Goal: Task Accomplishment & Management: Complete application form

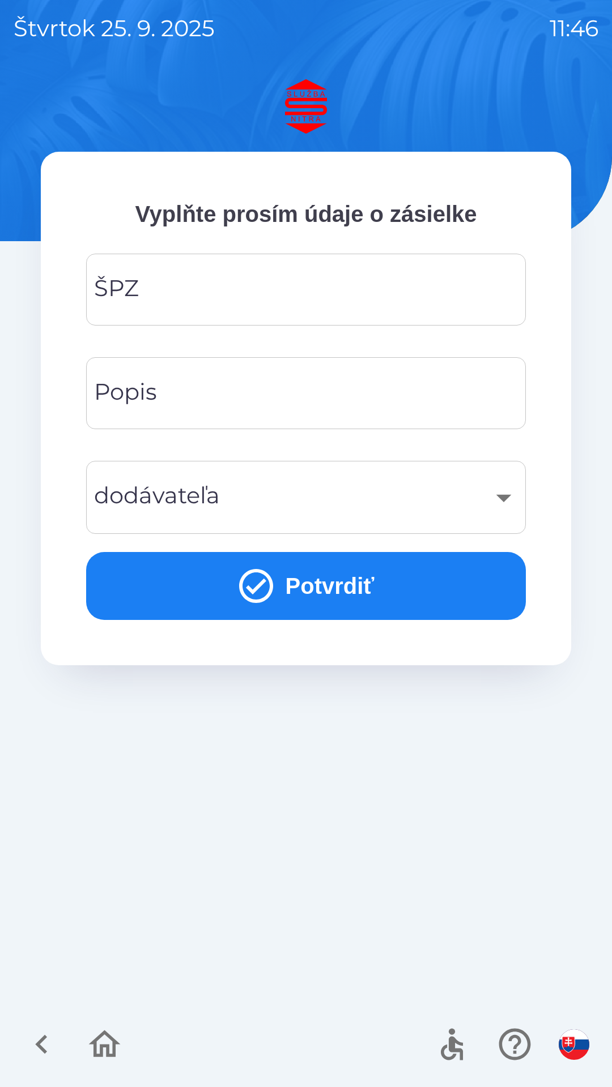
click at [208, 292] on input "ŠPZ" at bounding box center [306, 289] width 412 height 45
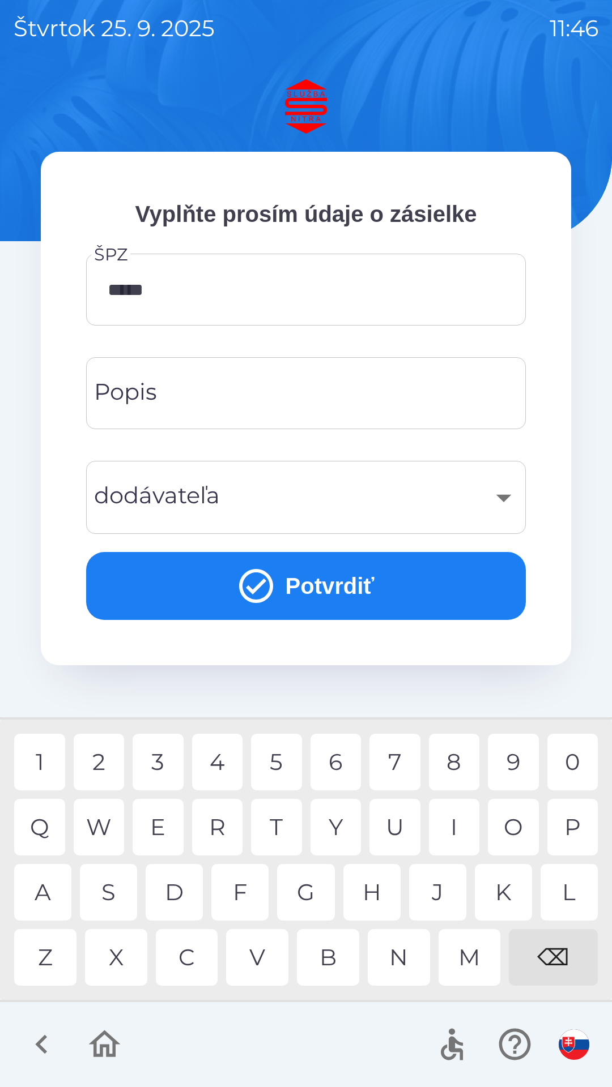
click at [501, 761] on div "9" at bounding box center [513, 762] width 51 height 57
click at [558, 887] on div "L" at bounding box center [568, 892] width 57 height 57
type input "*******"
click at [249, 396] on input "Popis" at bounding box center [306, 393] width 412 height 45
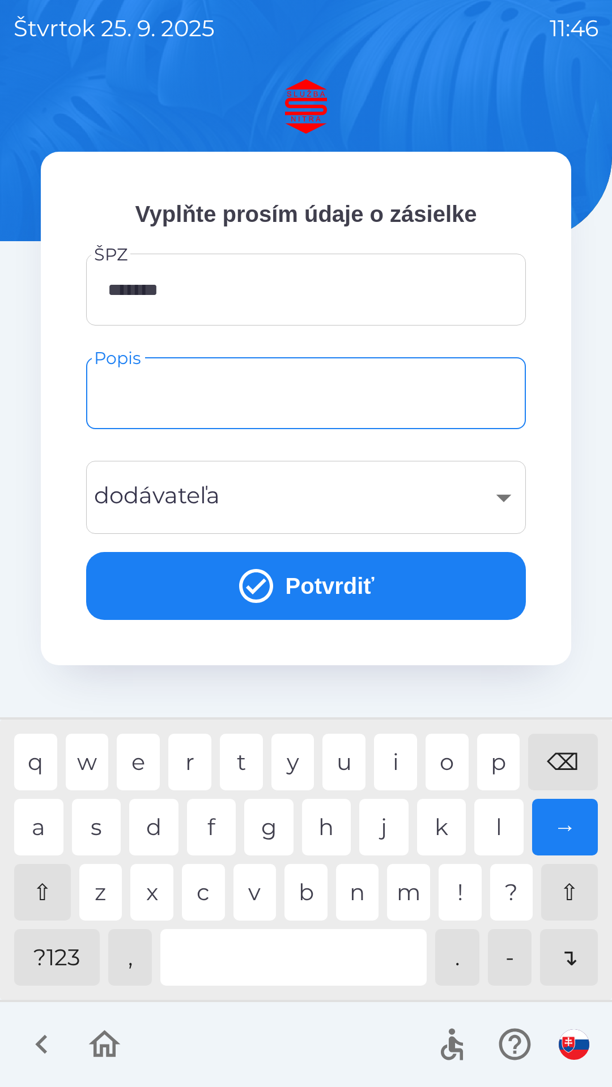
click at [306, 497] on div "​" at bounding box center [306, 498] width 412 height 46
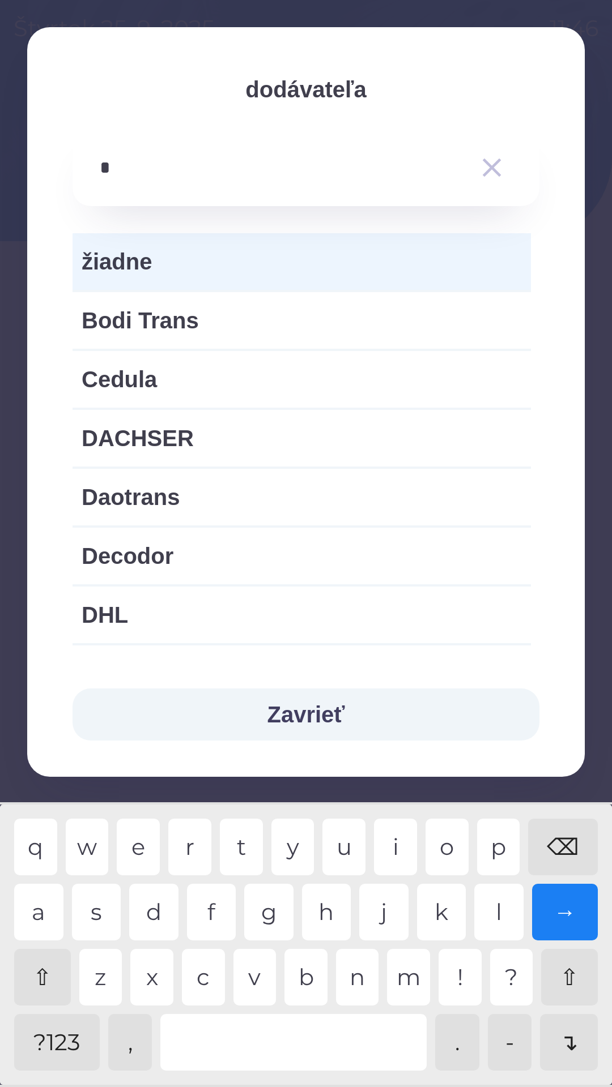
click at [161, 909] on div "d" at bounding box center [153, 912] width 49 height 57
type input "**"
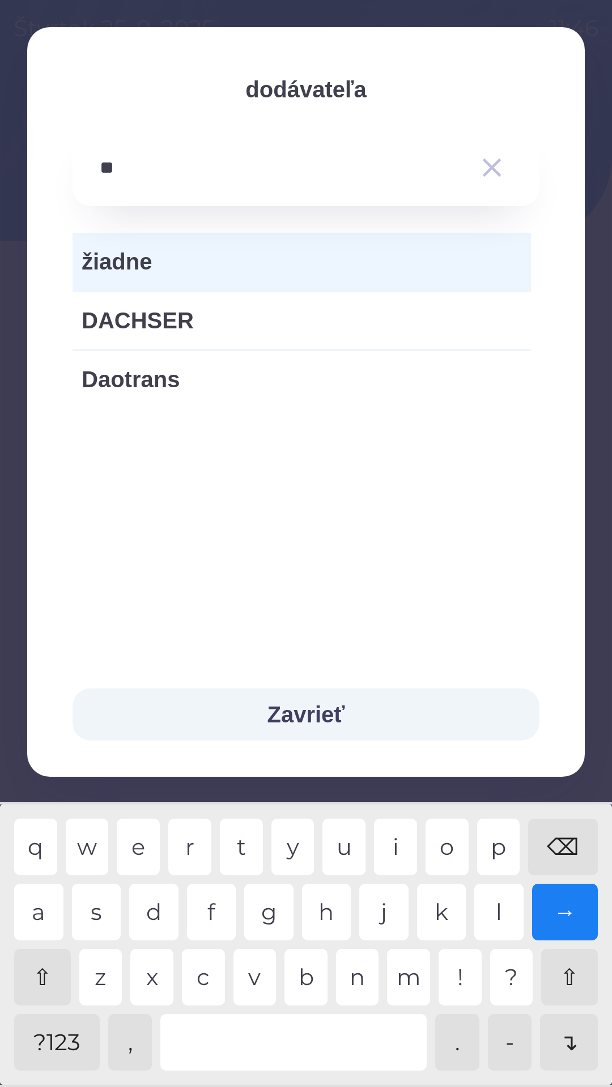
click at [44, 904] on div "a" at bounding box center [38, 912] width 49 height 57
click at [163, 388] on span "Daotrans" at bounding box center [302, 379] width 440 height 34
type input "***"
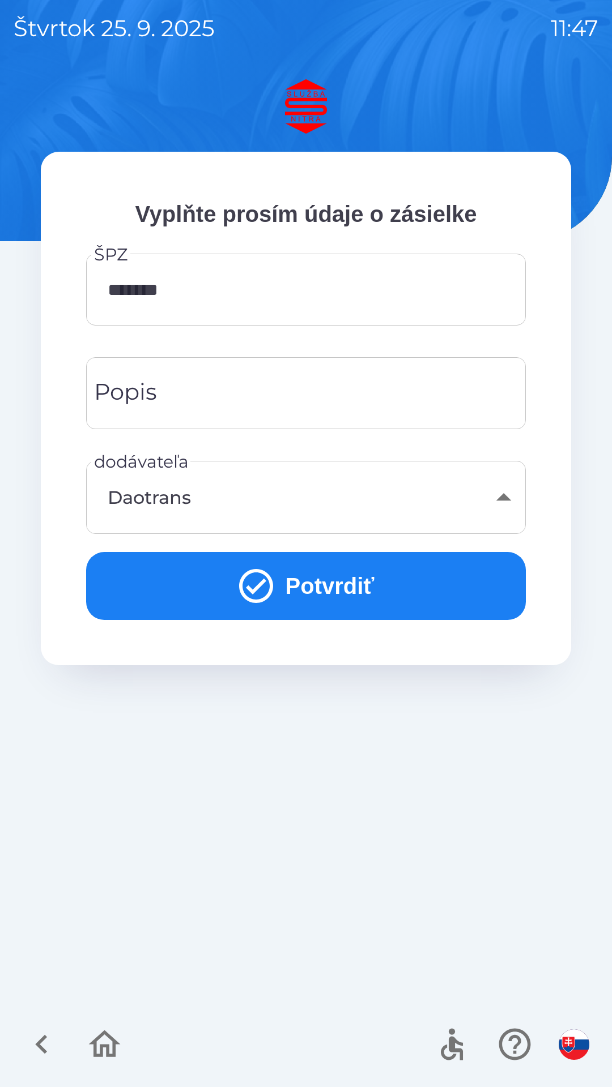
click at [270, 577] on icon "submit" at bounding box center [256, 586] width 41 height 41
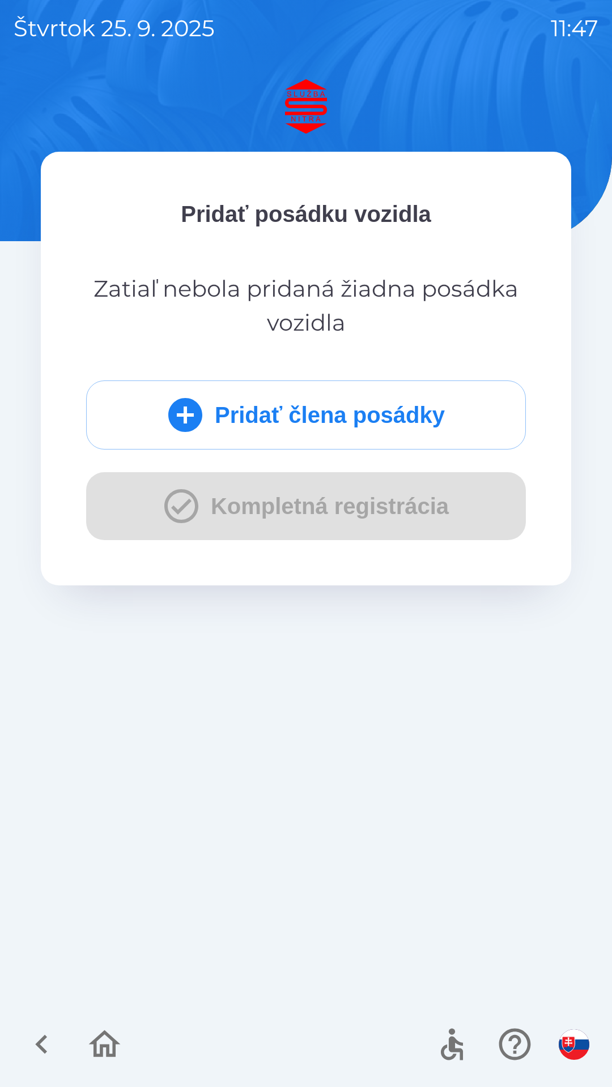
click at [327, 417] on button "Pridať člena posádky" at bounding box center [305, 415] width 439 height 69
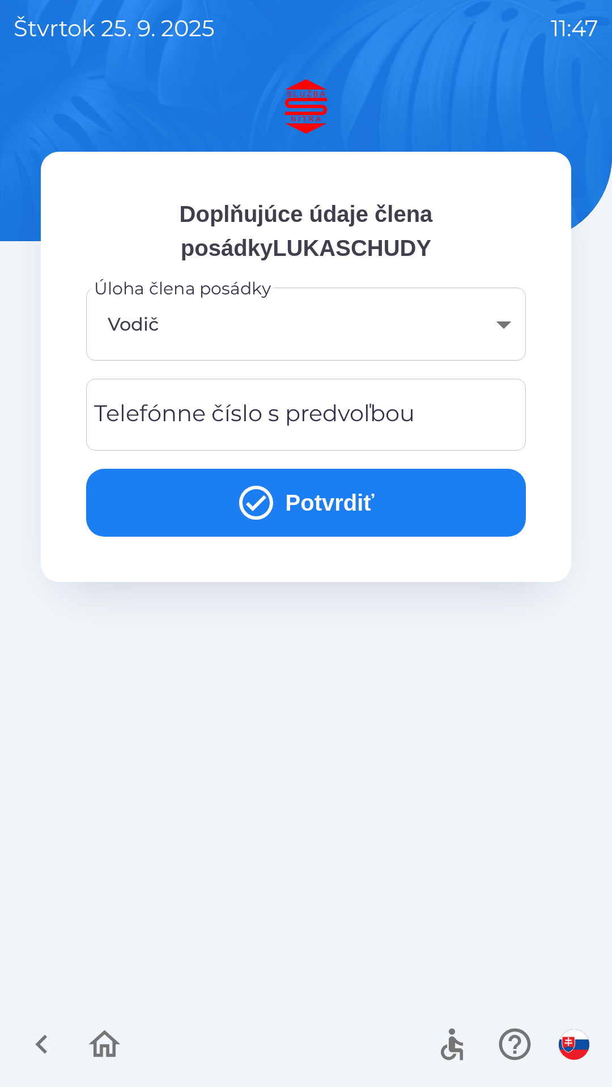
click at [203, 328] on body "štvrtok [DATE] 11:47 Doplňujúce údaje člena posádkyLUKASCHUDY Úloha člena posád…" at bounding box center [306, 543] width 612 height 1087
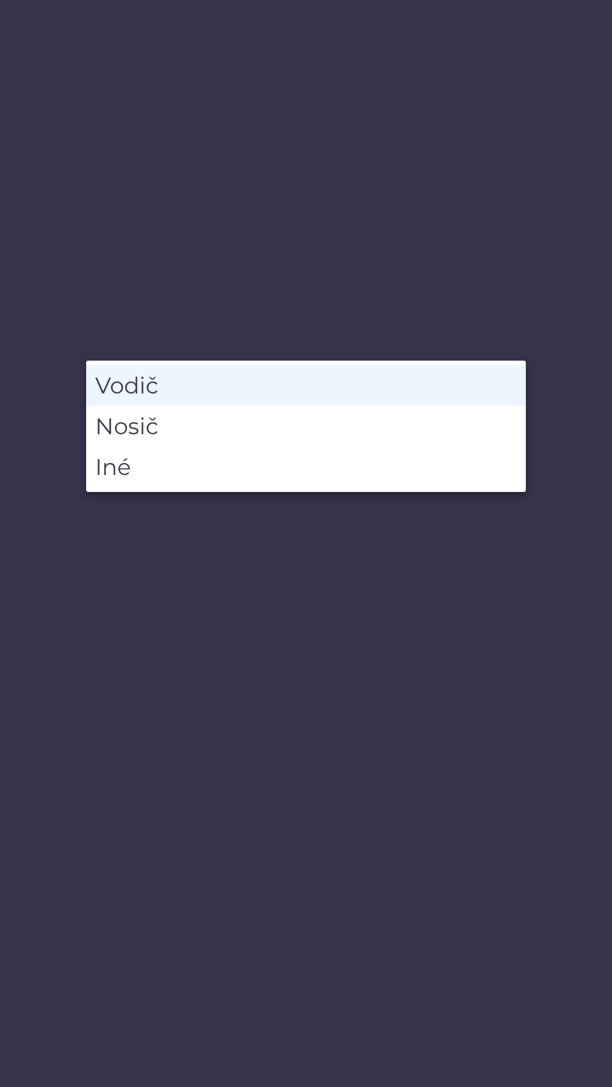
click at [176, 390] on li "Vodič" at bounding box center [305, 385] width 439 height 41
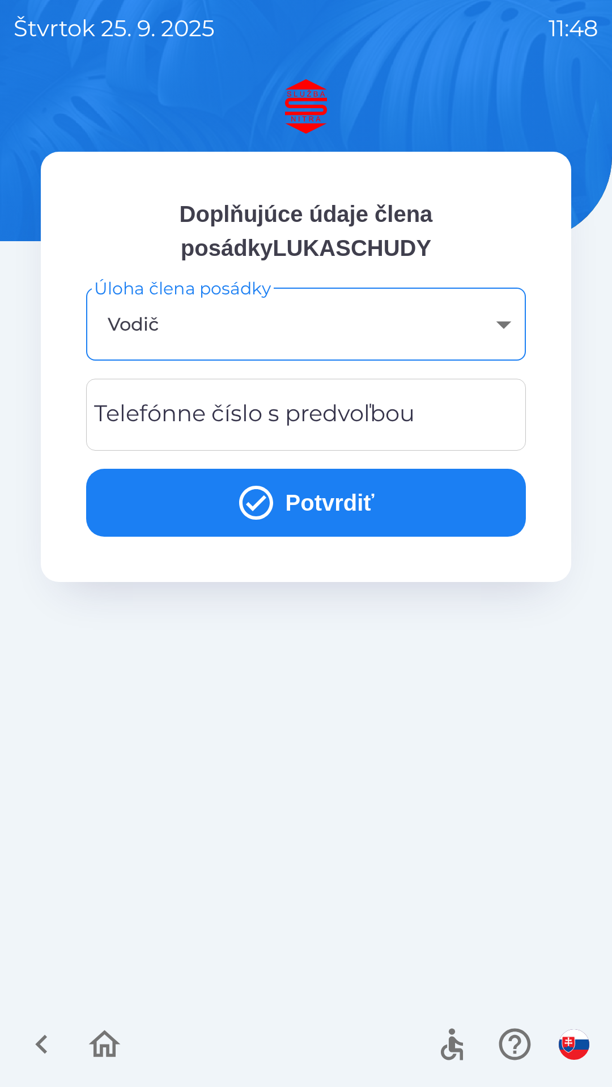
click at [185, 415] on div "Telefónne číslo s predvoľbou Telefónne číslo s predvoľbou" at bounding box center [305, 415] width 439 height 72
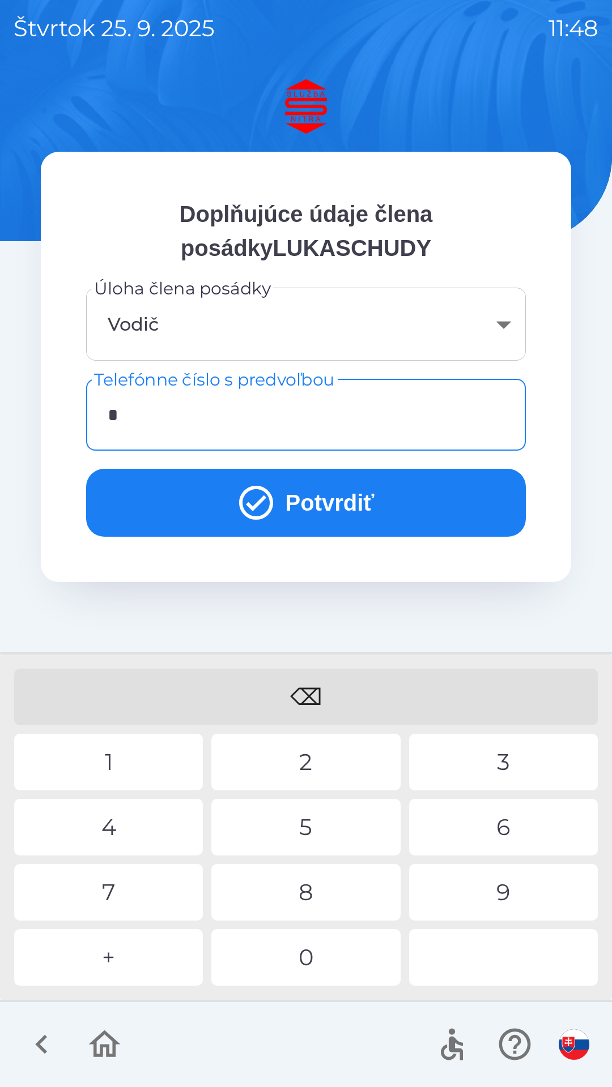
click at [491, 896] on div "9" at bounding box center [503, 892] width 189 height 57
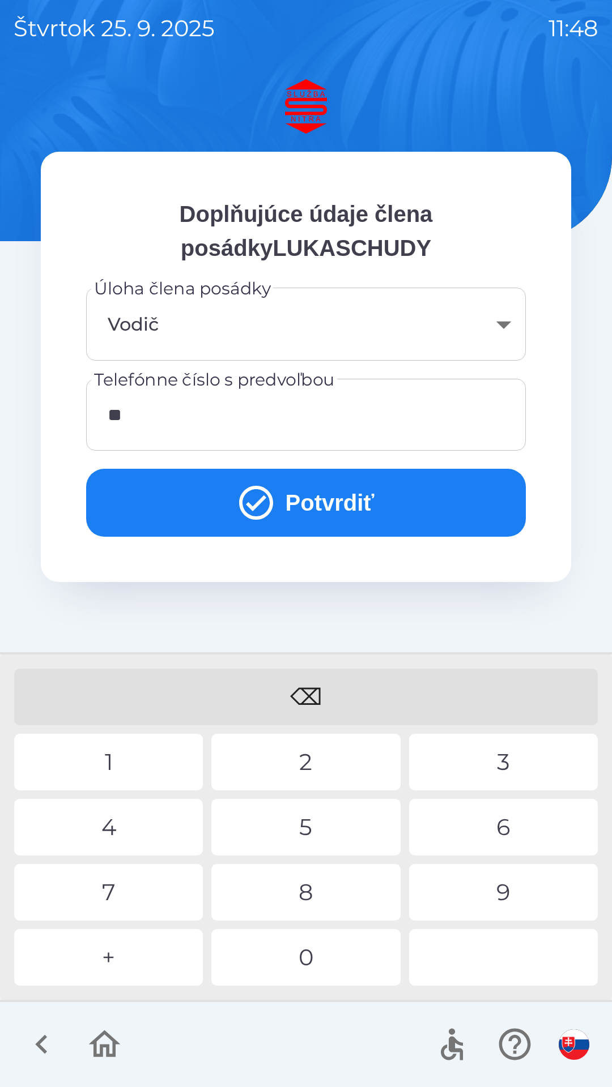
click at [343, 951] on div "0" at bounding box center [305, 957] width 189 height 57
click at [272, 832] on div "5" at bounding box center [305, 827] width 189 height 57
click at [328, 508] on button "Potvrdiť" at bounding box center [305, 503] width 439 height 68
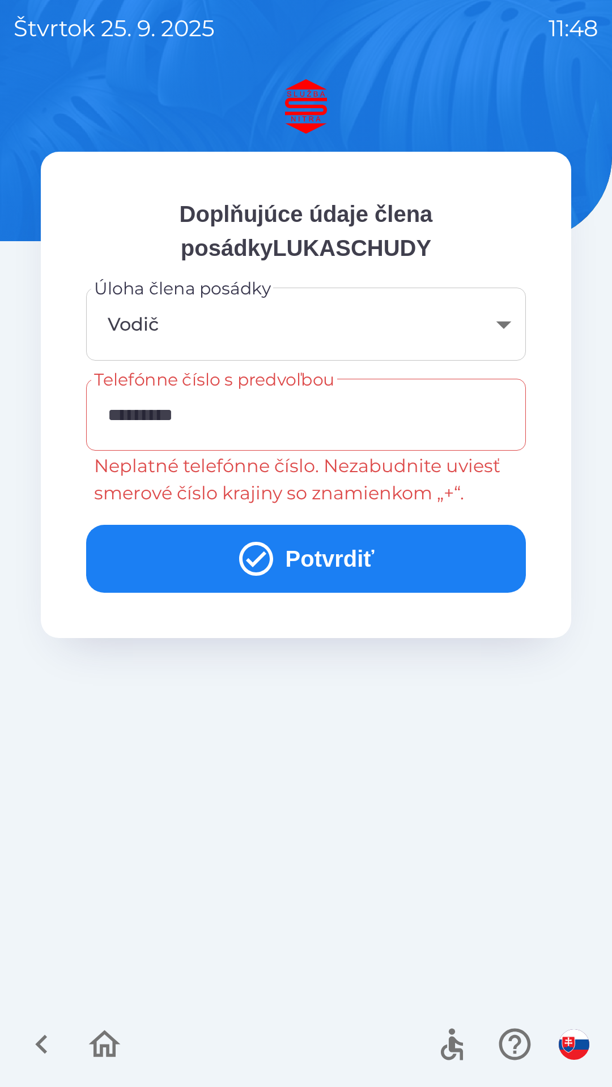
click at [320, 421] on input "*********" at bounding box center [306, 414] width 412 height 45
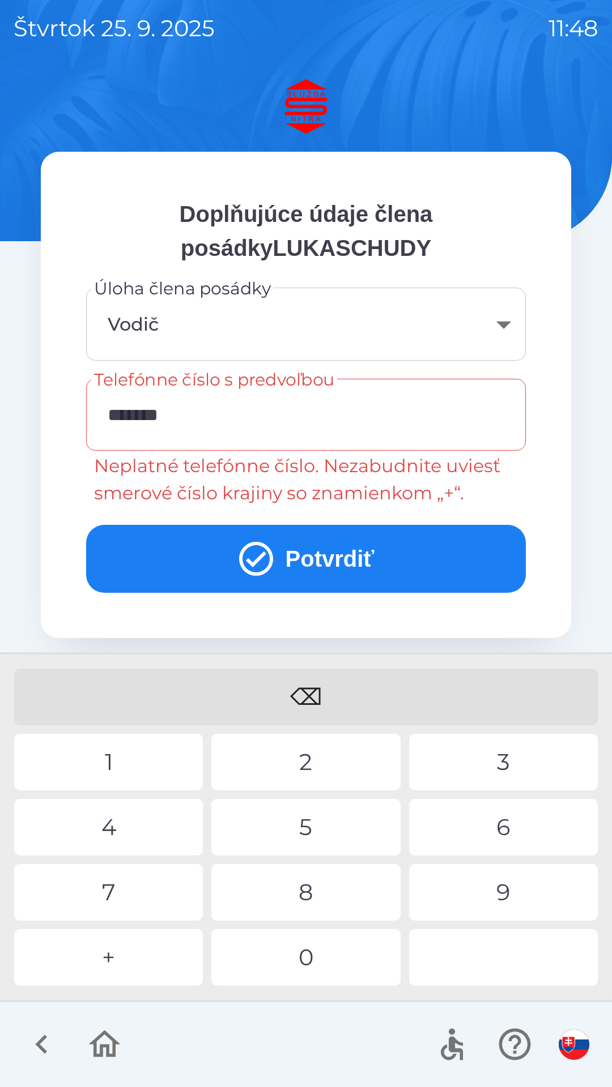
click at [320, 685] on div "⌫" at bounding box center [305, 697] width 583 height 57
click at [304, 699] on div "⌫" at bounding box center [305, 697] width 583 height 57
type input "*"
click at [318, 696] on div "⌫" at bounding box center [305, 697] width 583 height 57
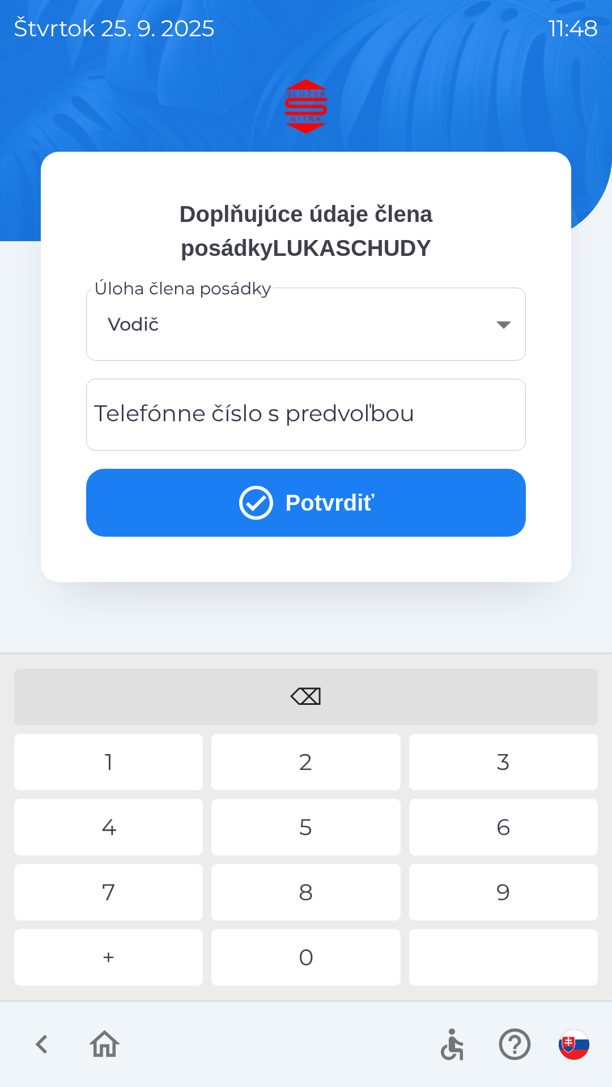
click at [322, 691] on div "⌫" at bounding box center [305, 697] width 583 height 57
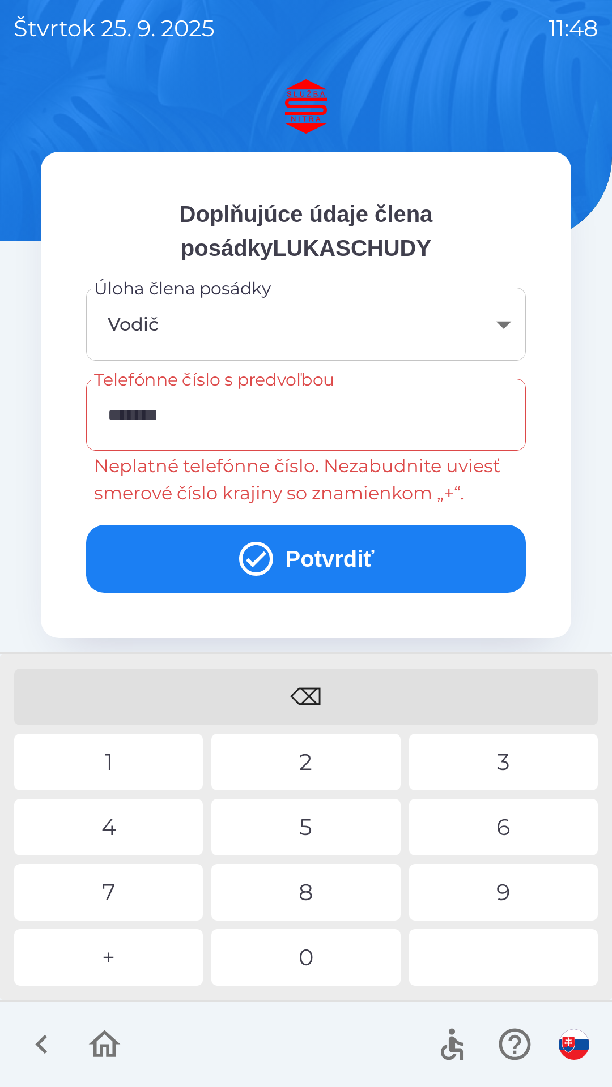
click at [327, 770] on div "2" at bounding box center [305, 762] width 189 height 57
click at [158, 881] on div "7" at bounding box center [108, 892] width 189 height 57
click at [131, 840] on div "4" at bounding box center [108, 827] width 189 height 57
type input "**********"
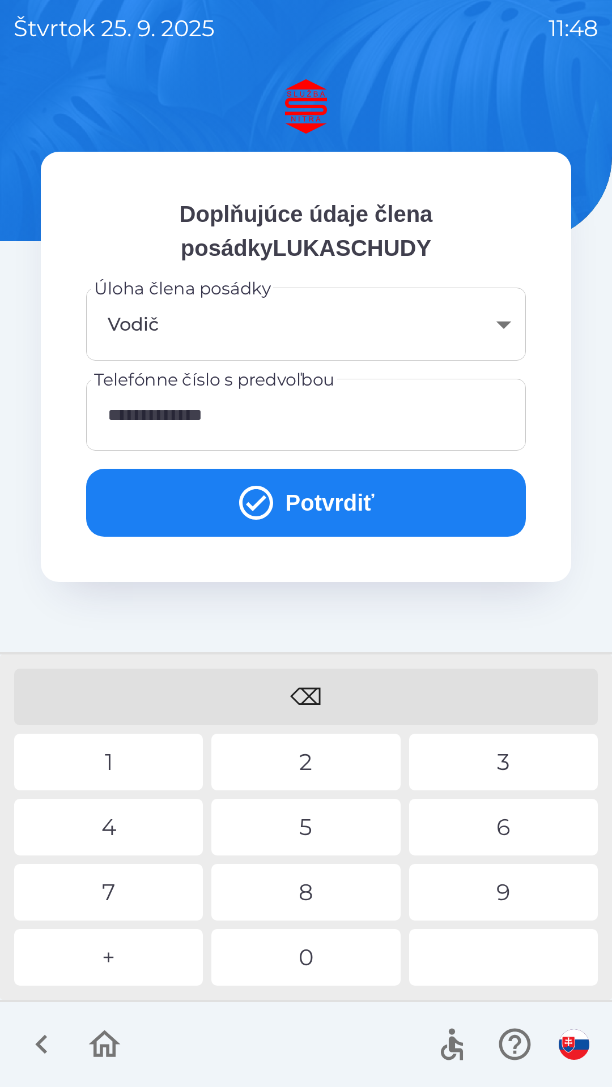
click at [277, 824] on div "5" at bounding box center [305, 827] width 189 height 57
click at [329, 516] on button "Potvrdiť" at bounding box center [305, 503] width 439 height 68
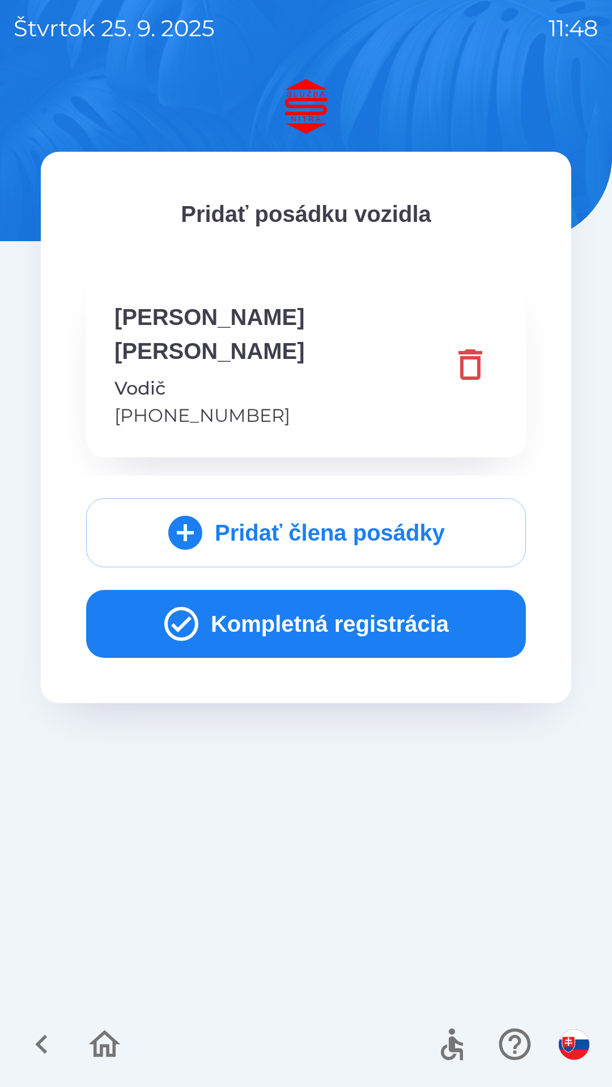
click at [327, 590] on button "Kompletná registrácia" at bounding box center [305, 624] width 439 height 68
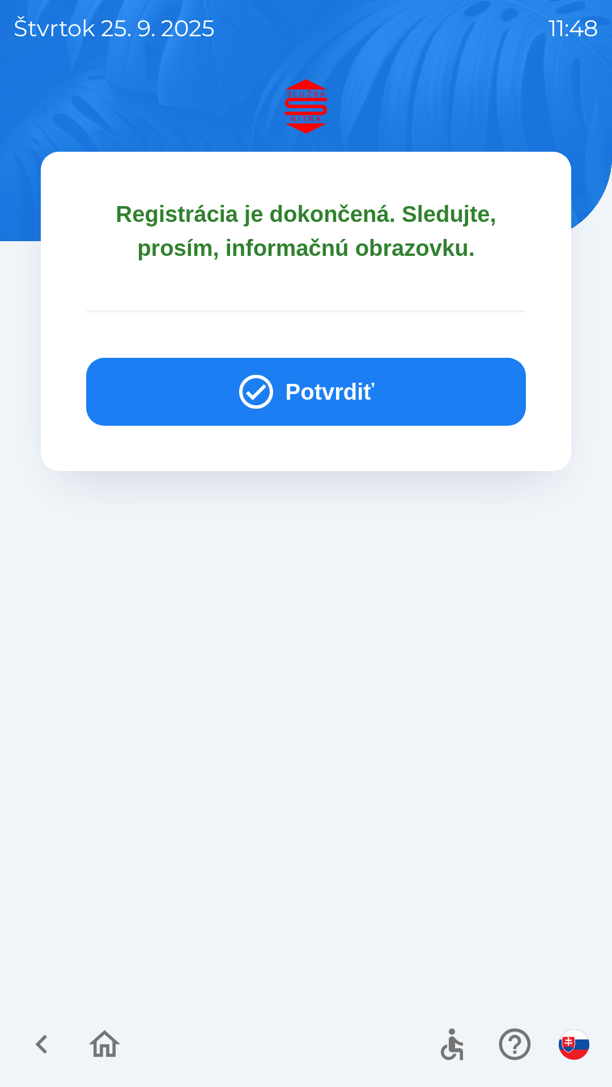
click at [355, 378] on button "Potvrdiť" at bounding box center [305, 392] width 439 height 68
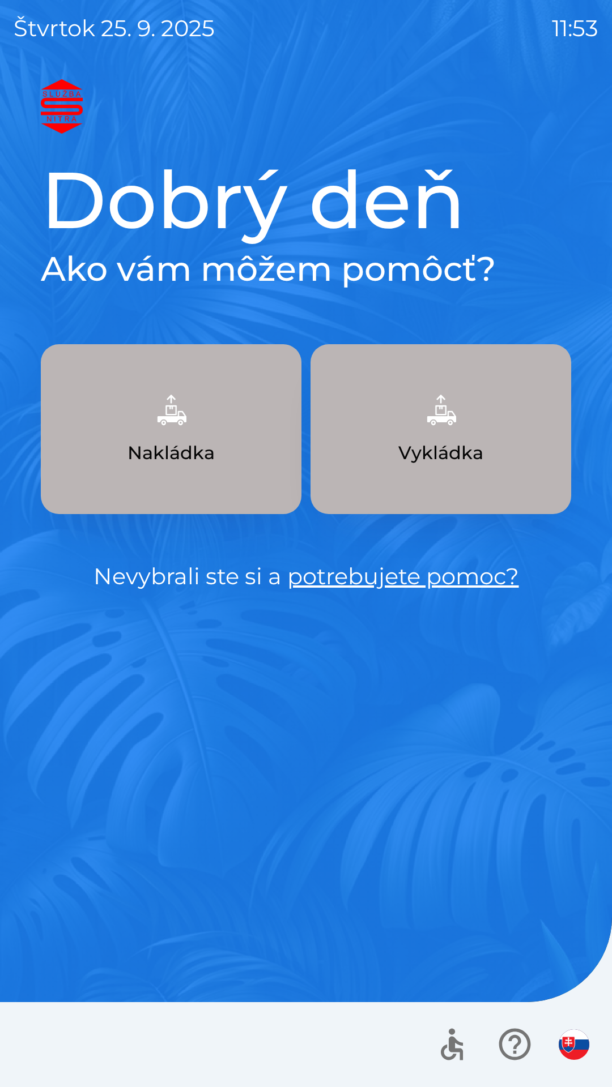
click at [203, 451] on p "Nakládka" at bounding box center [170, 452] width 87 height 27
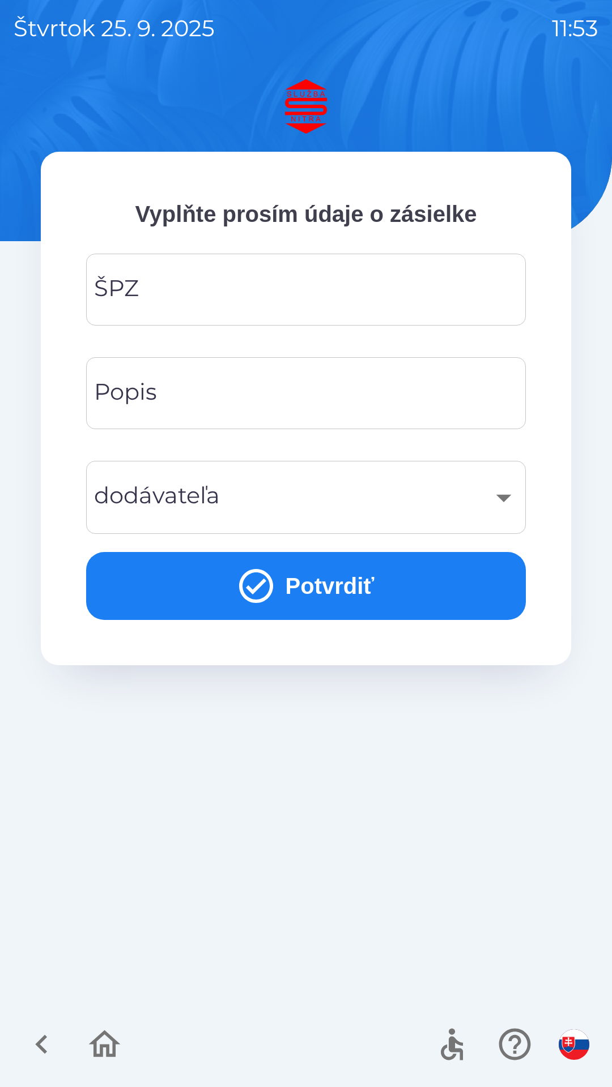
click at [276, 293] on input "ŠPZ" at bounding box center [306, 289] width 412 height 45
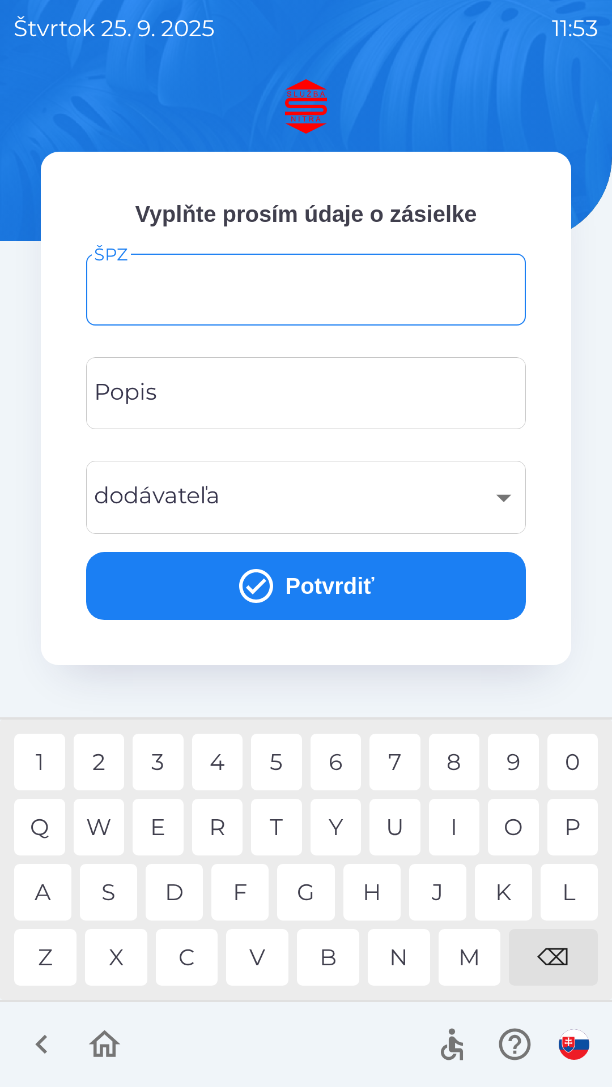
click at [58, 1064] on button "button" at bounding box center [41, 1044] width 47 height 47
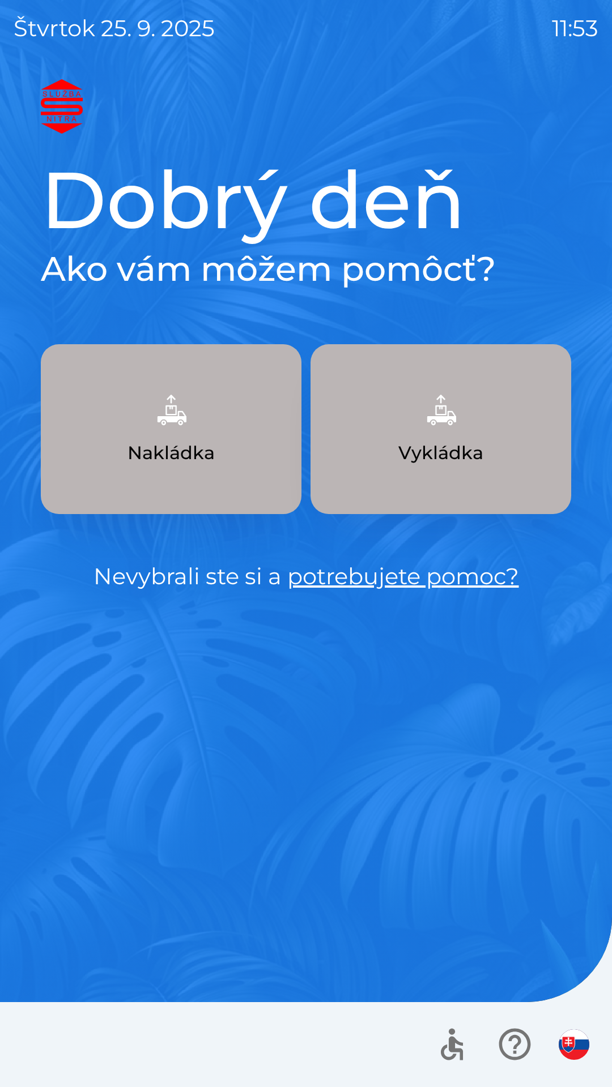
click at [183, 453] on p "Nakládka" at bounding box center [170, 452] width 87 height 27
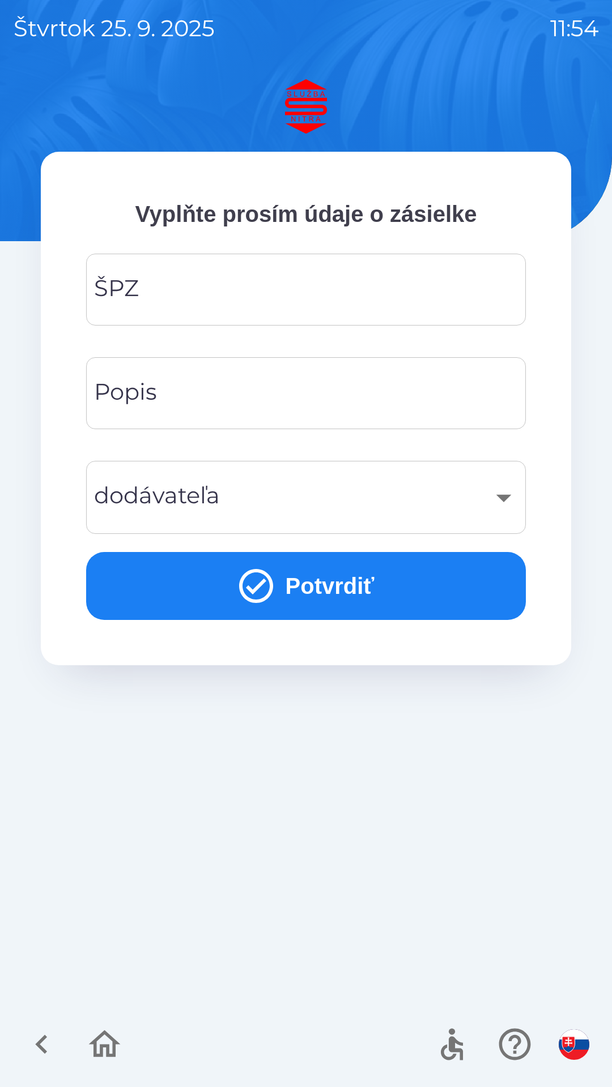
click at [580, 1056] on img "button" at bounding box center [573, 1045] width 31 height 31
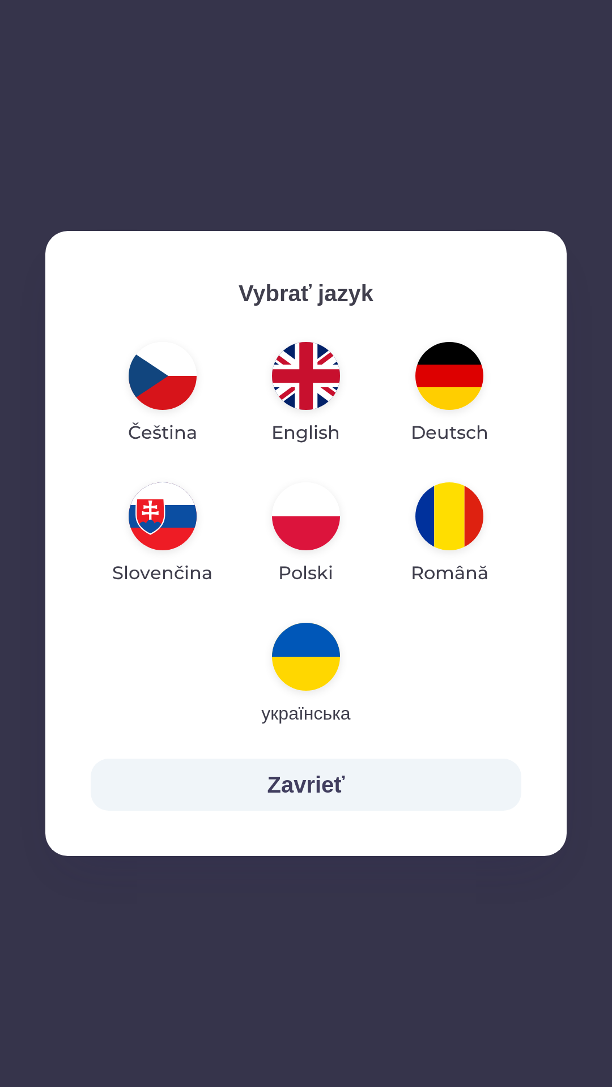
click at [312, 372] on img "button" at bounding box center [306, 376] width 68 height 68
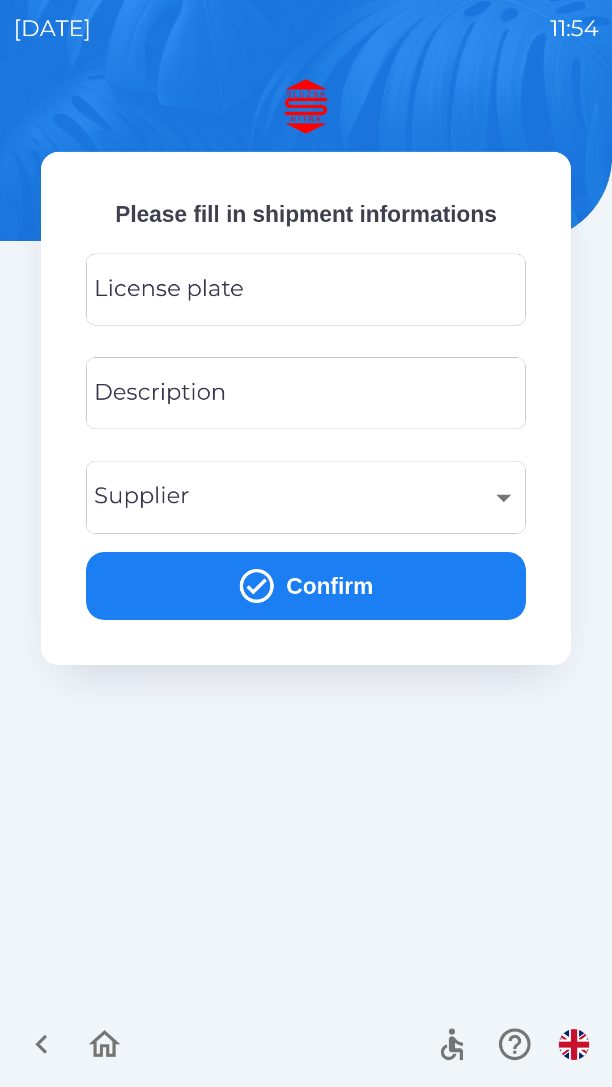
click at [233, 293] on div "License plate License plate" at bounding box center [305, 290] width 439 height 72
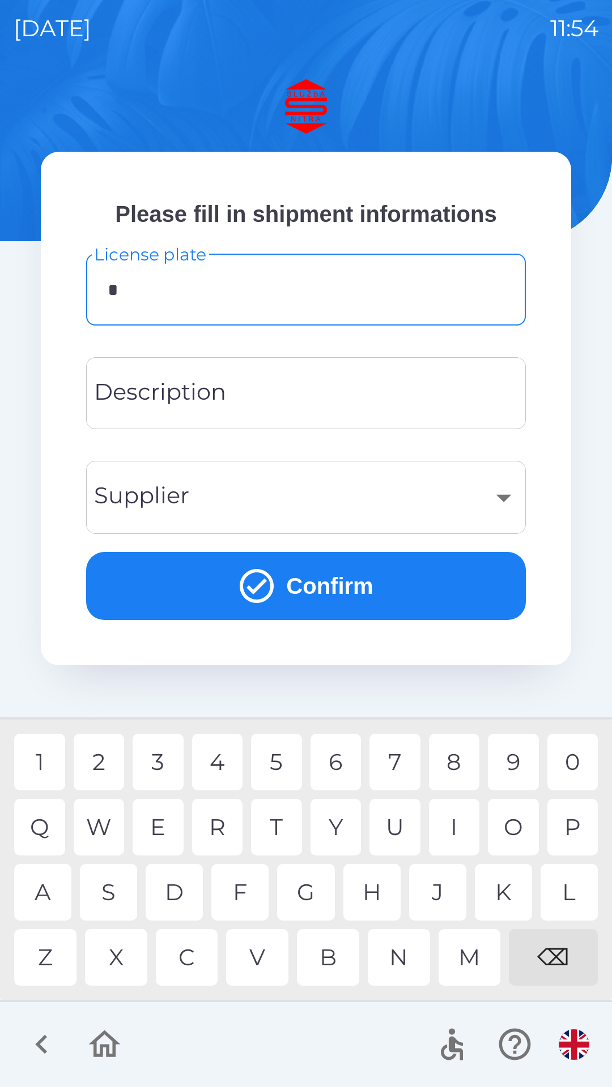
click at [514, 821] on div "O" at bounding box center [513, 827] width 51 height 57
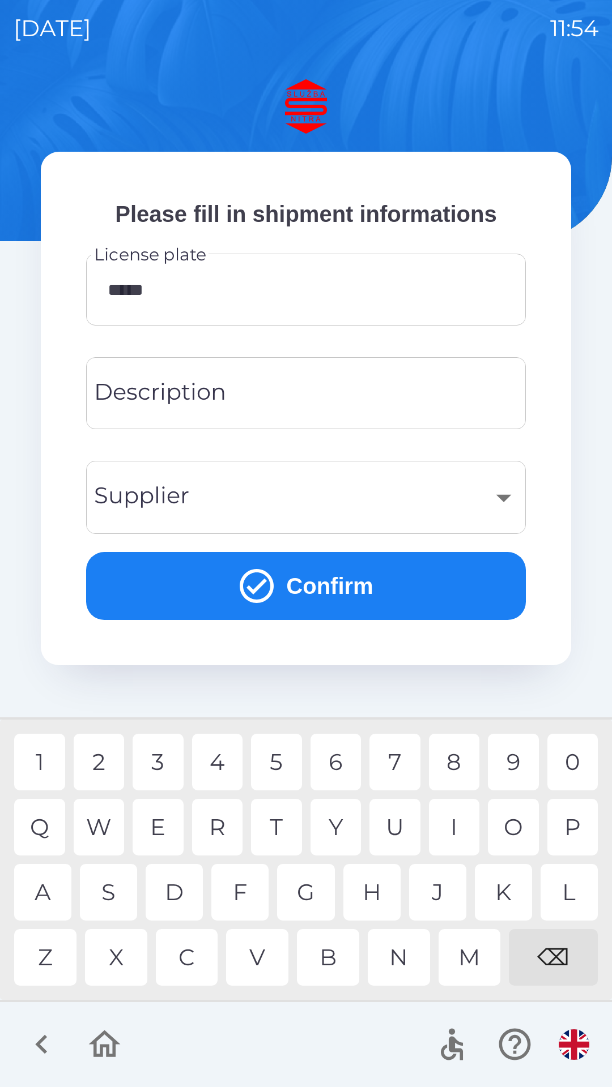
click at [578, 761] on div "0" at bounding box center [572, 762] width 51 height 57
type input "********"
click at [277, 383] on input "Description" at bounding box center [306, 393] width 412 height 45
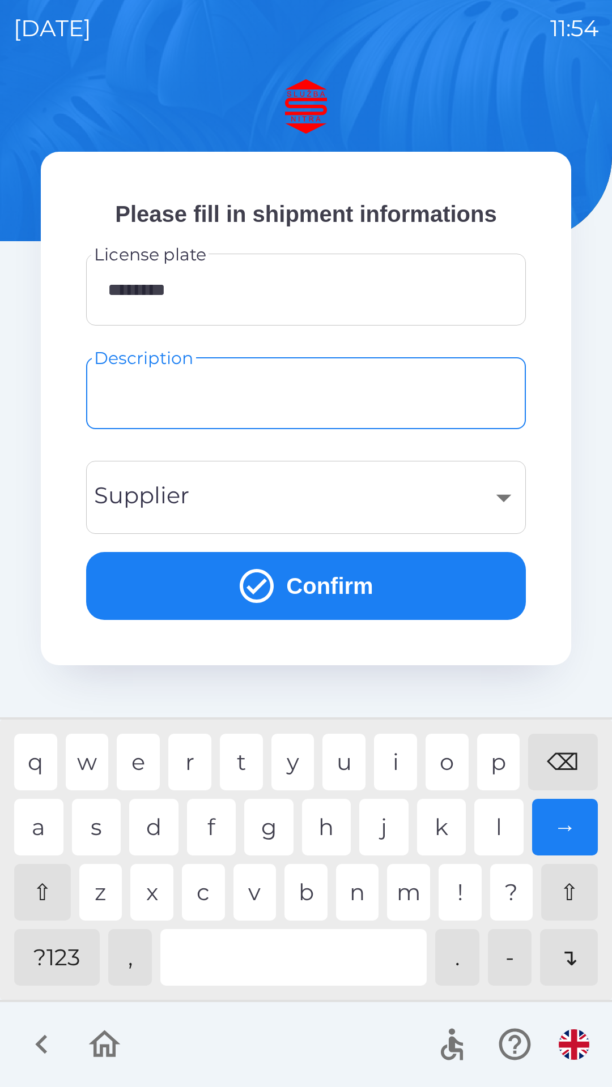
click at [477, 517] on div "​" at bounding box center [306, 498] width 412 height 46
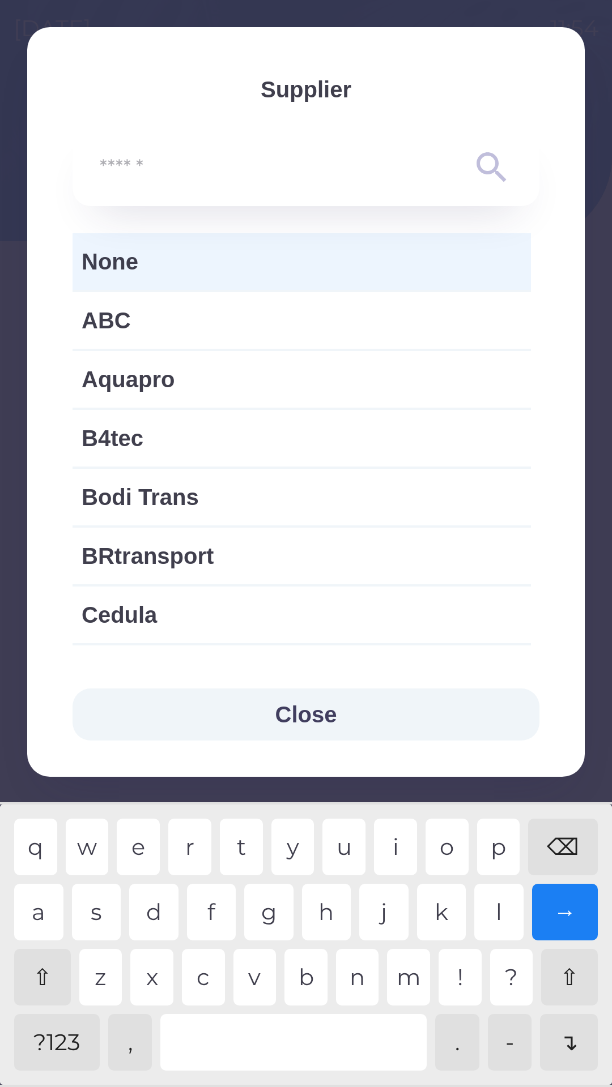
click at [215, 454] on span "B4tec" at bounding box center [302, 438] width 440 height 34
type input "***"
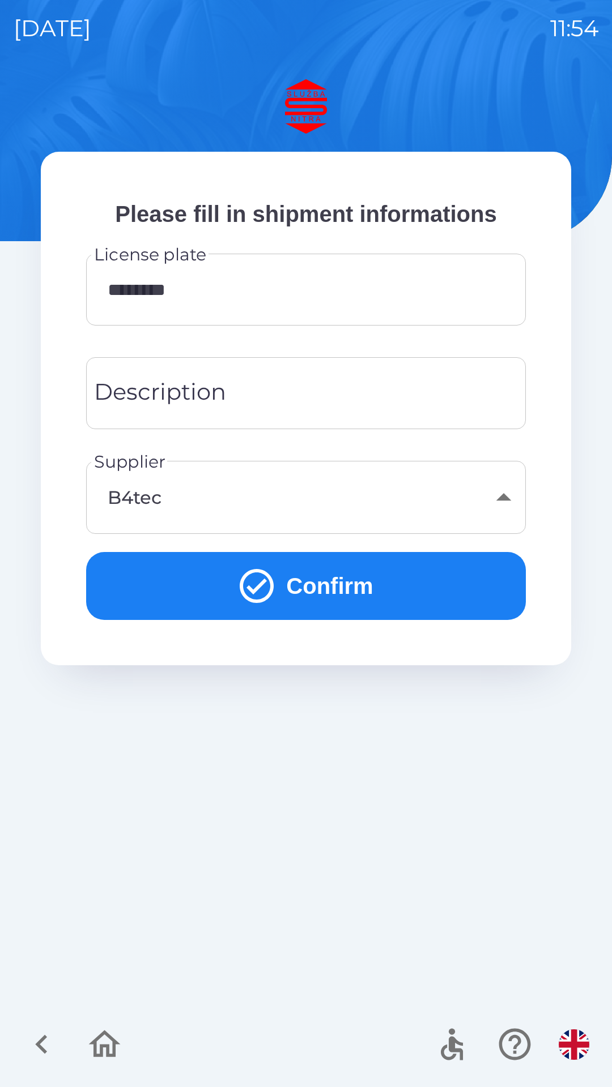
click at [501, 498] on div "B4tec" at bounding box center [306, 498] width 412 height 46
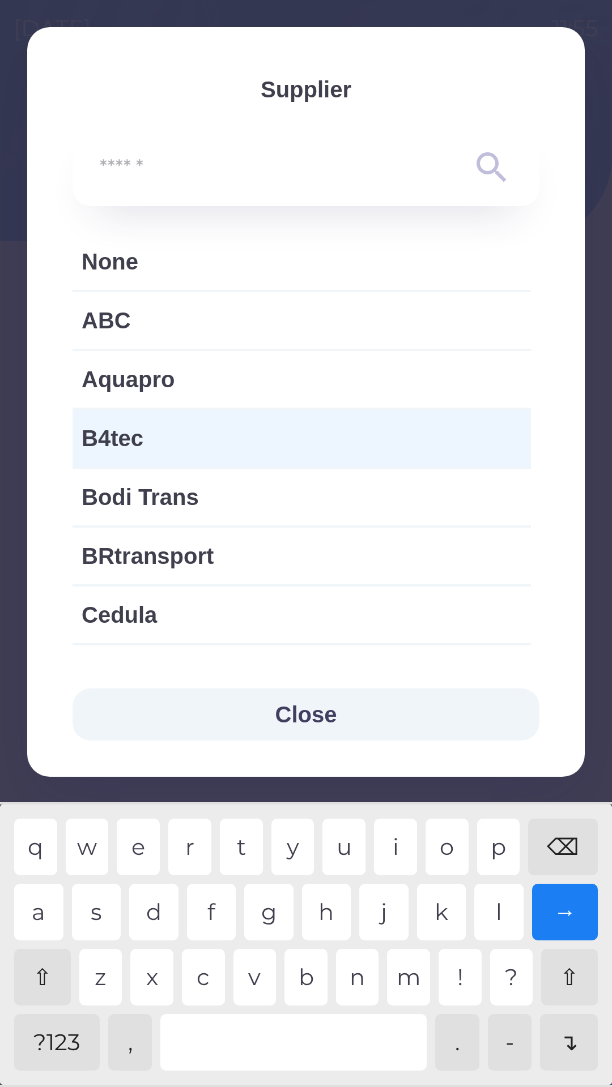
click at [106, 254] on span "None" at bounding box center [302, 262] width 440 height 34
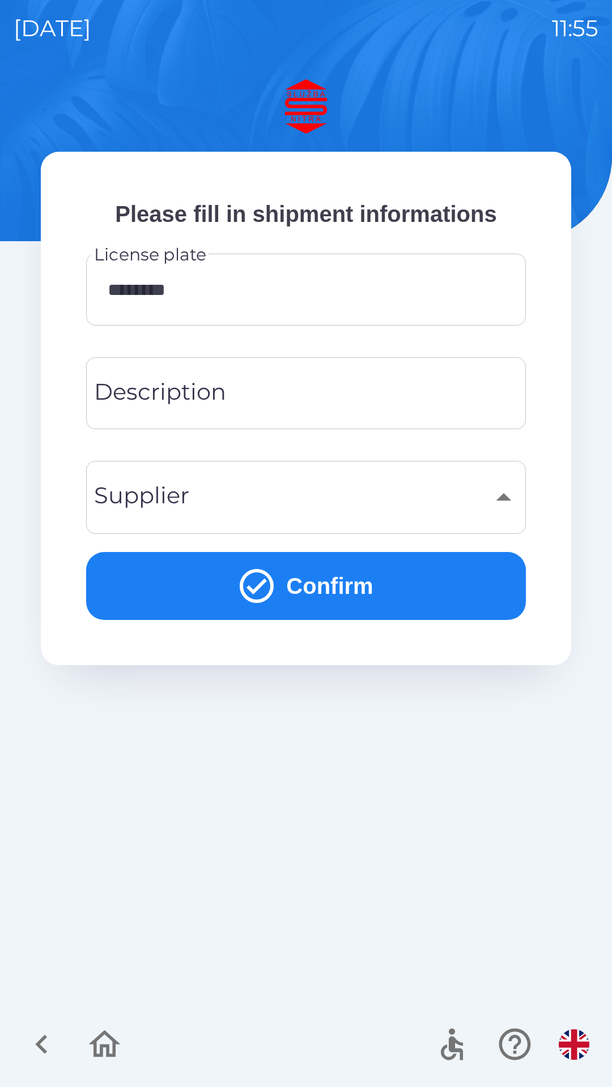
click at [505, 505] on div "​" at bounding box center [306, 498] width 412 height 46
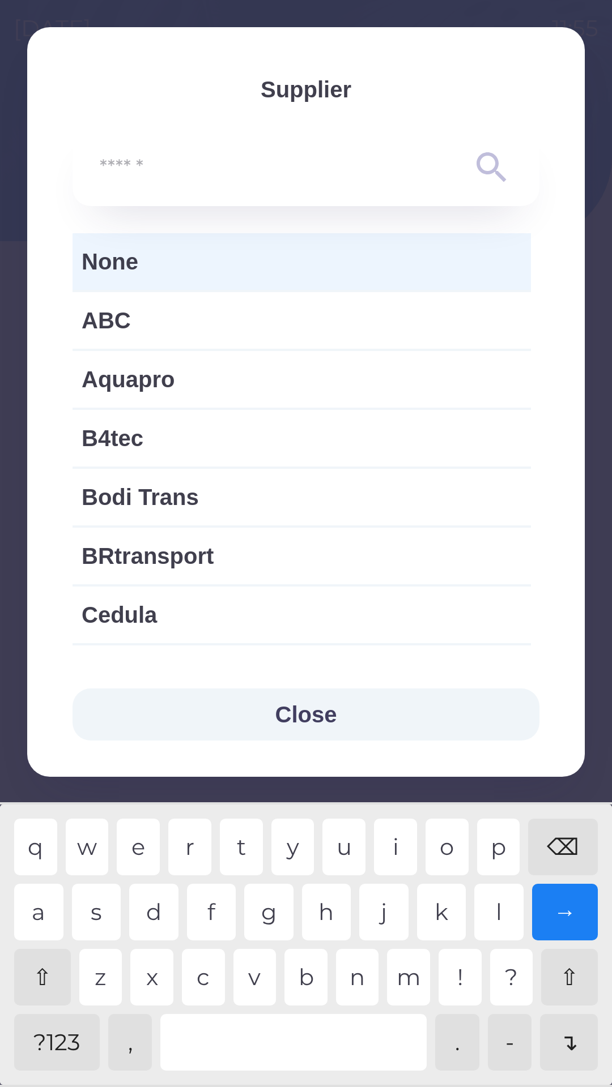
click at [206, 163] on input "text" at bounding box center [283, 167] width 367 height 31
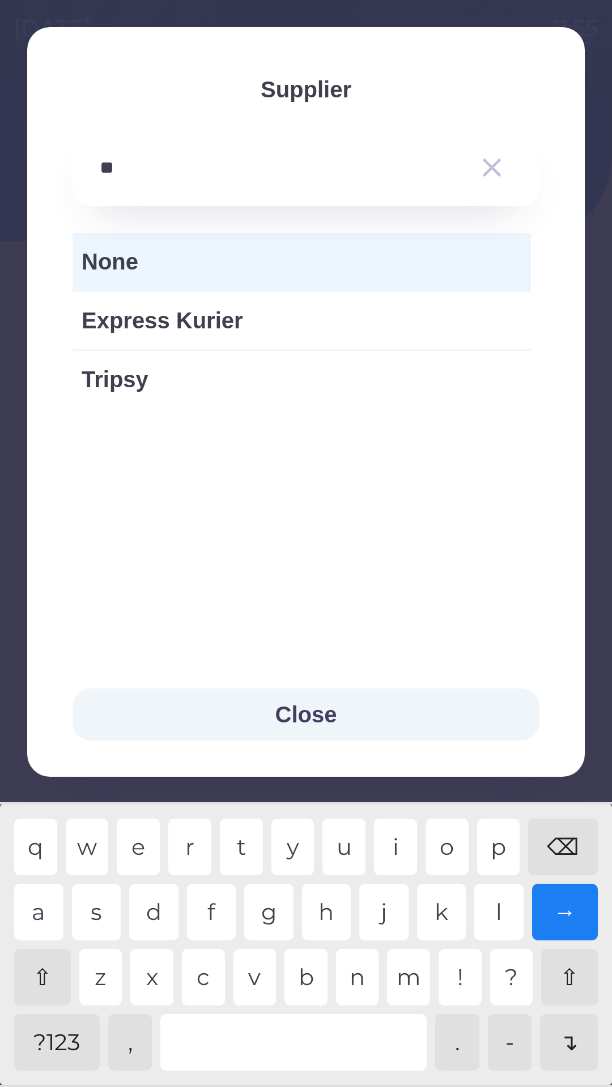
click at [387, 852] on div "i" at bounding box center [395, 847] width 43 height 57
click at [38, 915] on div "a" at bounding box center [38, 912] width 49 height 57
click at [168, 846] on div "q w e r t y u i o p ⌫" at bounding box center [305, 847] width 583 height 57
click at [212, 847] on div "q w e r t y u i o p ⌫" at bounding box center [305, 847] width 583 height 57
type input "**********"
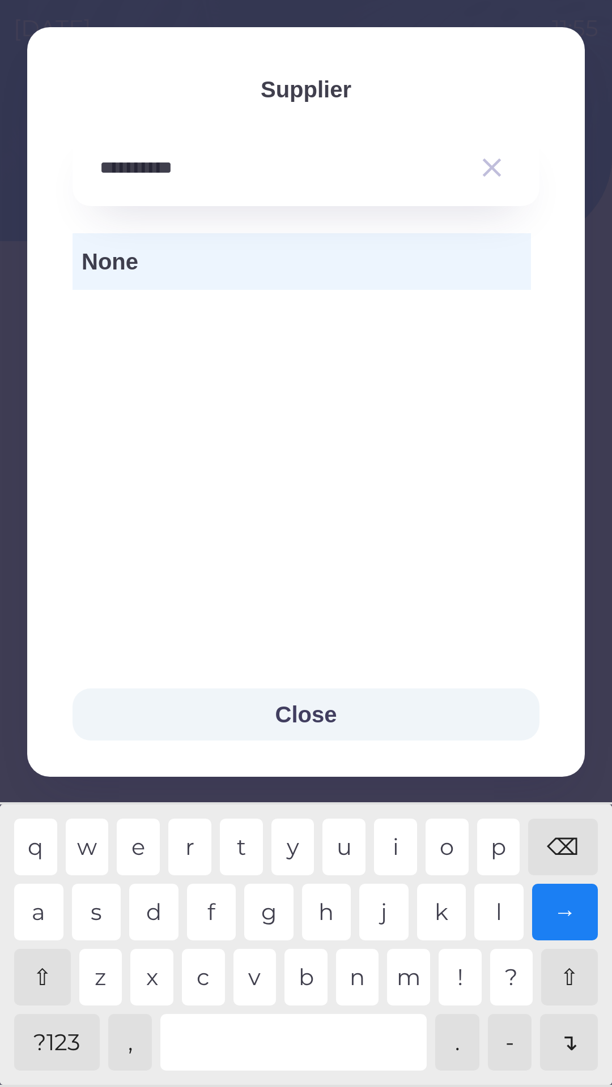
click at [213, 988] on div "c" at bounding box center [203, 977] width 43 height 57
click at [301, 708] on button "Close" at bounding box center [305, 715] width 467 height 52
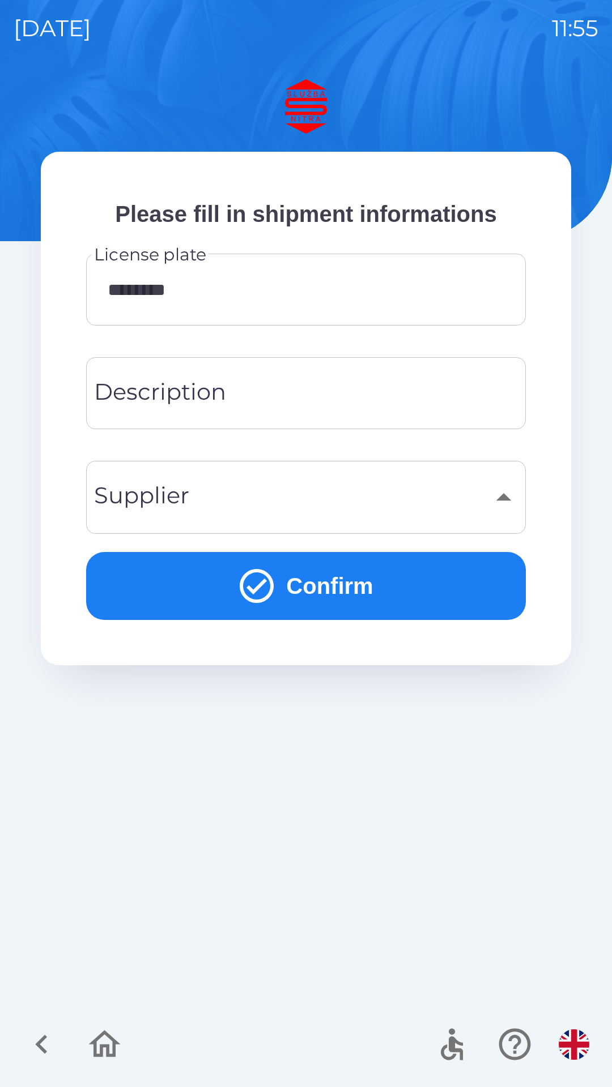
click at [496, 489] on div "​" at bounding box center [306, 498] width 412 height 46
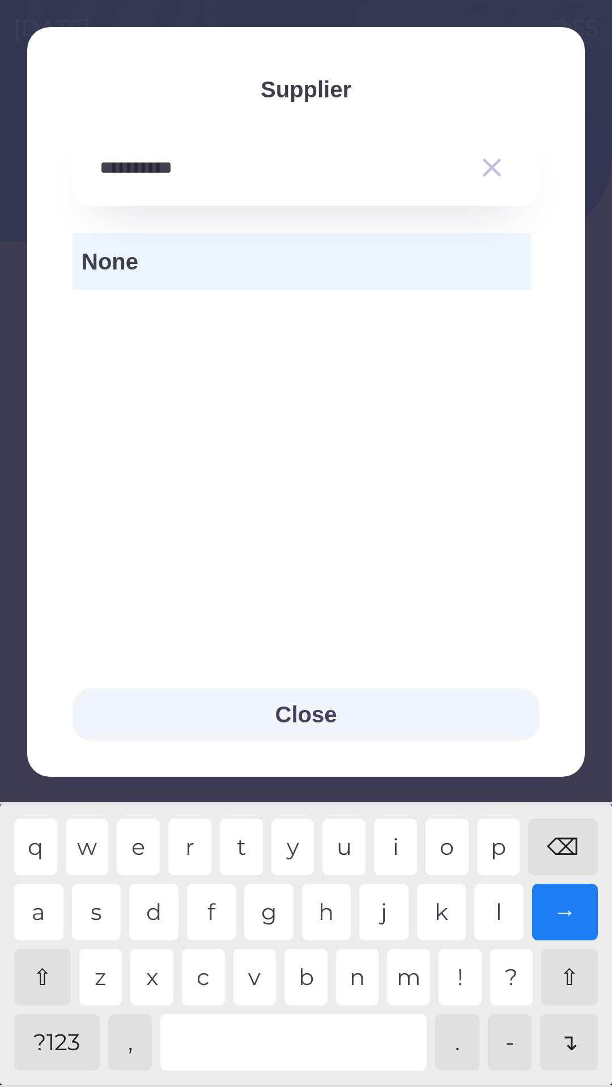
click at [193, 257] on span "None" at bounding box center [302, 262] width 440 height 34
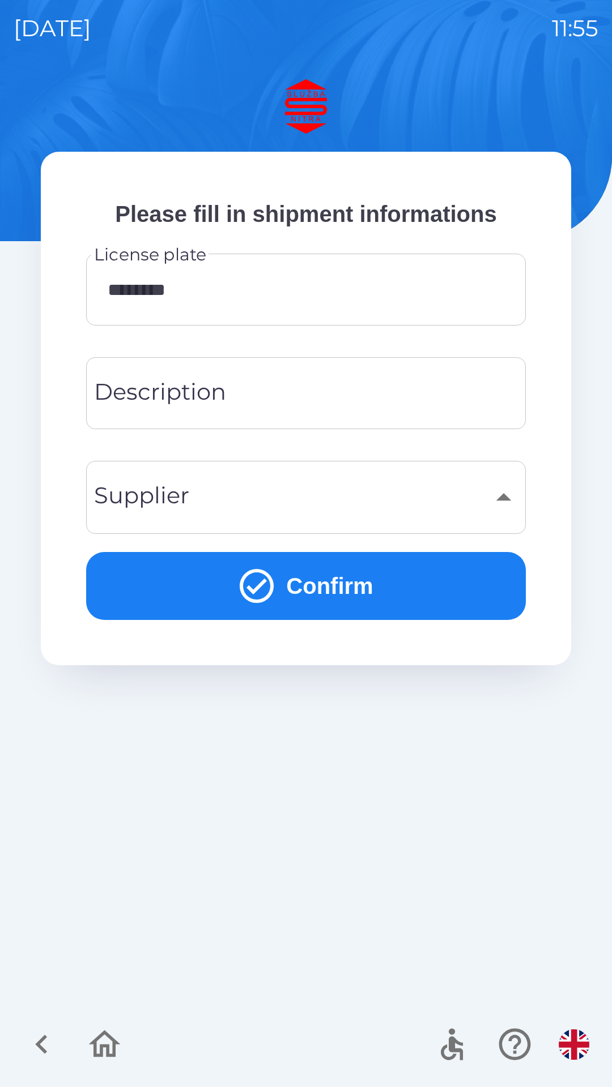
click at [308, 390] on input "Description" at bounding box center [306, 393] width 412 height 45
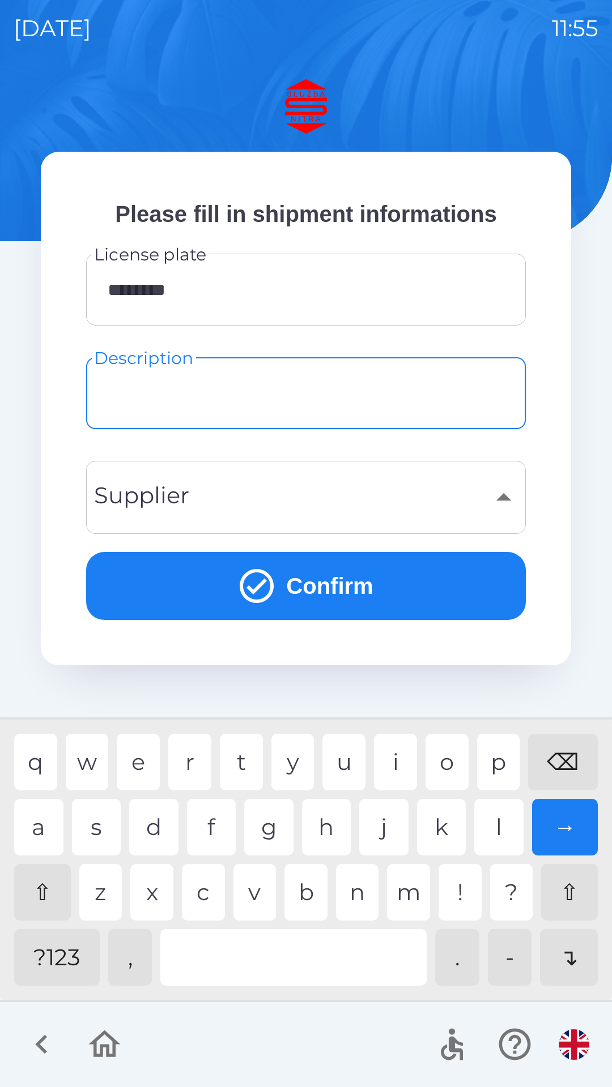
click at [386, 580] on button "Confirm" at bounding box center [305, 586] width 439 height 68
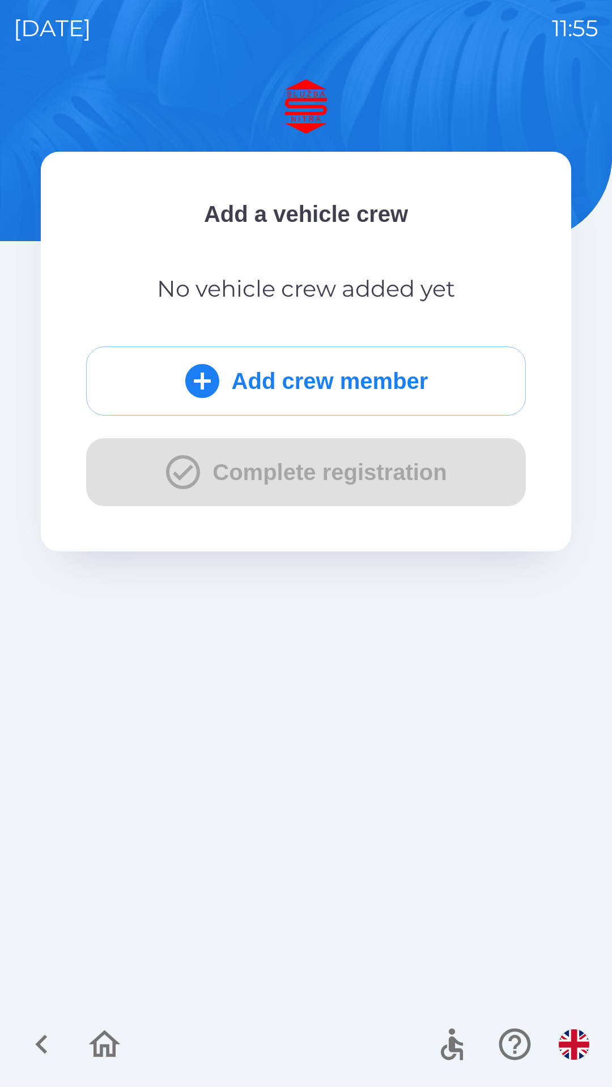
click at [363, 371] on button "Add crew member" at bounding box center [305, 381] width 439 height 69
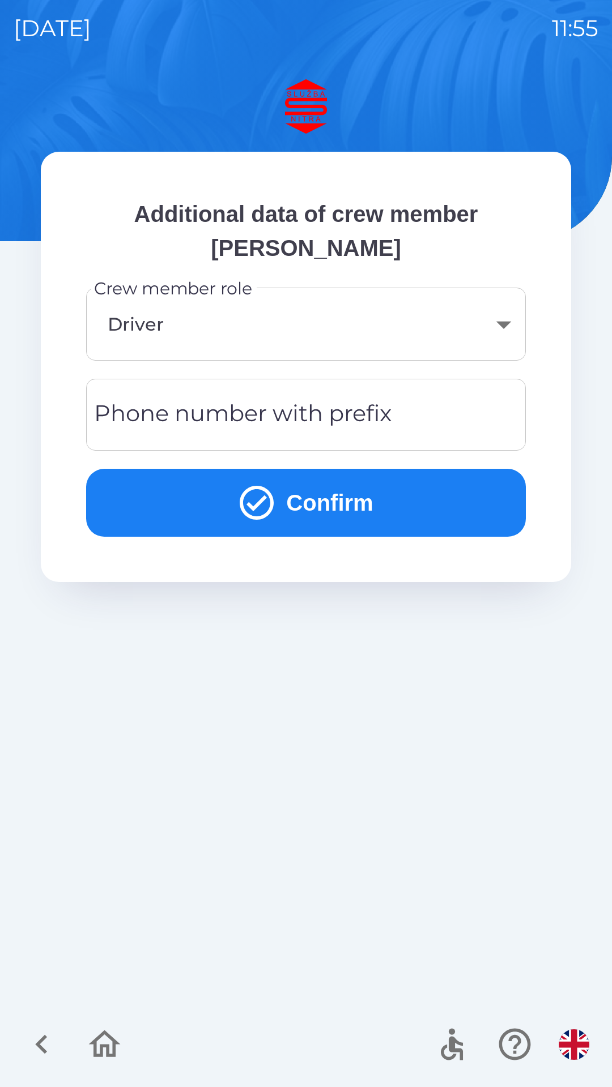
click at [422, 505] on button "Confirm" at bounding box center [305, 503] width 439 height 68
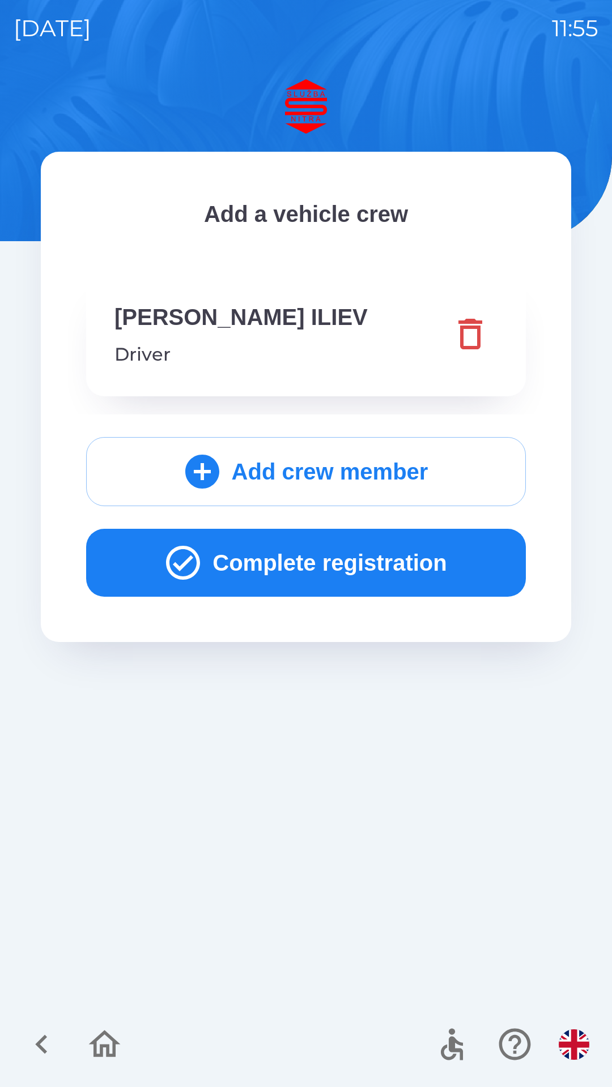
click at [353, 552] on button "Complete registration" at bounding box center [305, 563] width 439 height 68
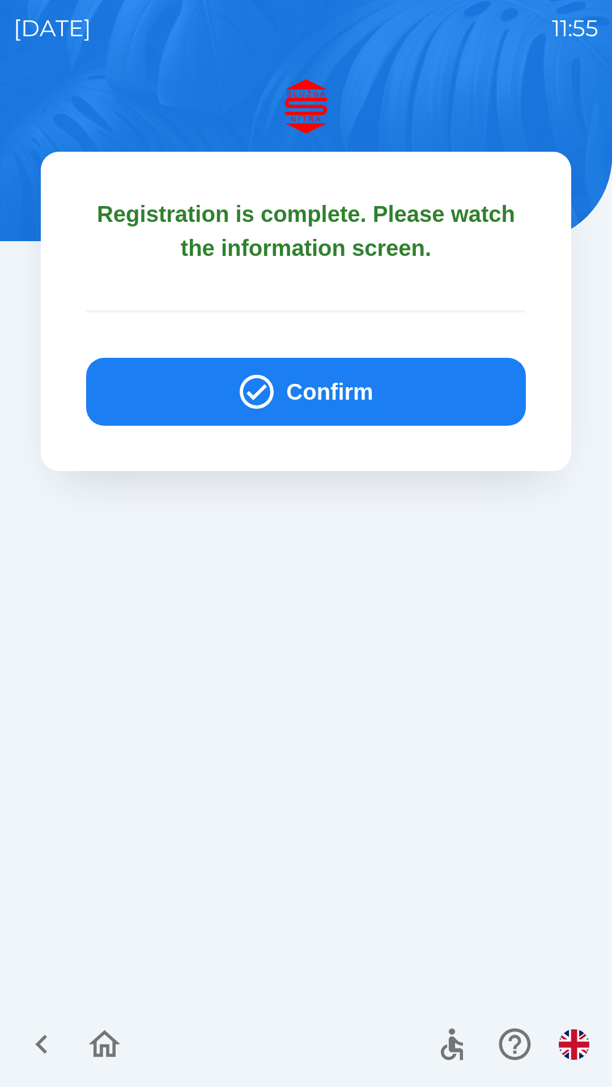
click at [347, 386] on button "Confirm" at bounding box center [305, 392] width 439 height 68
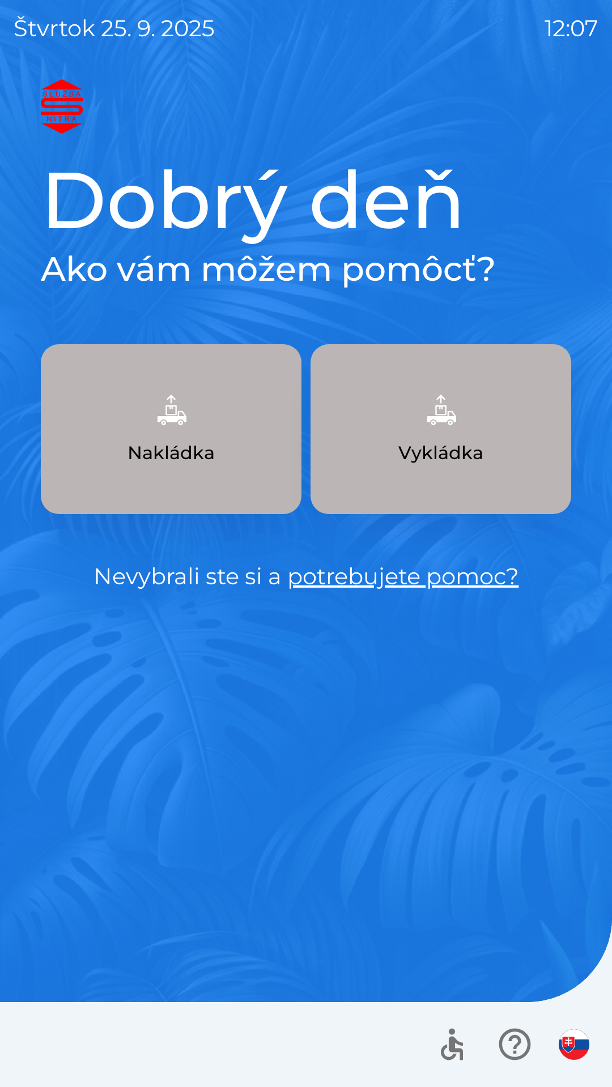
click at [358, 586] on link "potrebujete pomoc?" at bounding box center [403, 576] width 232 height 28
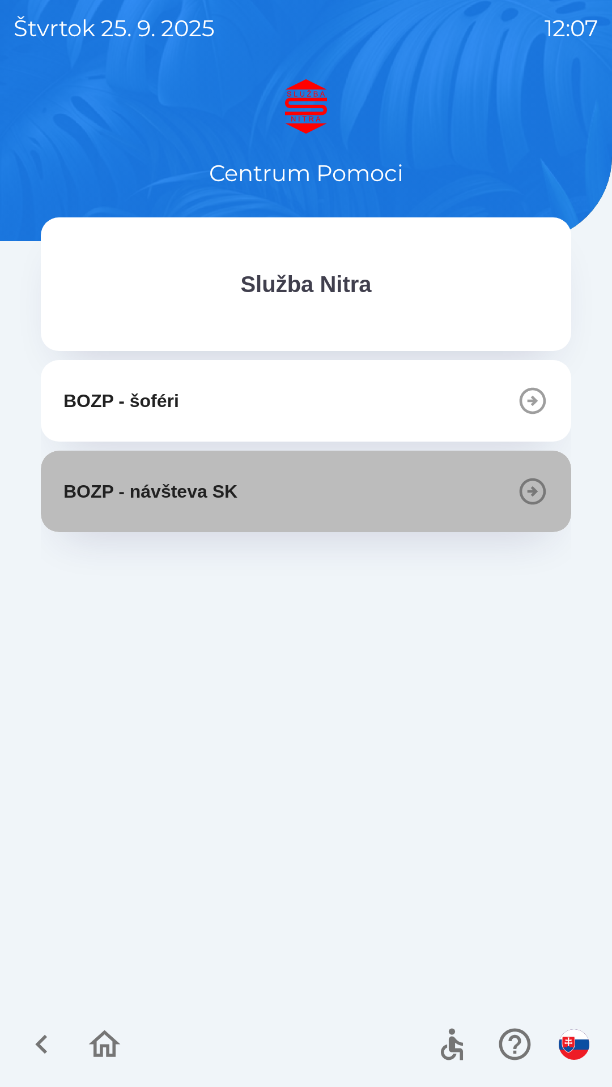
click at [536, 509] on button "BOZP - návšteva SK" at bounding box center [306, 492] width 530 height 82
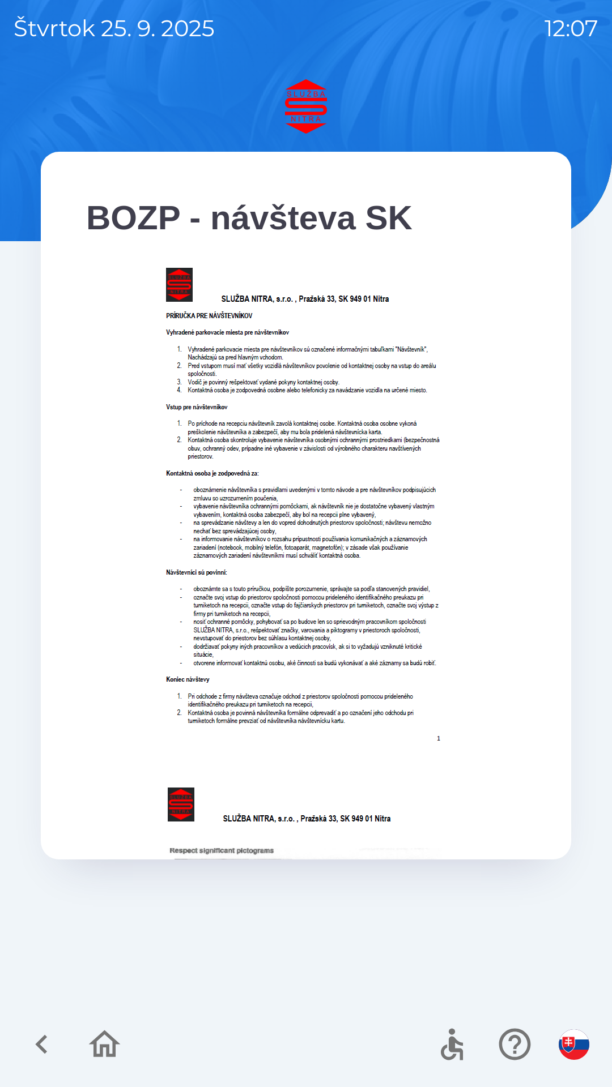
click at [45, 1047] on icon "button" at bounding box center [42, 1045] width 38 height 38
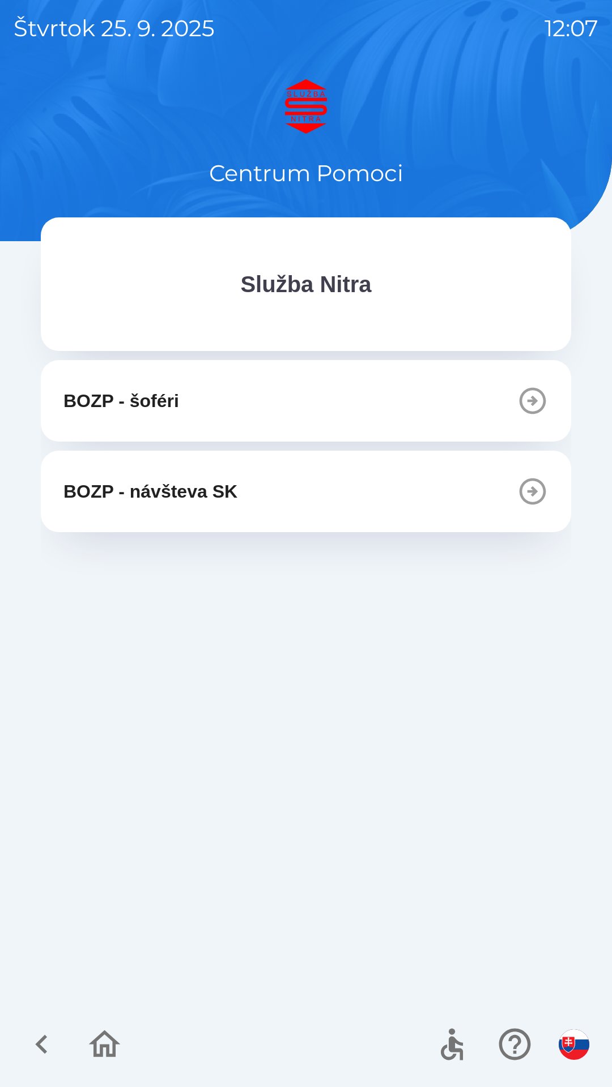
click at [238, 386] on button "BOZP - šoféri" at bounding box center [306, 401] width 530 height 82
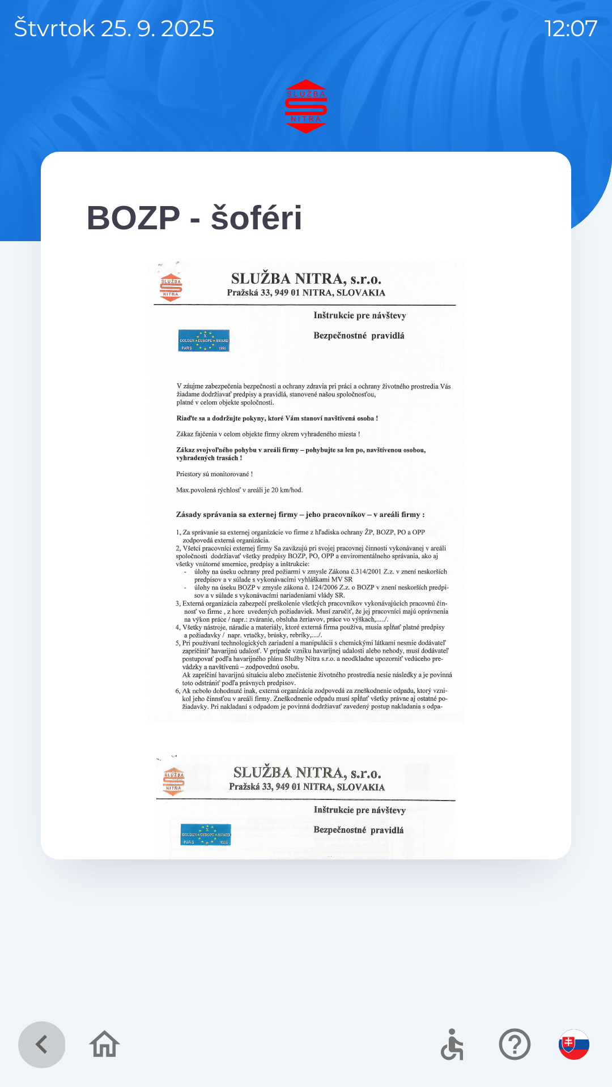
click at [49, 1041] on icon "button" at bounding box center [42, 1045] width 38 height 38
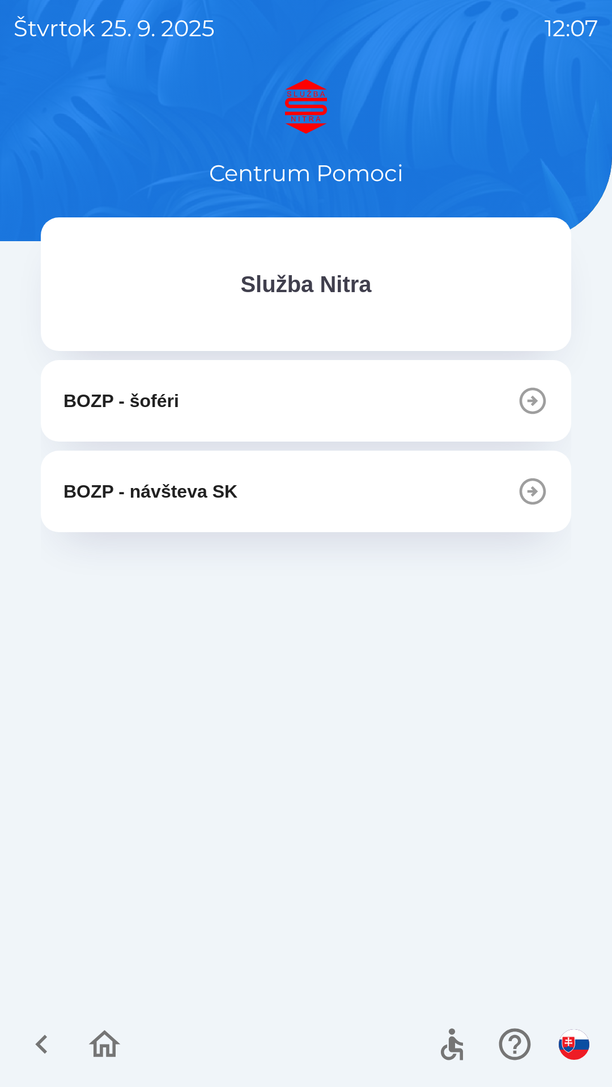
click at [45, 1038] on icon "button" at bounding box center [41, 1044] width 12 height 19
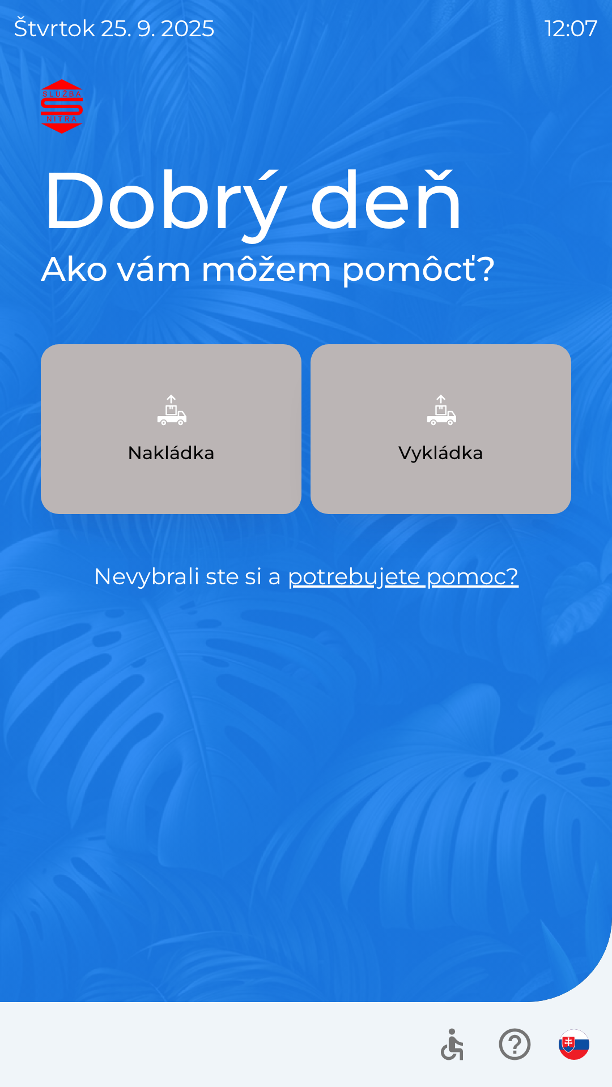
click at [382, 446] on button "Vykládka" at bounding box center [440, 429] width 260 height 170
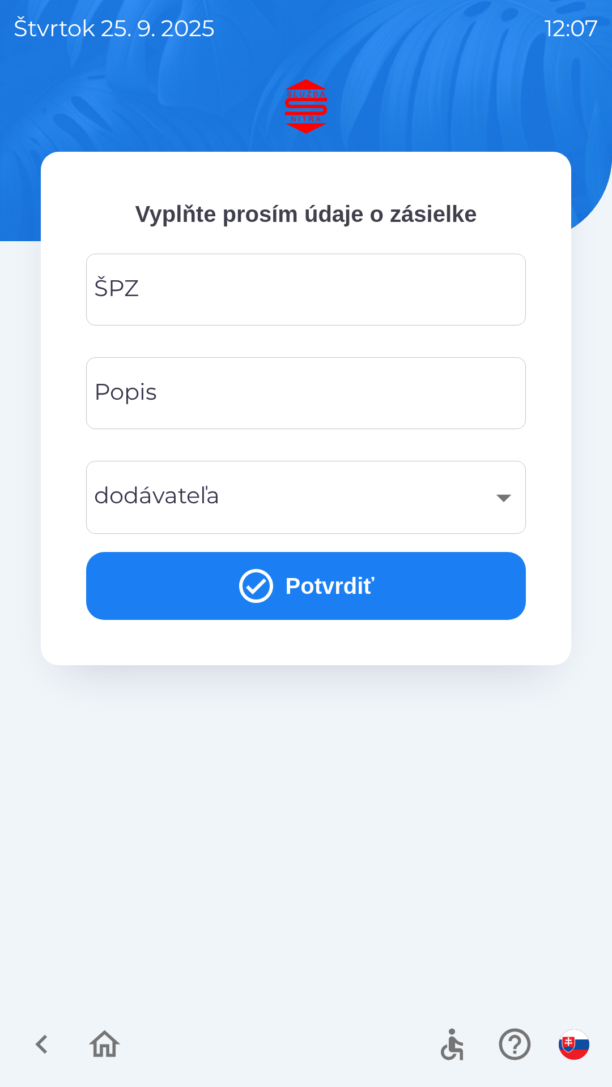
click at [306, 284] on input "ŠPZ" at bounding box center [306, 289] width 412 height 45
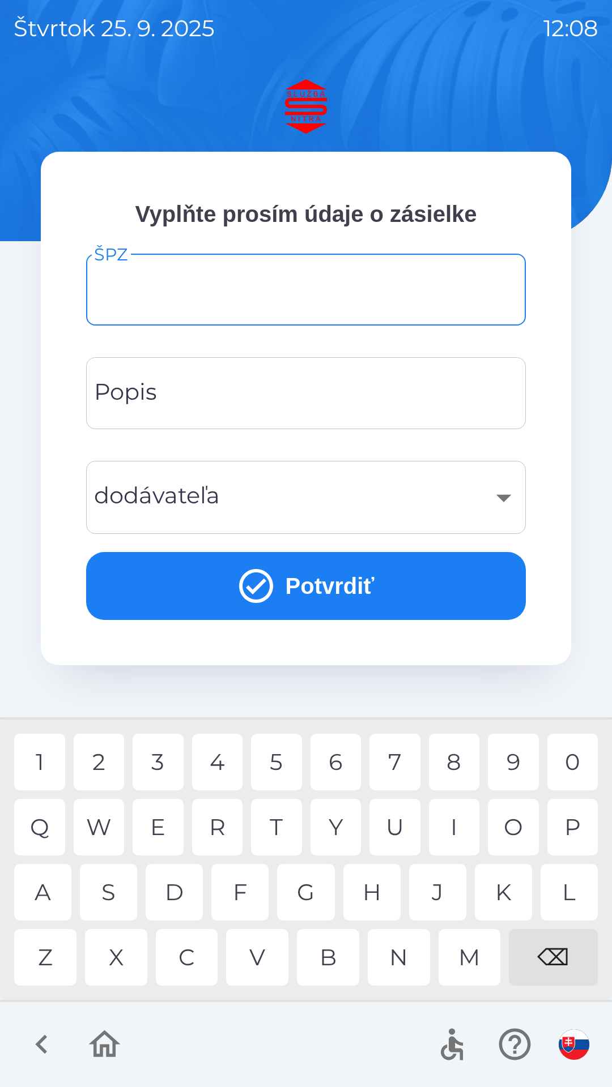
click at [109, 1045] on icon "button" at bounding box center [105, 1044] width 32 height 27
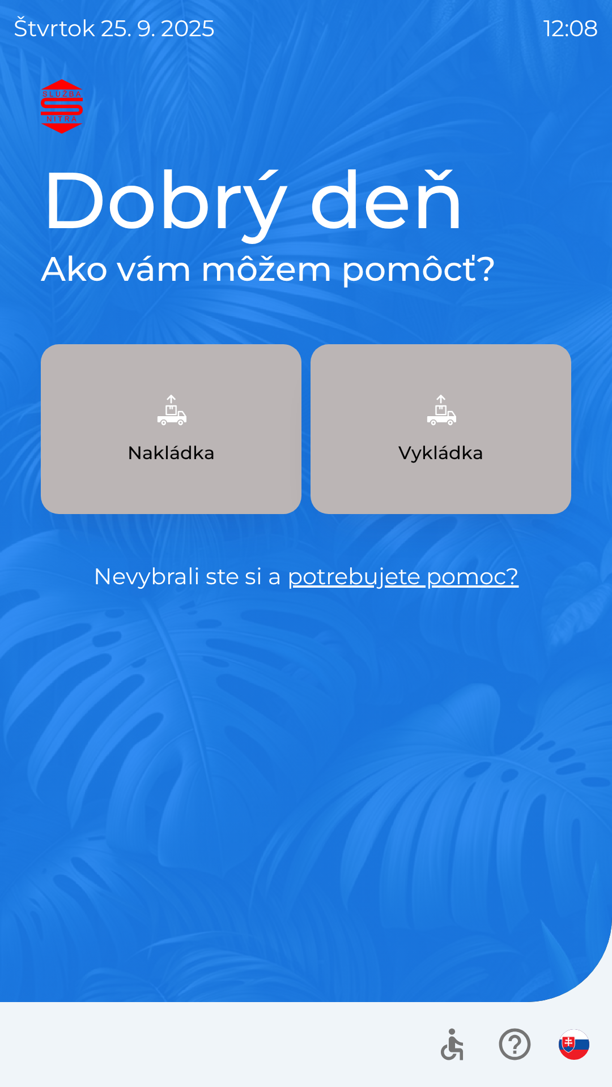
click at [569, 1050] on img "button" at bounding box center [573, 1045] width 31 height 31
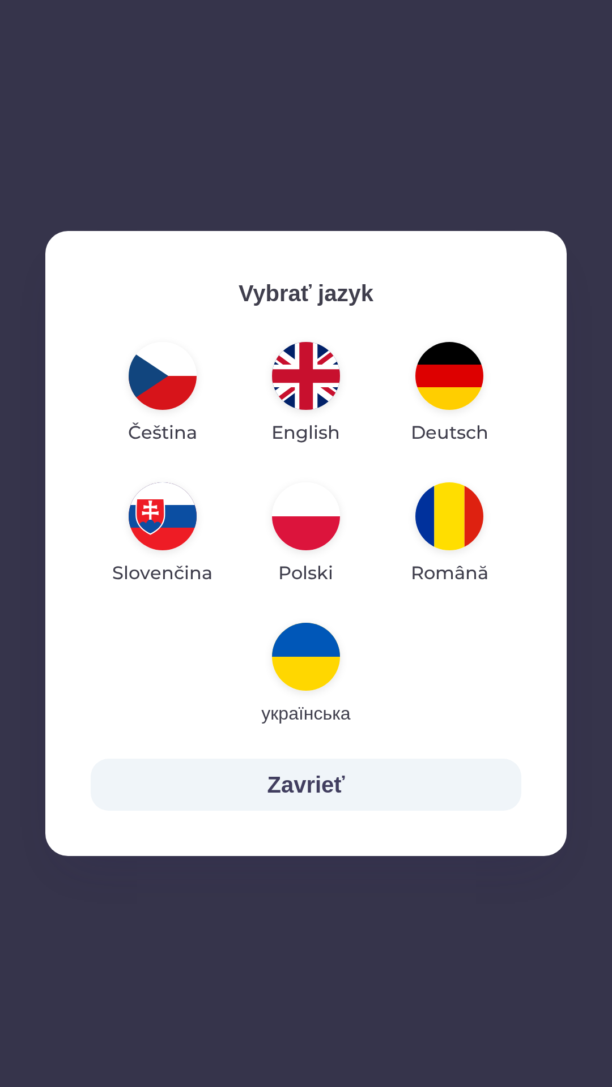
click at [457, 526] on img "button" at bounding box center [449, 516] width 68 height 68
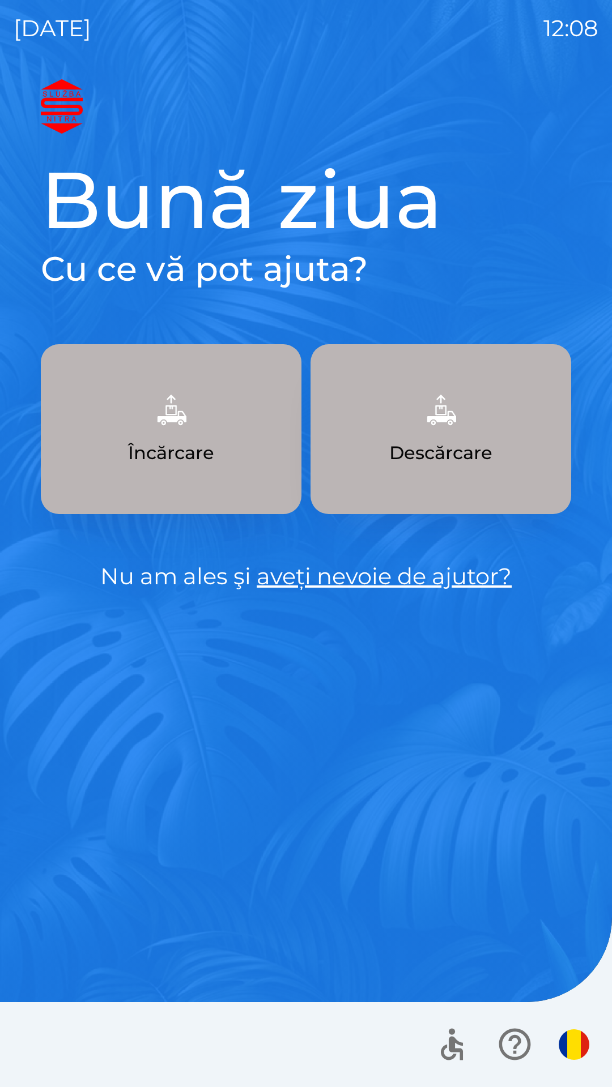
click at [175, 442] on p "Încărcare" at bounding box center [171, 452] width 86 height 27
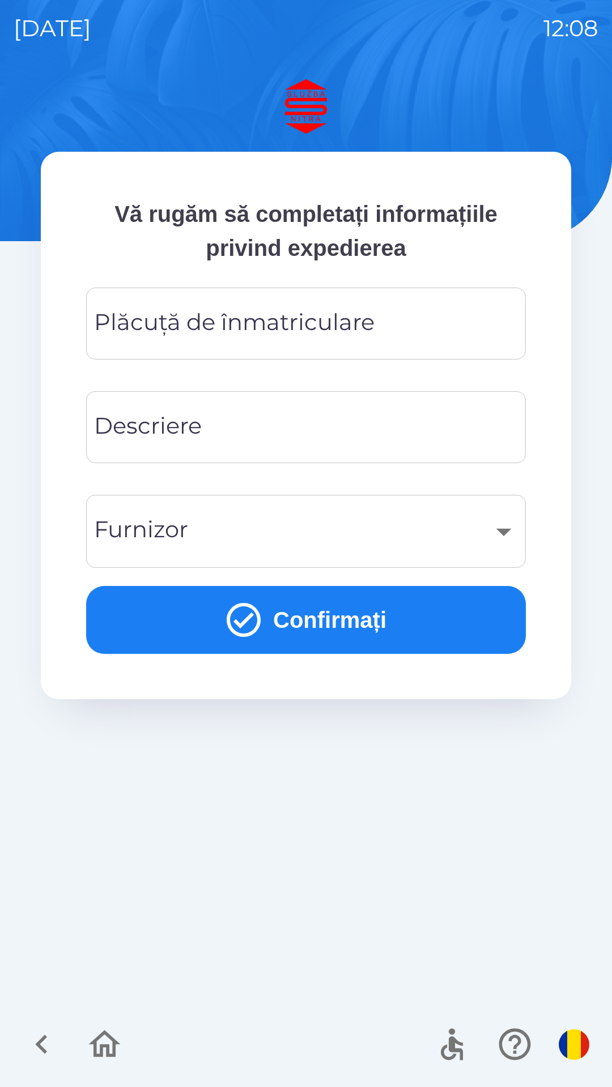
click at [332, 328] on div "Plăcuță de înmatriculare Plăcuță de înmatriculare" at bounding box center [305, 324] width 439 height 72
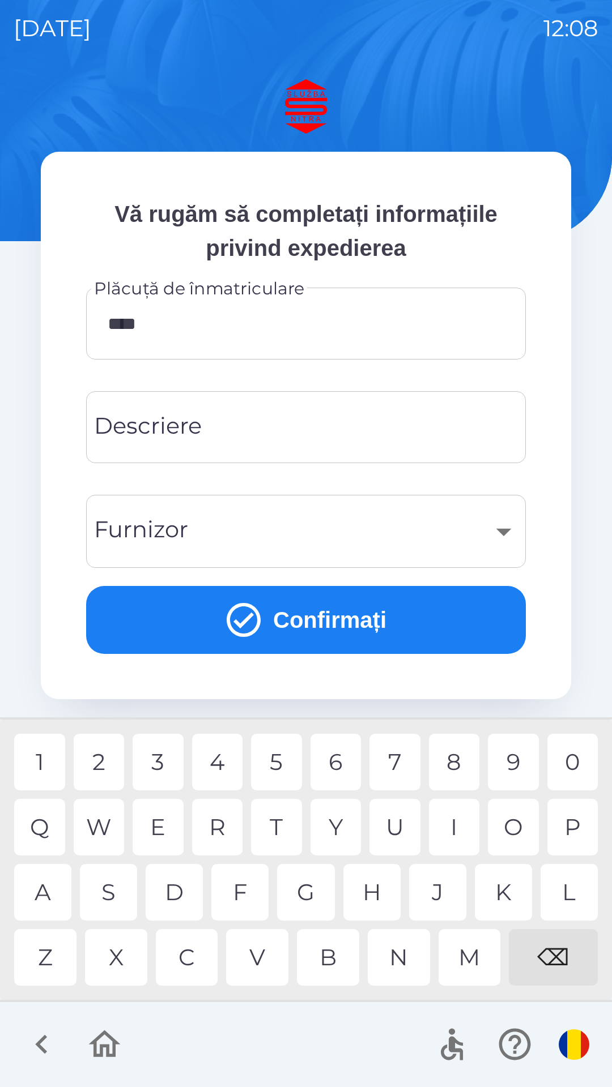
click at [164, 765] on div "3" at bounding box center [158, 762] width 51 height 57
click at [327, 829] on div "Y" at bounding box center [335, 827] width 51 height 57
click at [216, 827] on div "R" at bounding box center [217, 827] width 51 height 57
type input "*******"
click at [311, 418] on input "Descriere" at bounding box center [306, 427] width 412 height 45
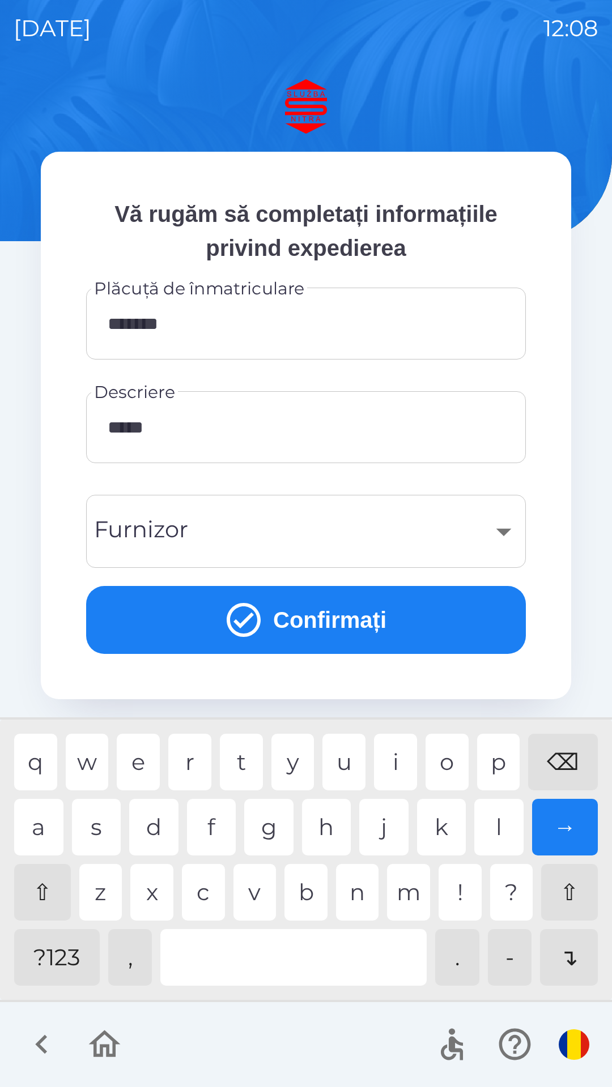
click at [444, 763] on div "o" at bounding box center [446, 762] width 43 height 57
click at [363, 896] on div "n" at bounding box center [357, 892] width 43 height 57
click at [211, 891] on div "c" at bounding box center [203, 892] width 43 height 57
click at [224, 947] on div at bounding box center [293, 957] width 266 height 57
type input "**********"
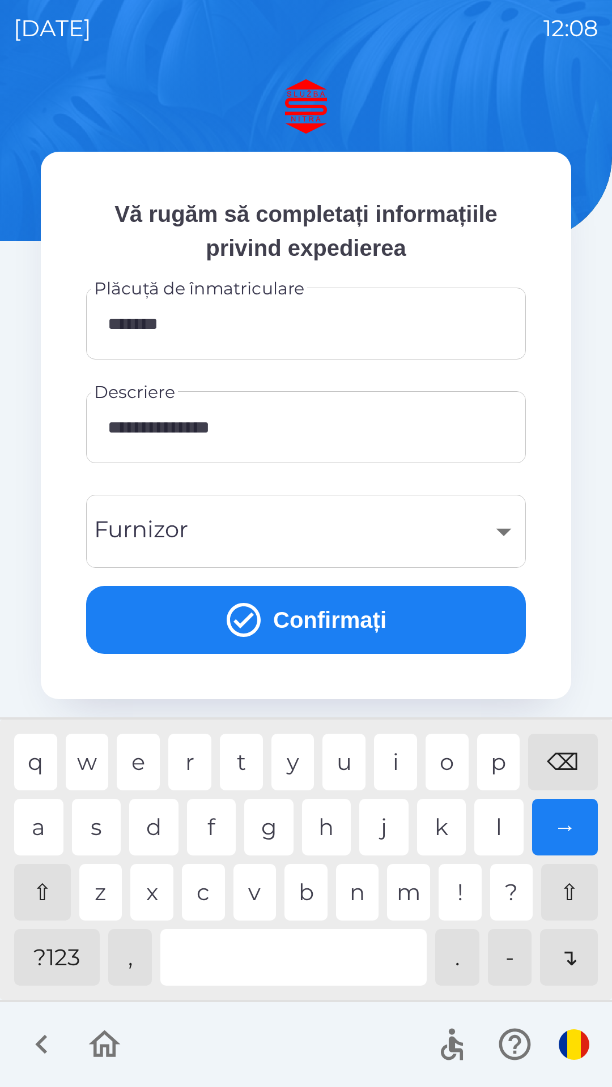
click at [47, 827] on div "a" at bounding box center [38, 827] width 49 height 57
click at [321, 530] on div "​" at bounding box center [306, 532] width 412 height 46
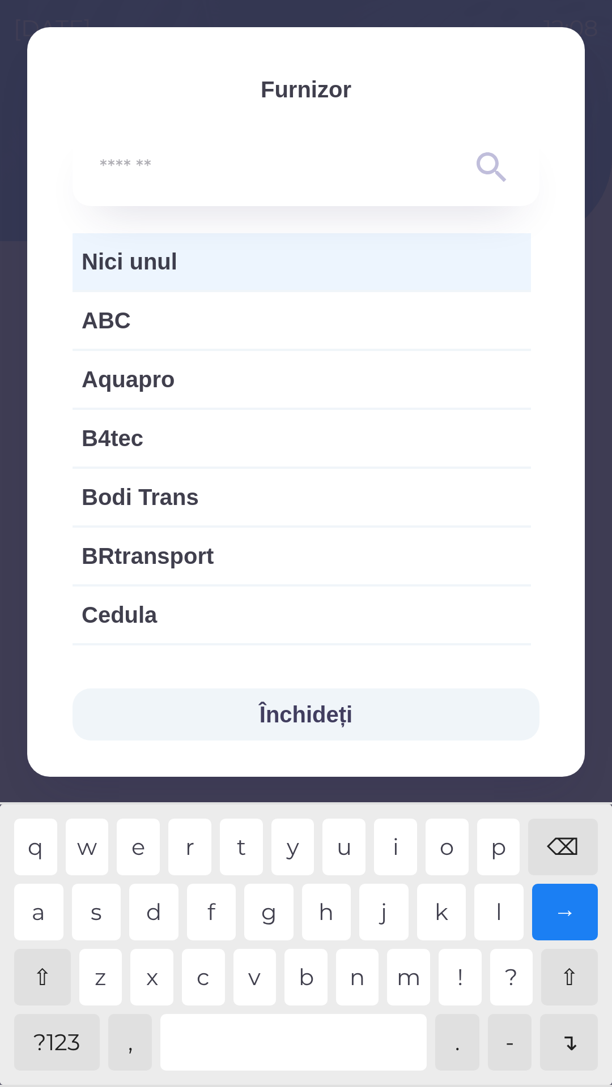
click at [347, 715] on button "Închideți" at bounding box center [305, 715] width 467 height 52
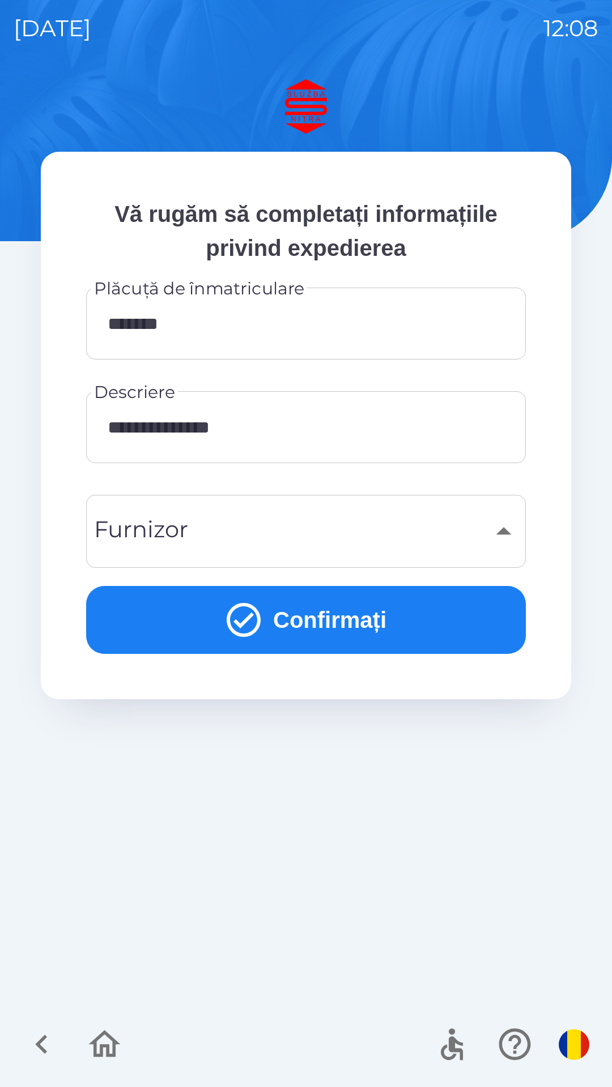
click at [343, 611] on button "Confirmați" at bounding box center [305, 620] width 439 height 68
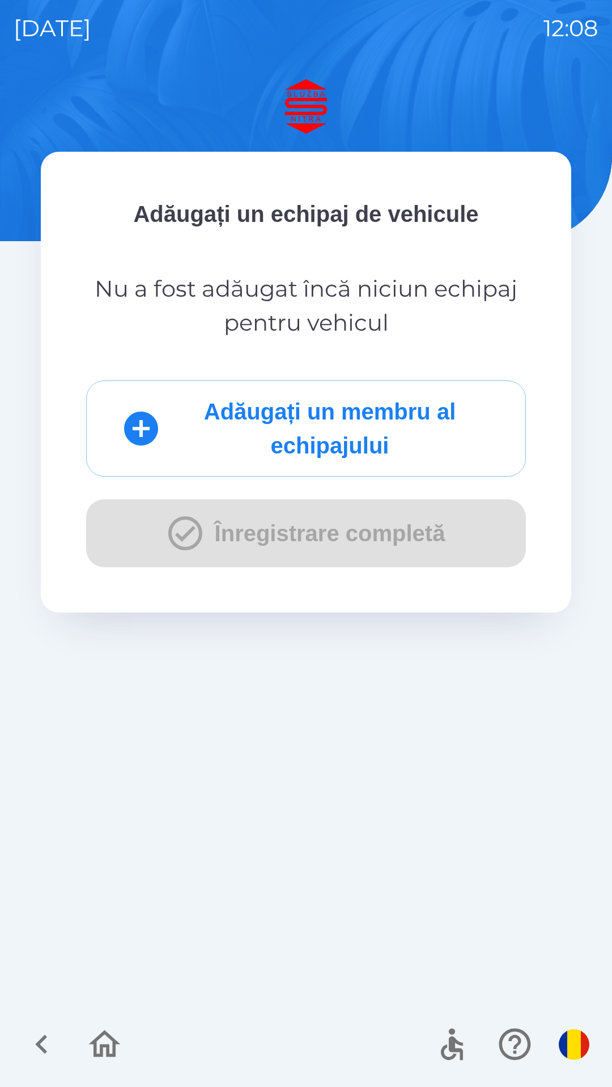
click at [311, 434] on button "Adăugați un membru al echipajului" at bounding box center [305, 429] width 439 height 96
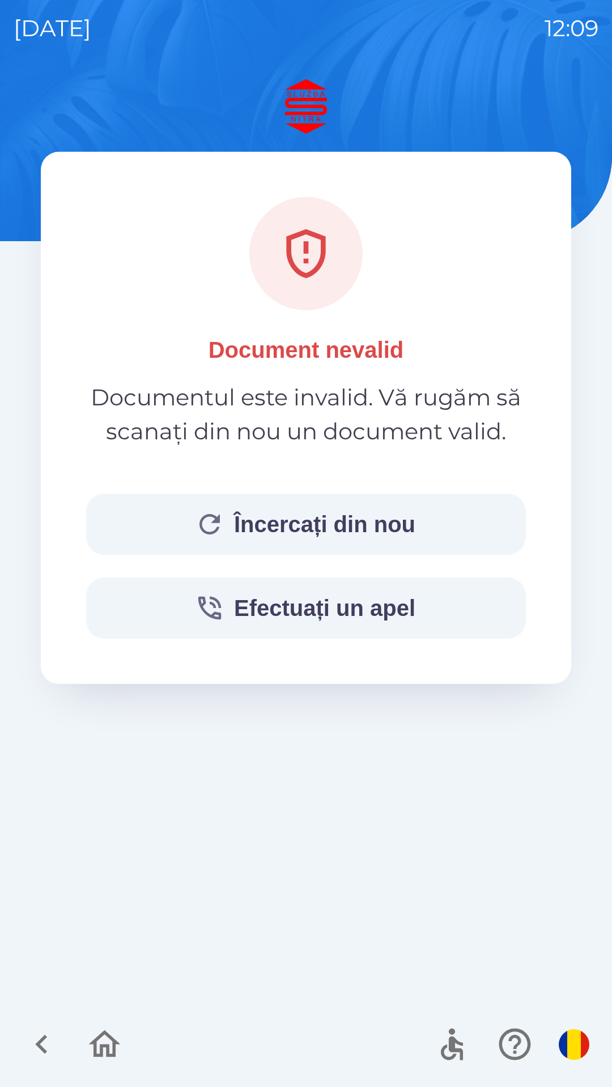
click at [46, 1054] on icon "button" at bounding box center [42, 1045] width 38 height 38
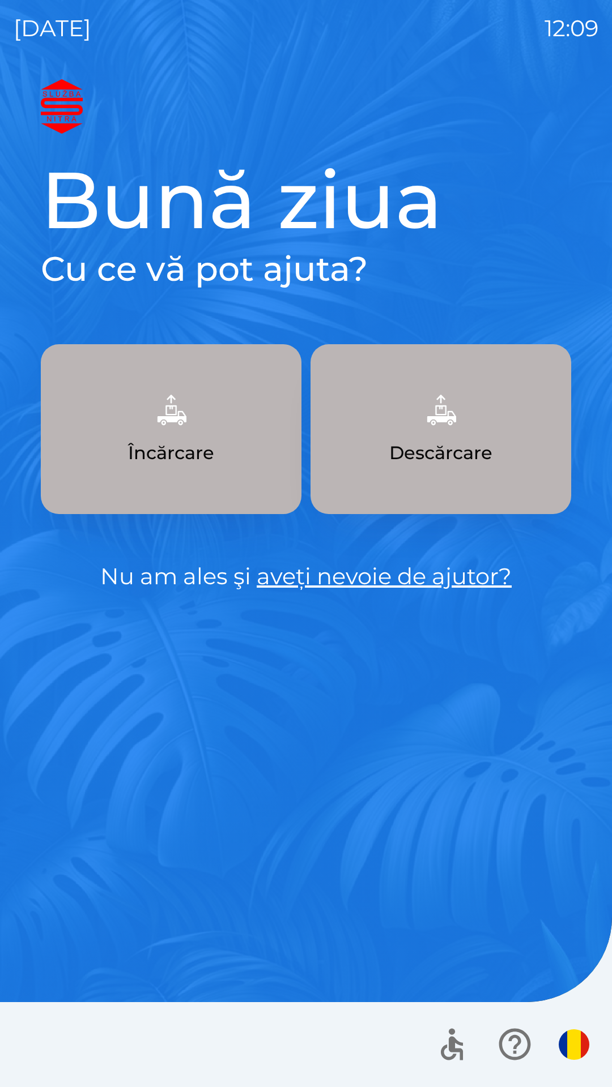
click at [213, 438] on button "Încărcare" at bounding box center [171, 429] width 260 height 170
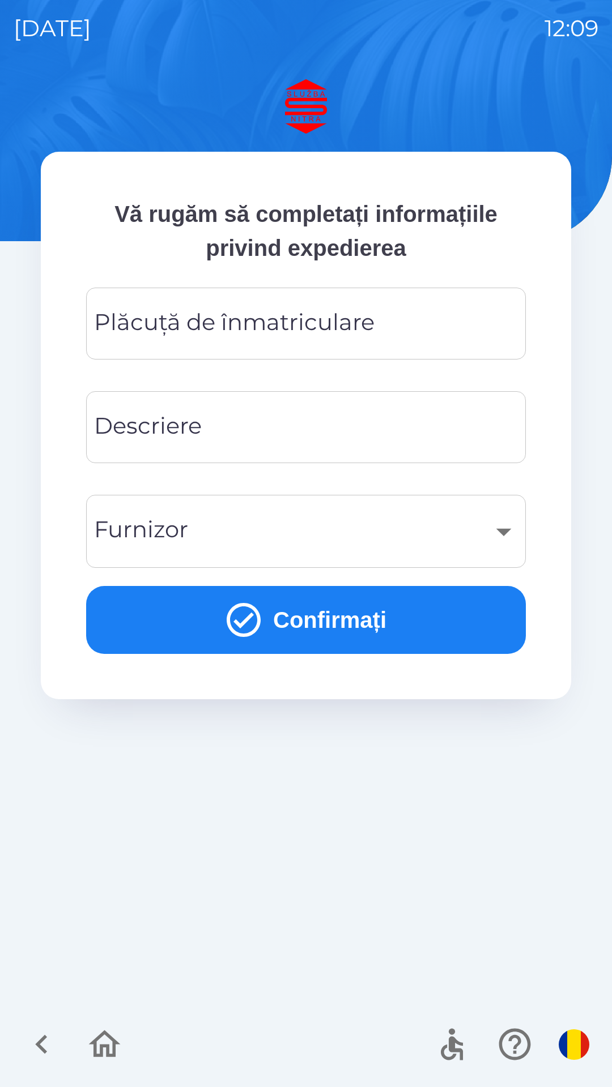
click at [285, 325] on div "Plăcuță de înmatriculare Plăcuță de înmatriculare" at bounding box center [305, 324] width 439 height 72
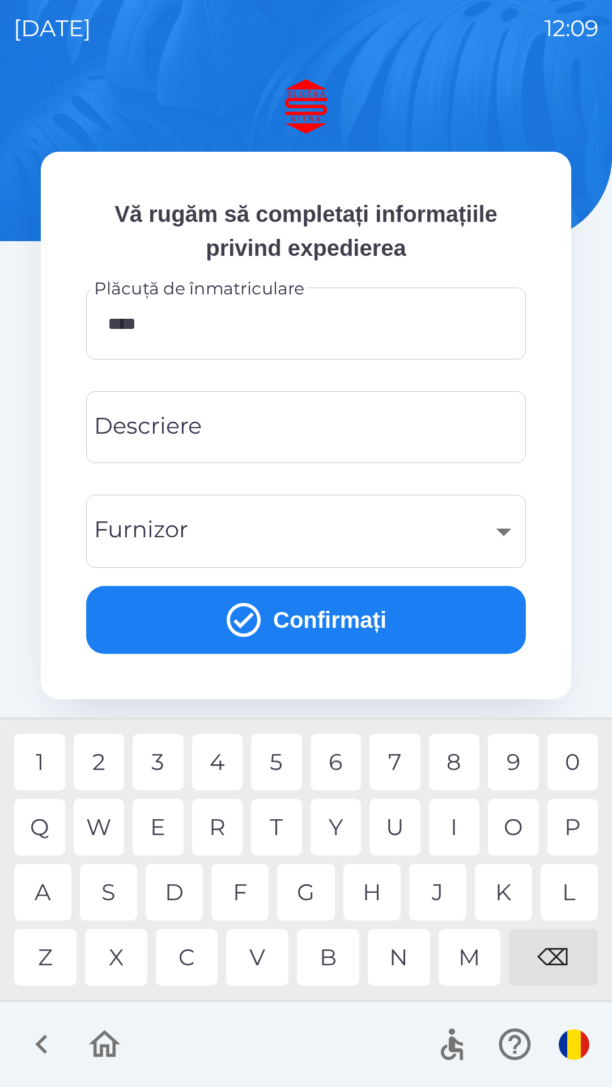
click at [159, 766] on div "3" at bounding box center [158, 762] width 51 height 57
type input "*******"
click at [348, 830] on div "Y" at bounding box center [335, 827] width 51 height 57
click at [325, 418] on input "Descriere" at bounding box center [306, 427] width 412 height 45
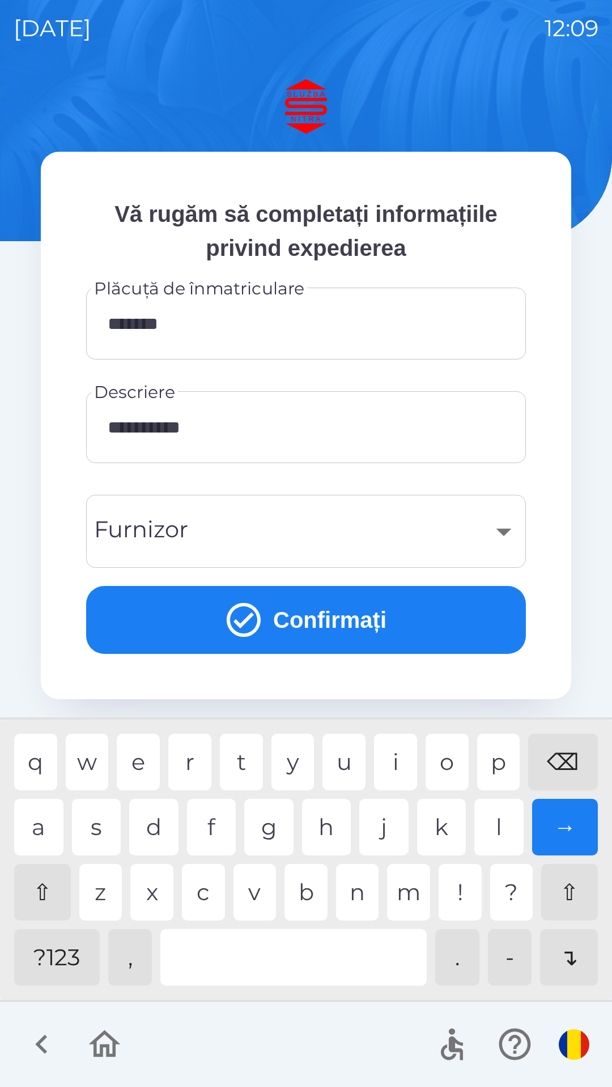
type input "**********"
click at [328, 621] on button "Confirmați" at bounding box center [305, 620] width 439 height 68
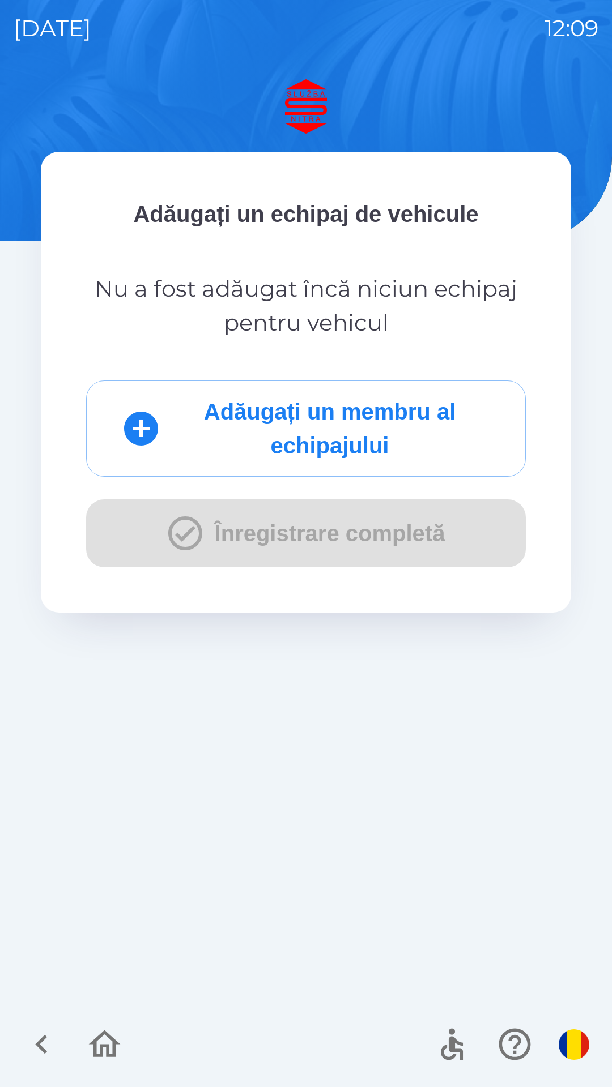
click at [324, 430] on button "Adăugați un membru al echipajului" at bounding box center [305, 429] width 439 height 96
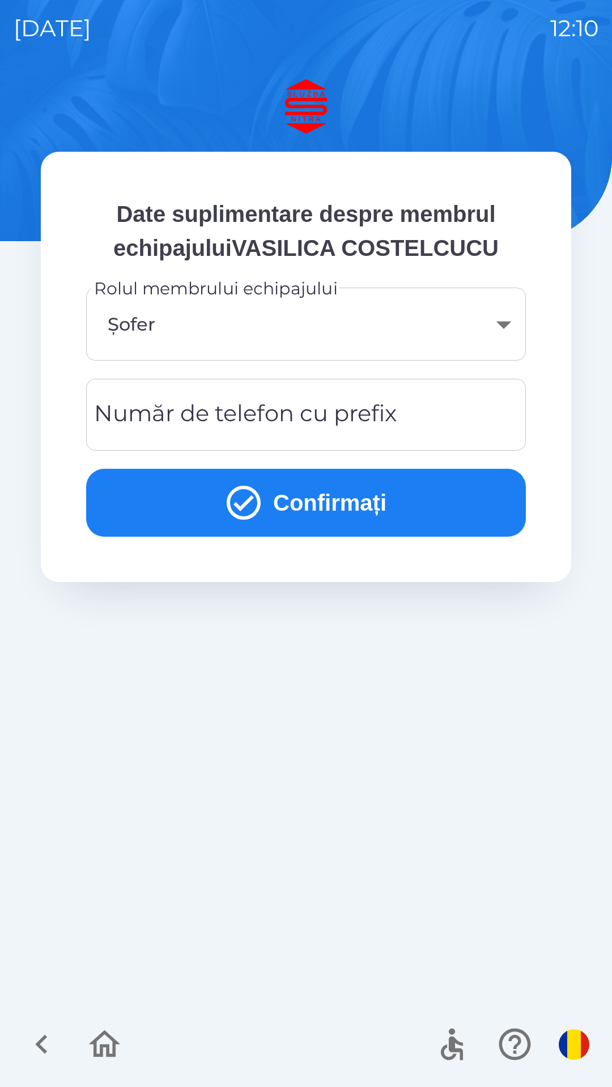
click at [302, 506] on button "Confirmați" at bounding box center [305, 503] width 439 height 68
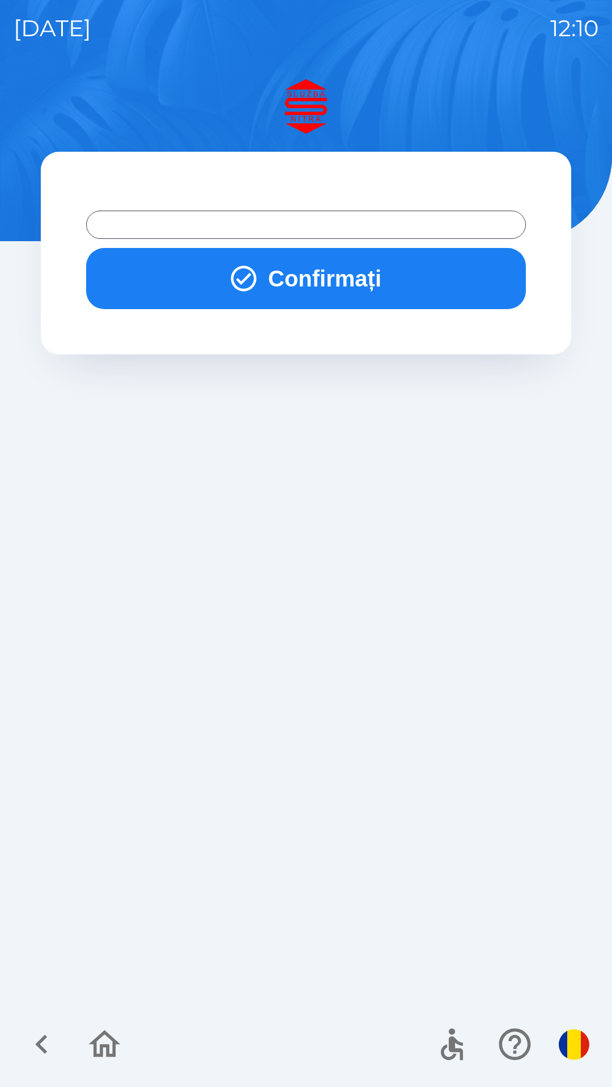
click at [327, 289] on button "Confirmați" at bounding box center [305, 278] width 439 height 61
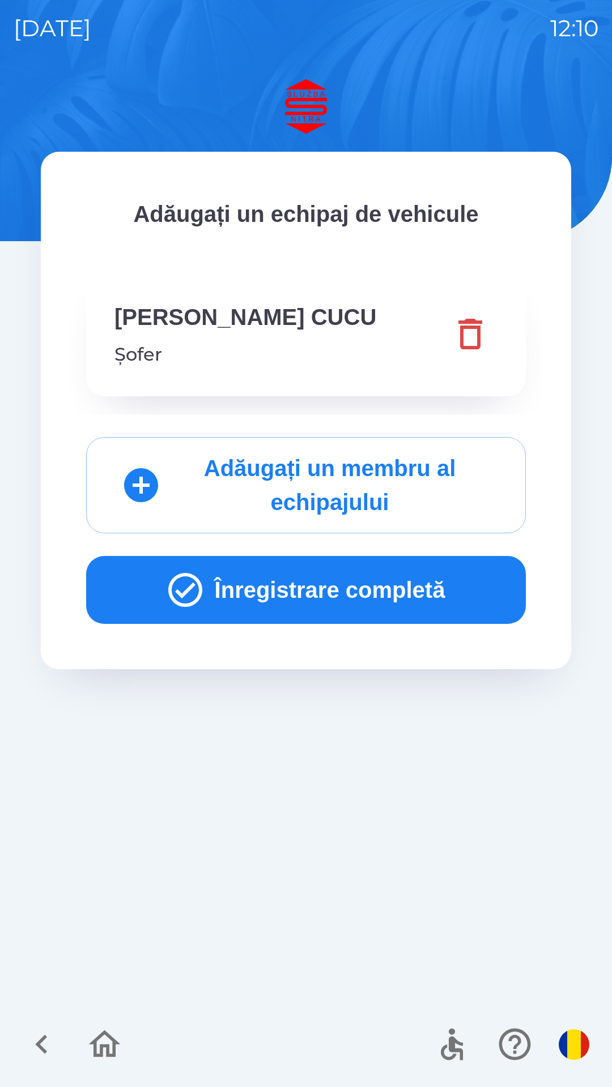
click at [327, 586] on button "Înregistrare completă" at bounding box center [305, 590] width 439 height 68
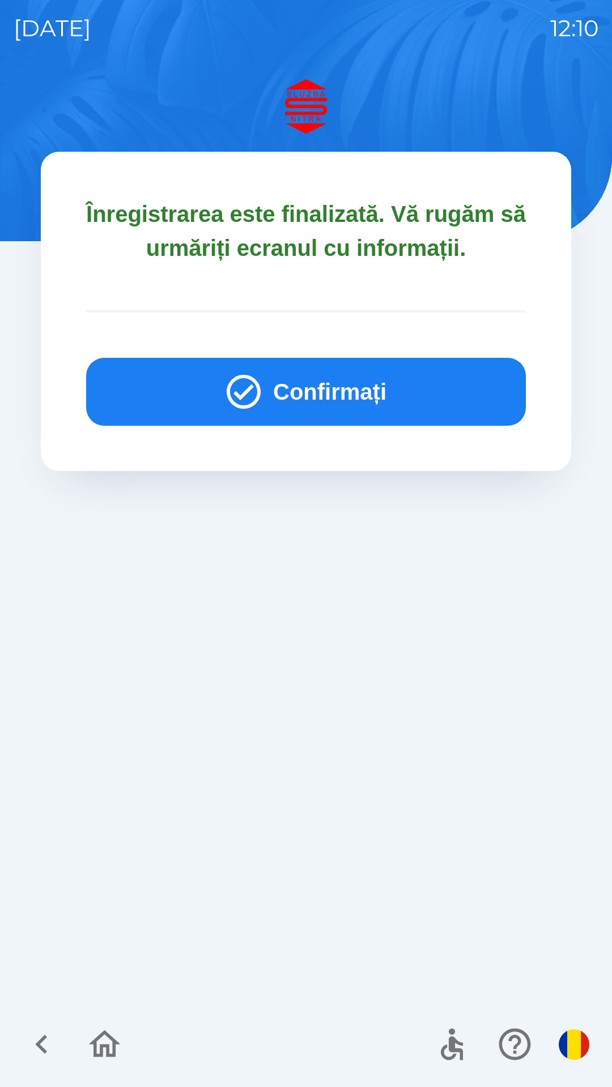
click at [302, 424] on button "Confirmați" at bounding box center [305, 392] width 439 height 68
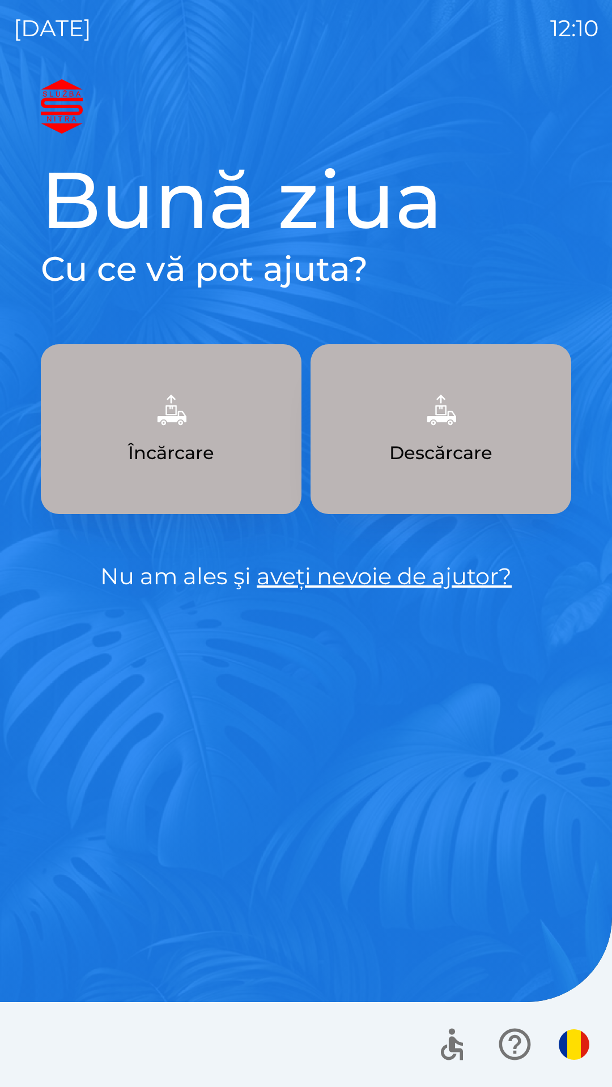
click at [177, 458] on p "Încărcare" at bounding box center [171, 452] width 86 height 27
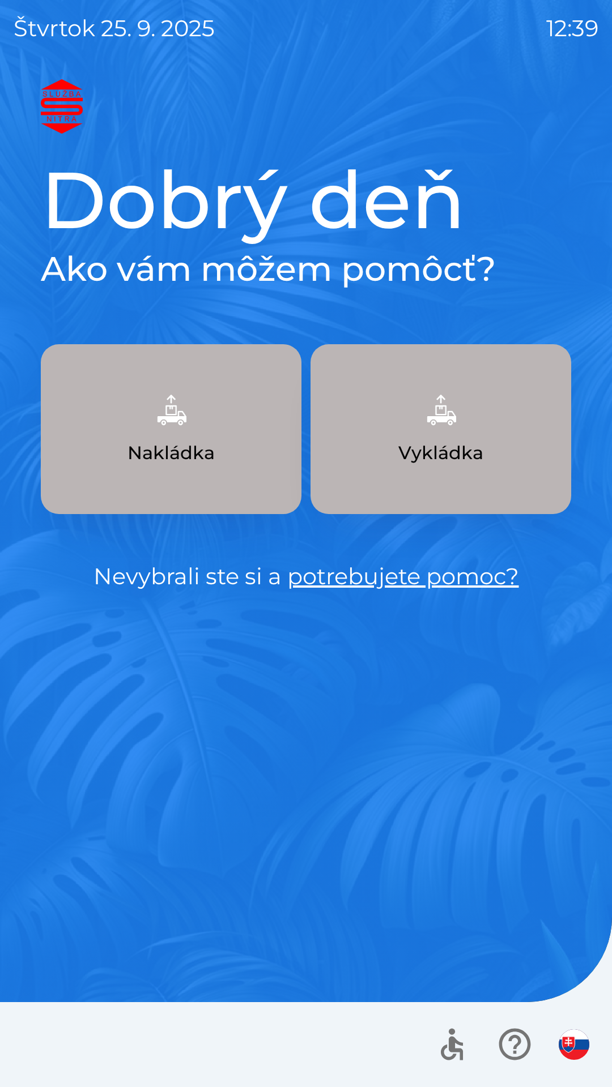
click at [576, 1037] on img "button" at bounding box center [573, 1045] width 31 height 31
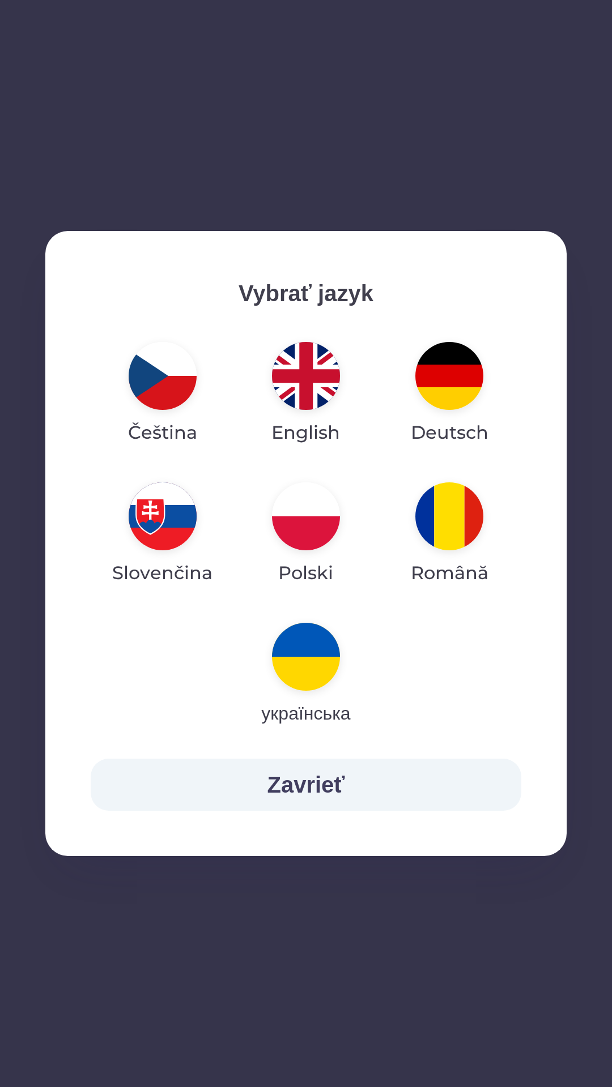
click at [305, 531] on img "button" at bounding box center [306, 516] width 68 height 68
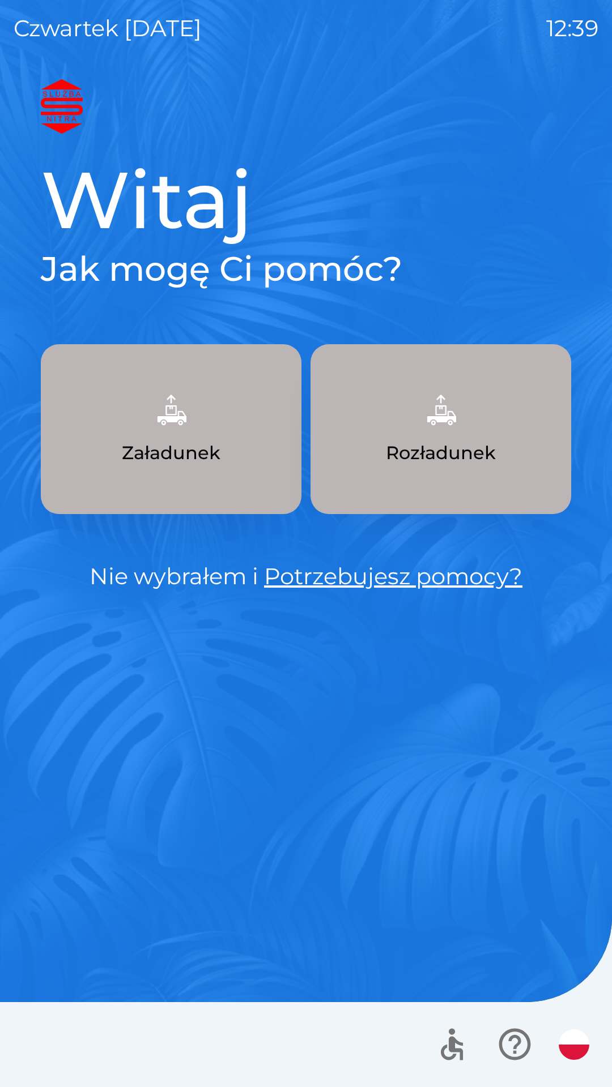
click at [196, 436] on button "Załadunek" at bounding box center [171, 429] width 260 height 170
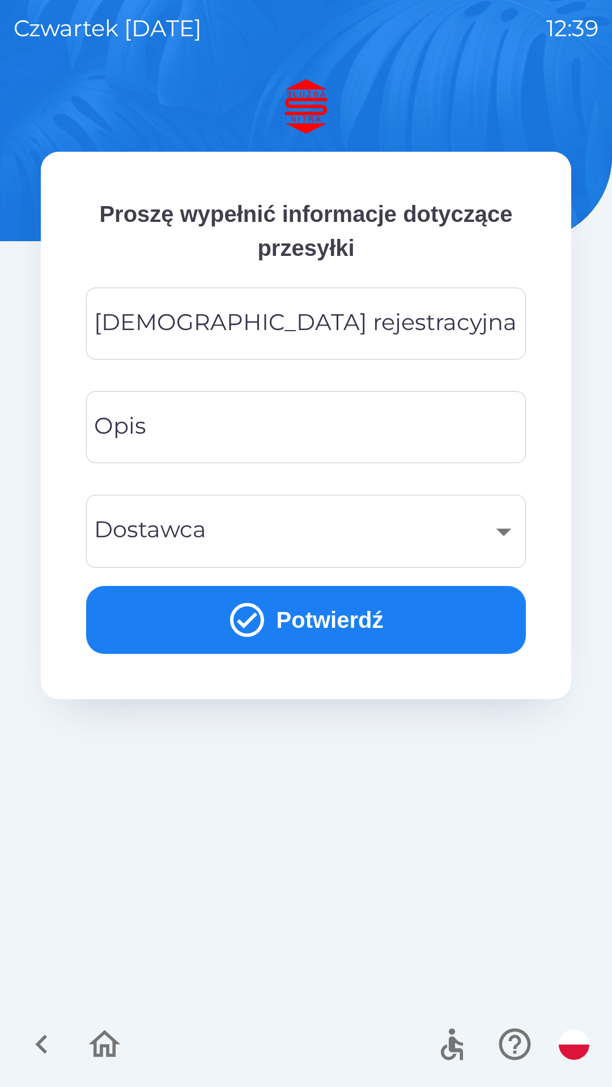
click at [222, 317] on div "[DEMOGRAPHIC_DATA] rejestracyjna Tablica rejestracyjna" at bounding box center [305, 324] width 439 height 72
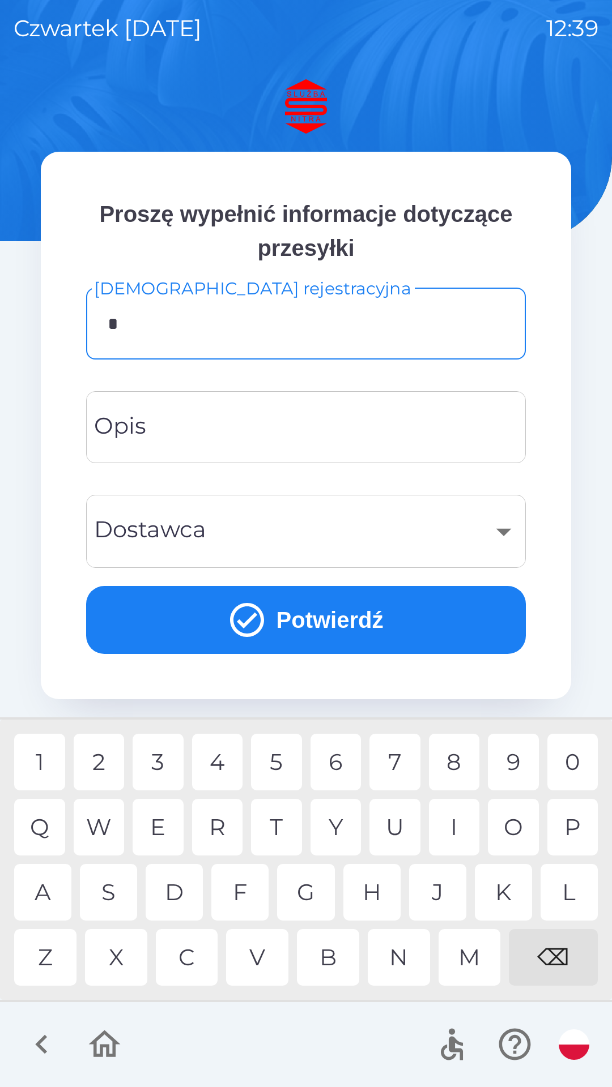
click at [118, 887] on div "S" at bounding box center [108, 892] width 57 height 57
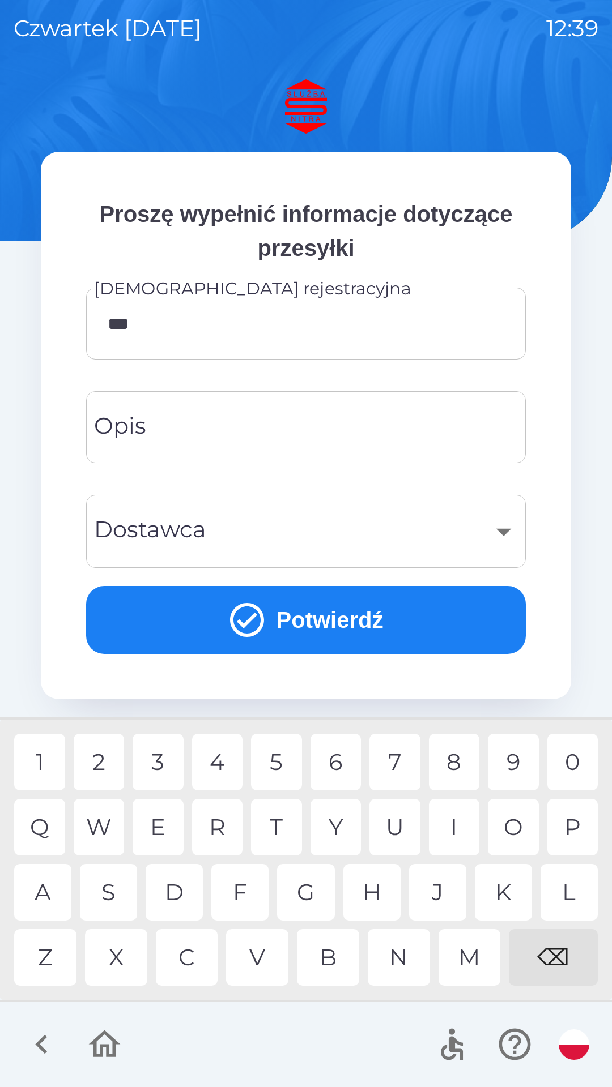
click at [338, 768] on div "6" at bounding box center [335, 762] width 51 height 57
type input "*******"
click at [271, 437] on input "Opis" at bounding box center [306, 427] width 412 height 45
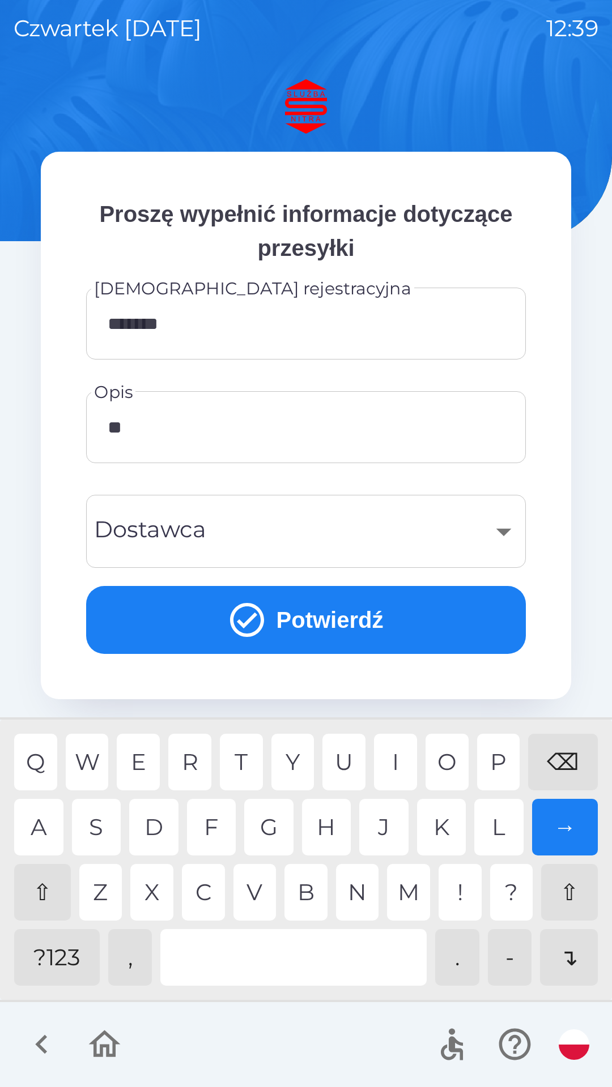
click at [387, 770] on div "I" at bounding box center [395, 762] width 43 height 57
click at [441, 769] on div "O" at bounding box center [446, 762] width 43 height 57
click at [394, 765] on div "I" at bounding box center [395, 762] width 43 height 57
click at [196, 765] on div "R" at bounding box center [189, 762] width 43 height 57
click at [449, 760] on div "O" at bounding box center [446, 762] width 43 height 57
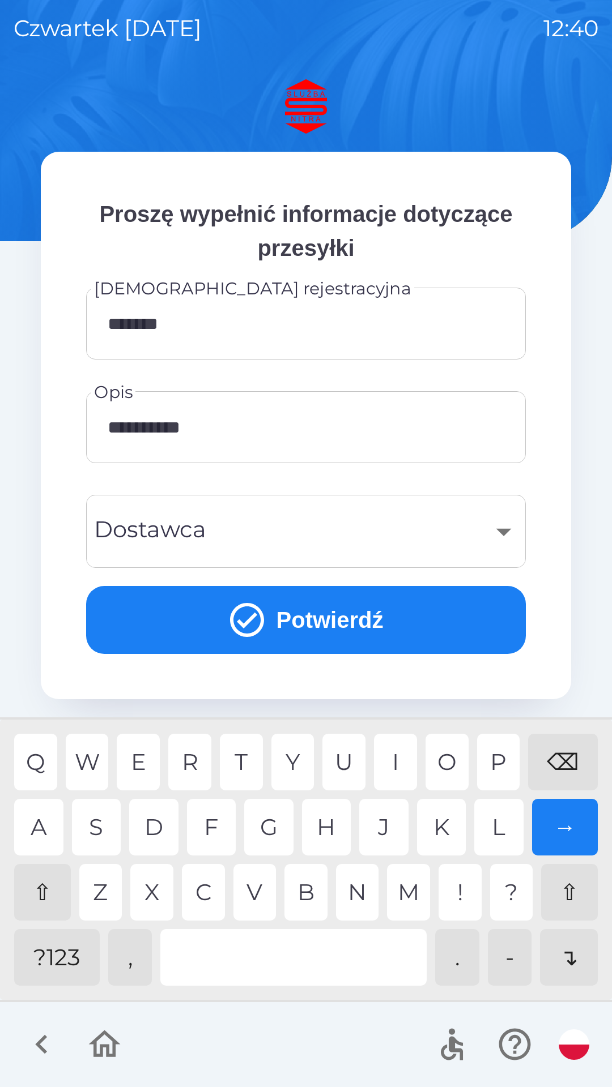
type input "**********"
click at [324, 548] on div "​" at bounding box center [306, 532] width 412 height 46
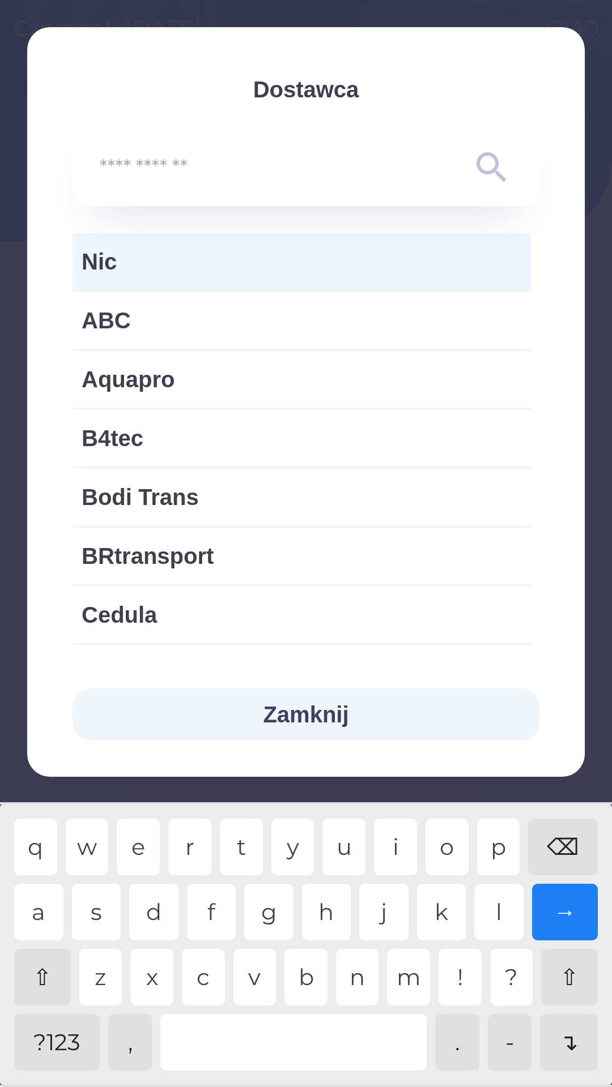
click at [308, 271] on span "Nic" at bounding box center [302, 262] width 440 height 34
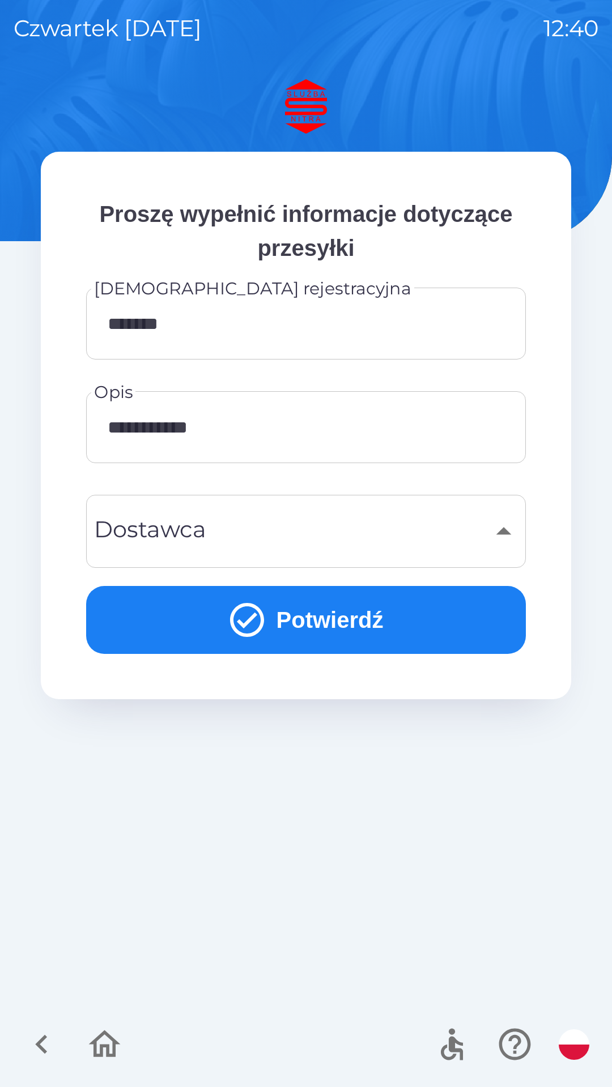
click at [354, 628] on button "Potwierdź" at bounding box center [305, 620] width 439 height 68
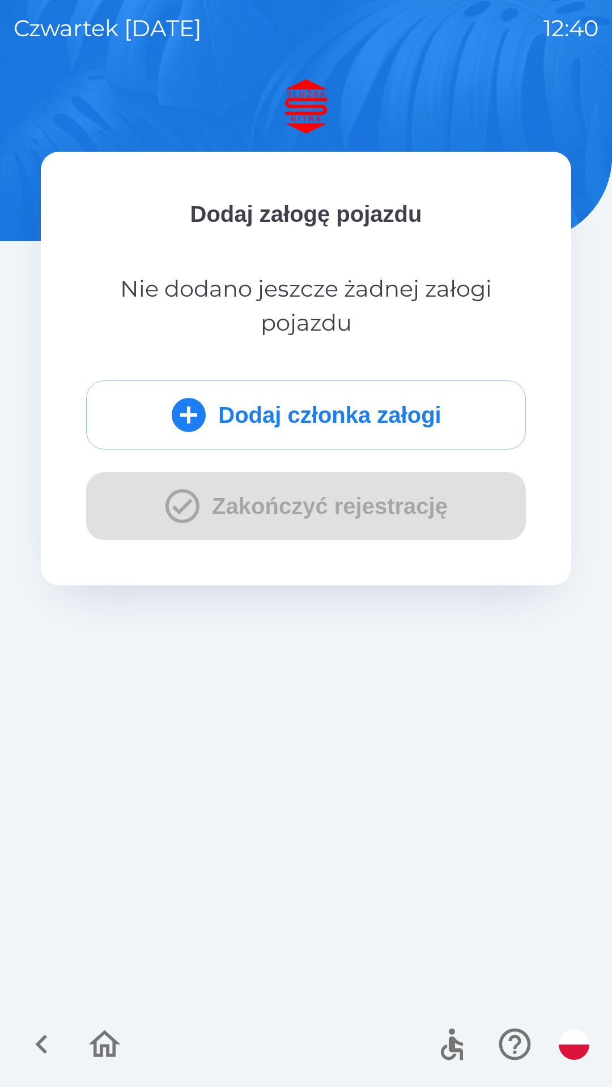
click at [322, 519] on div "Dodaj członka załogi Zakończyć rejestrację" at bounding box center [305, 461] width 439 height 160
click at [326, 512] on div "Dodaj członka załogi Zakończyć rejestrację" at bounding box center [305, 461] width 439 height 160
click at [337, 424] on button "Dodaj członka załogi" at bounding box center [305, 415] width 439 height 69
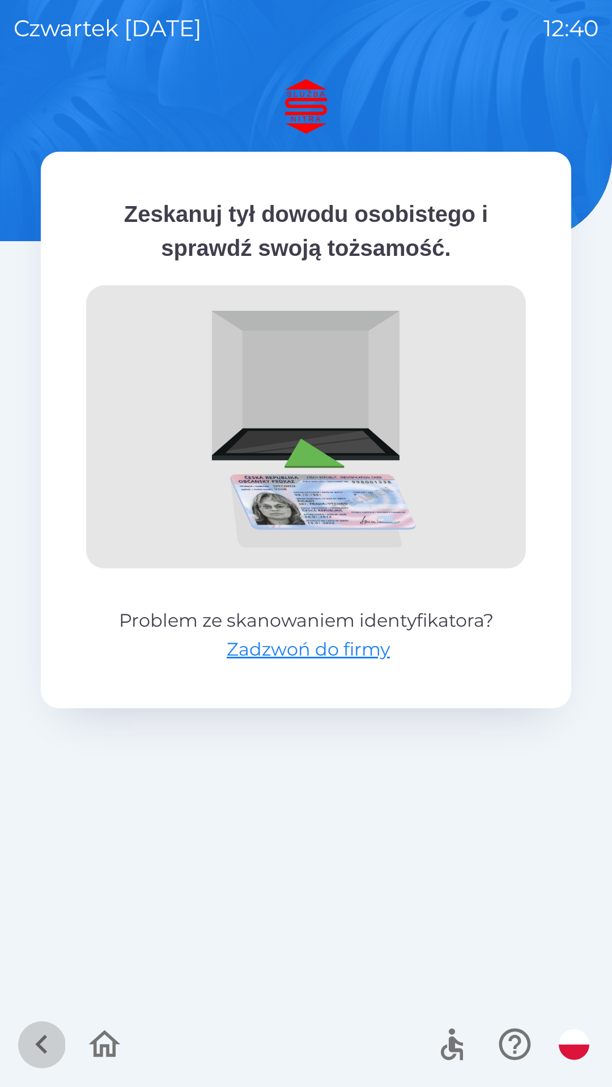
click at [36, 1046] on icon "button" at bounding box center [42, 1045] width 38 height 38
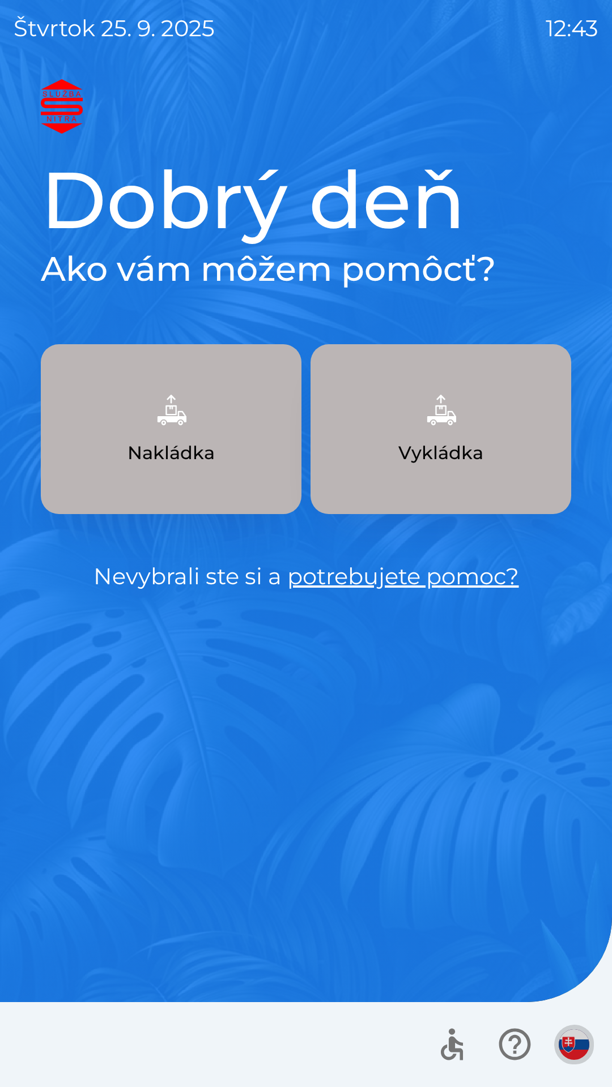
click at [570, 1045] on img "button" at bounding box center [573, 1045] width 31 height 31
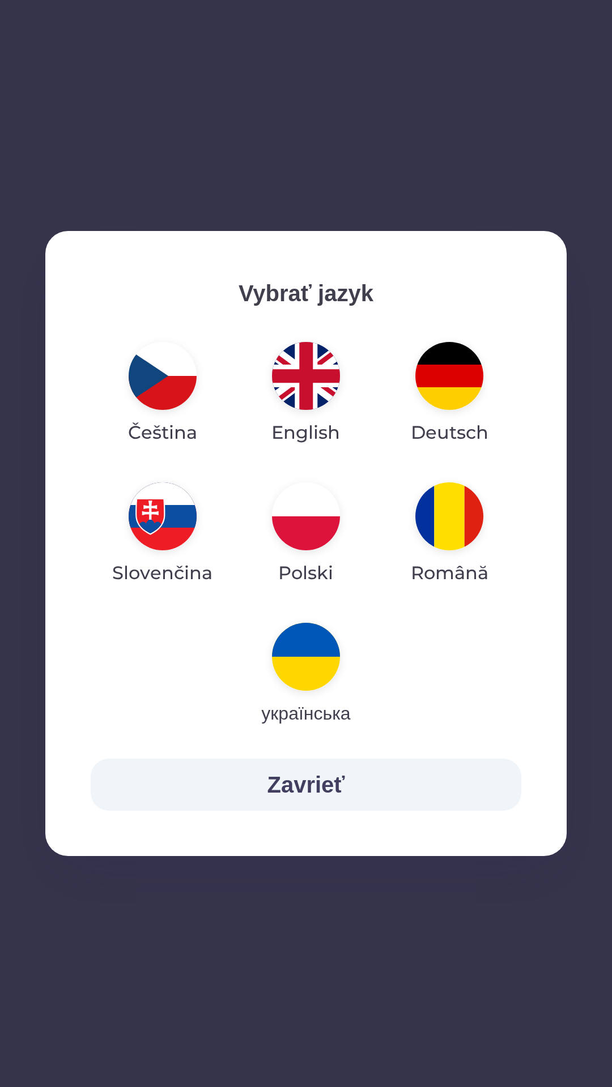
click at [313, 529] on img "button" at bounding box center [306, 516] width 68 height 68
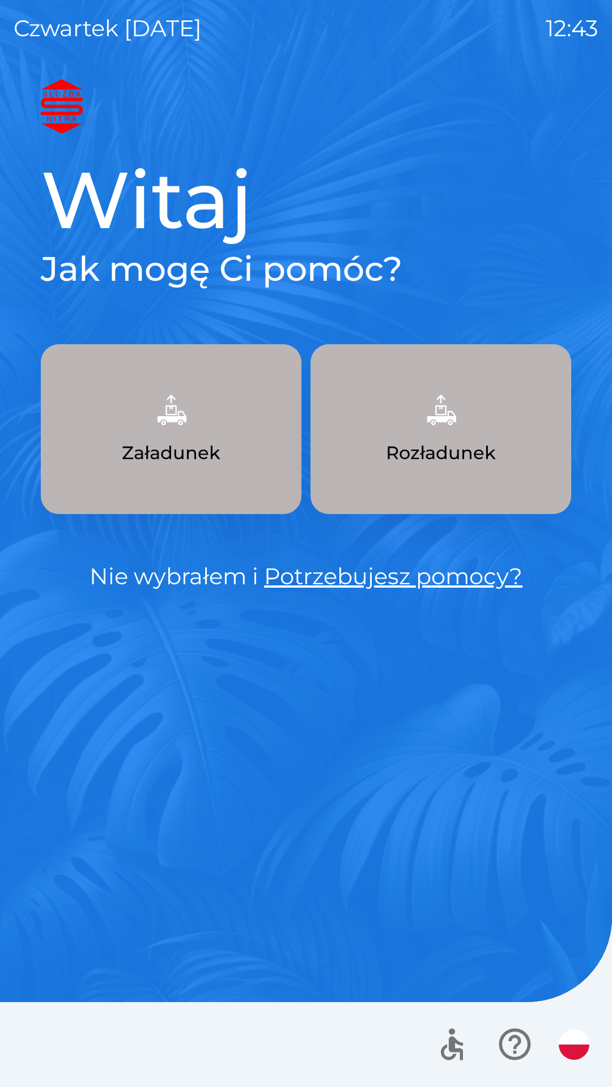
click at [188, 435] on button "Załadunek" at bounding box center [171, 429] width 260 height 170
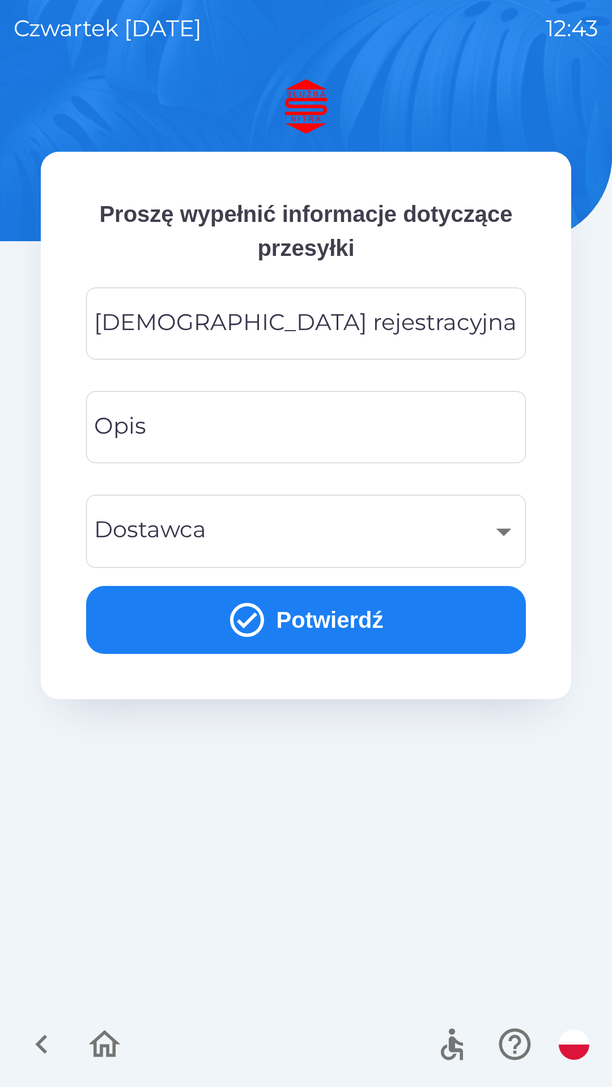
click at [301, 334] on div "[DEMOGRAPHIC_DATA] rejestracyjna Tablica rejestracyjna" at bounding box center [305, 324] width 439 height 72
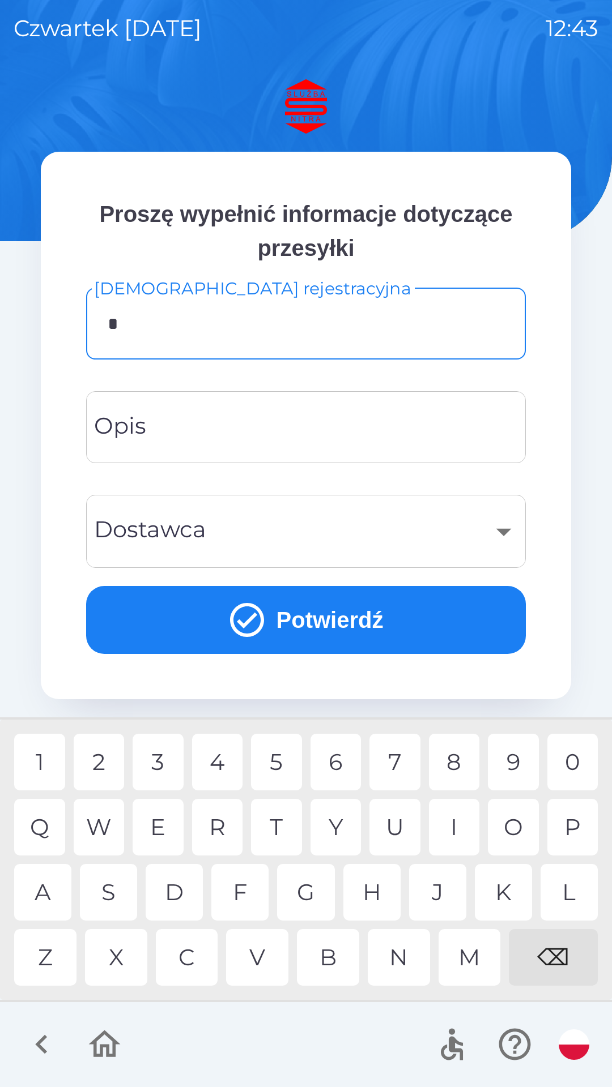
click at [113, 885] on div "S" at bounding box center [108, 892] width 57 height 57
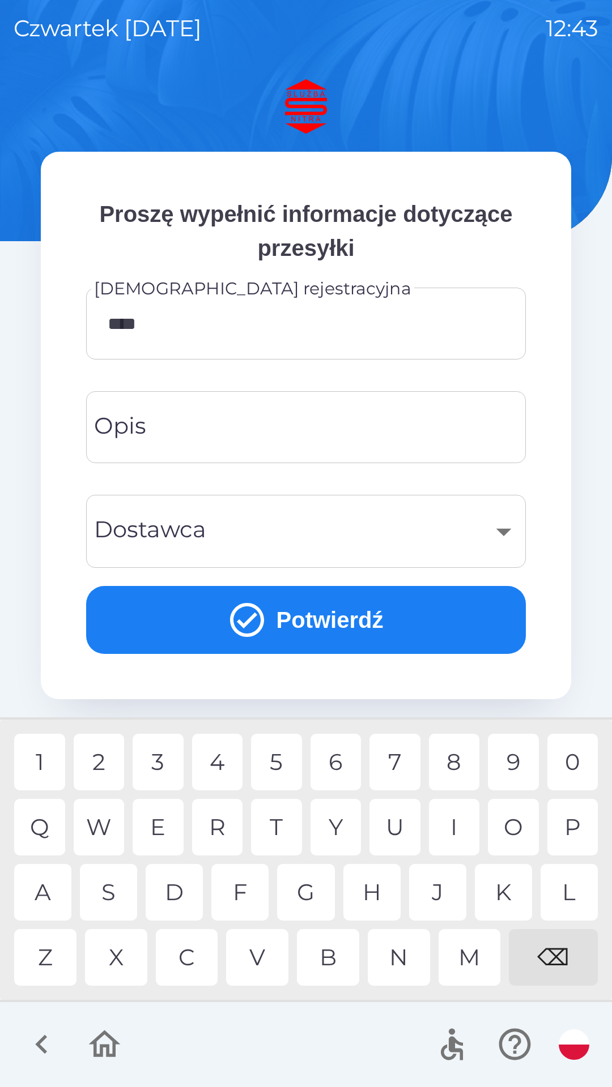
click at [101, 763] on div "2" at bounding box center [99, 762] width 51 height 57
click at [155, 761] on div "3" at bounding box center [158, 762] width 51 height 57
type input "*******"
click at [228, 422] on input "Opis" at bounding box center [306, 427] width 412 height 45
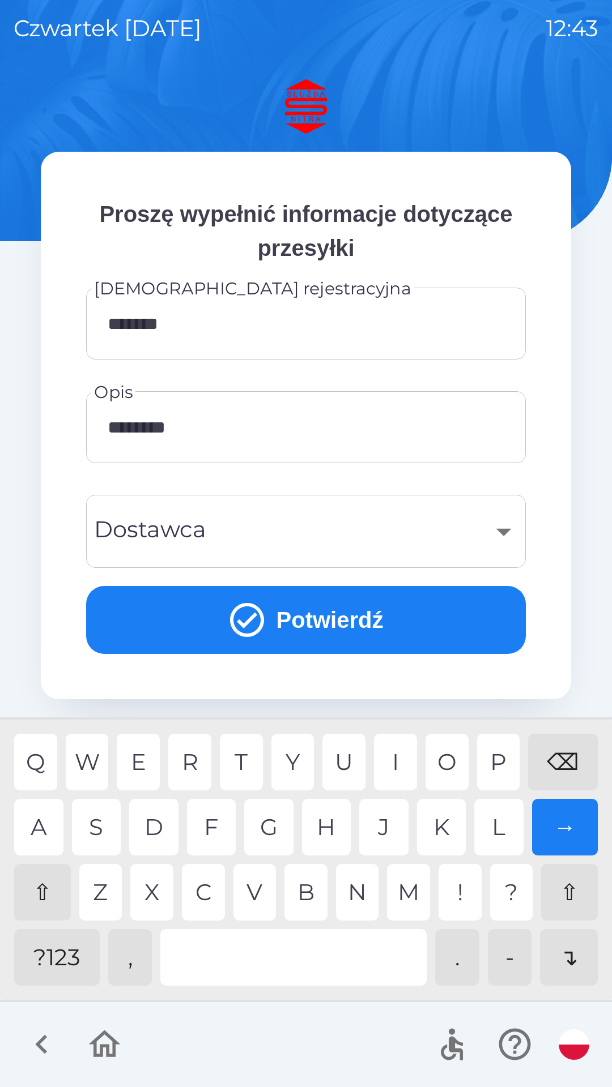
click at [197, 762] on div "R" at bounding box center [189, 762] width 43 height 57
type input "**********"
click at [406, 529] on div "​" at bounding box center [306, 532] width 412 height 46
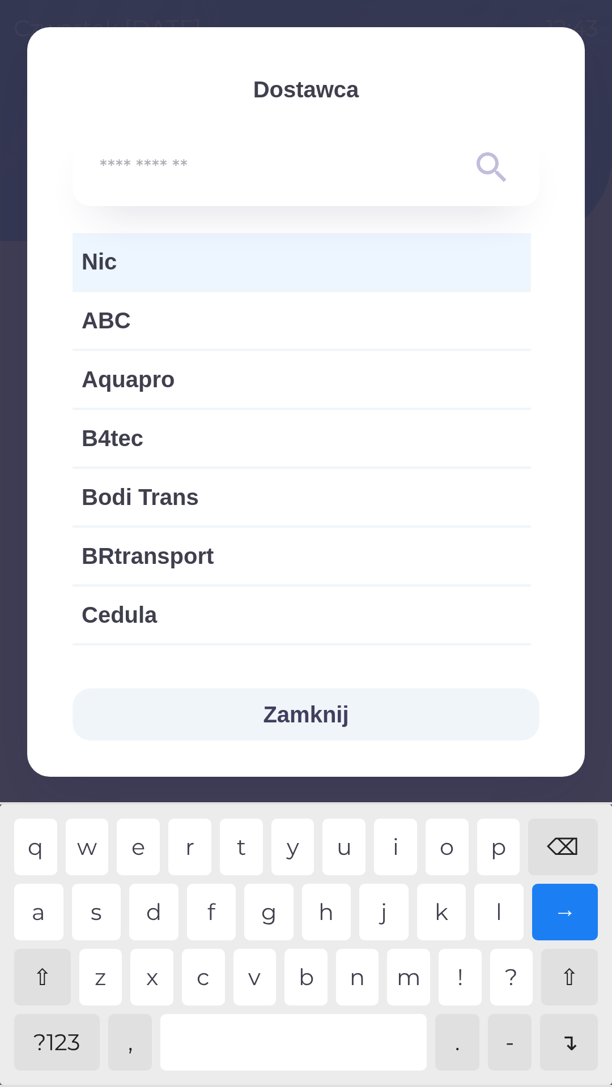
click at [211, 266] on span "Nic" at bounding box center [302, 262] width 440 height 34
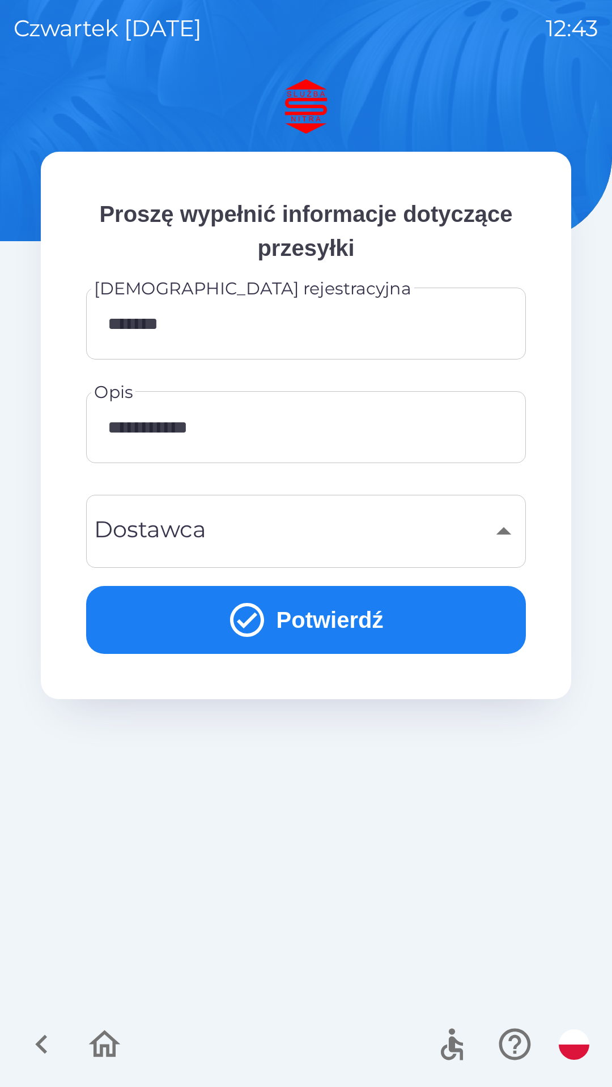
click at [370, 614] on button "Potwierdź" at bounding box center [305, 620] width 439 height 68
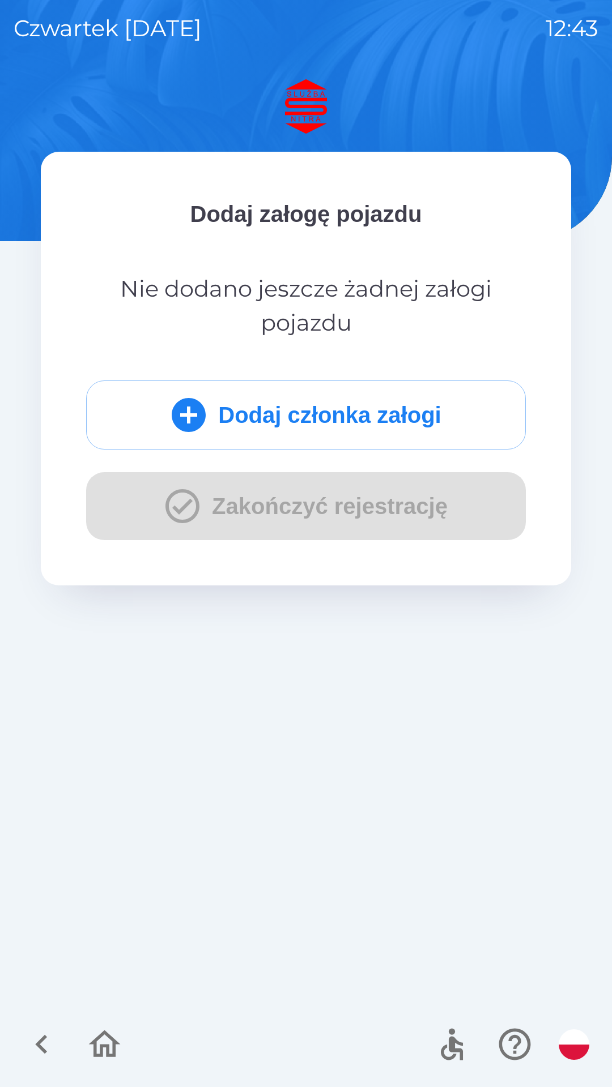
click at [345, 424] on button "Dodaj członka załogi" at bounding box center [305, 415] width 439 height 69
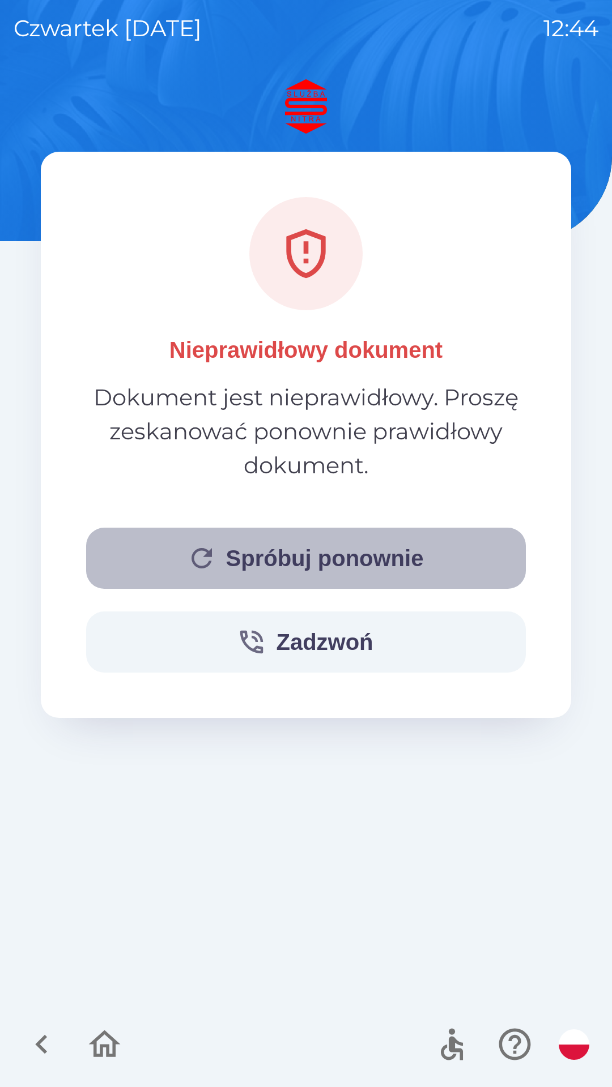
click at [302, 554] on button "Spróbuj ponownie" at bounding box center [305, 558] width 439 height 61
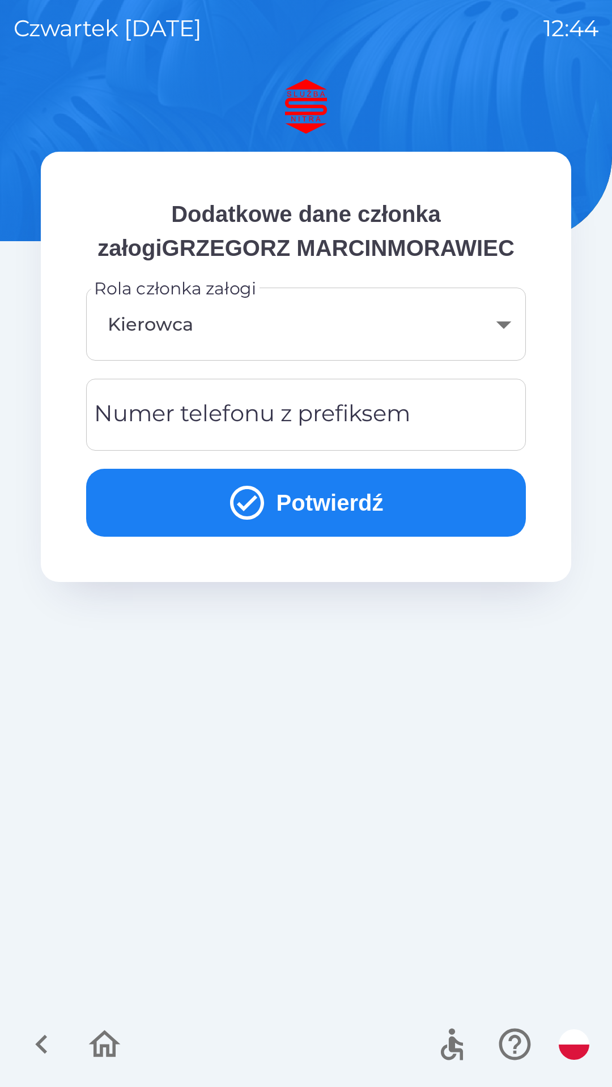
click at [489, 363] on body "czwartek [DATE] 12:44 Dodatkowe dane członka załogiGRZEGORZ MARCINMORAWIEC Rola…" at bounding box center [306, 543] width 612 height 1087
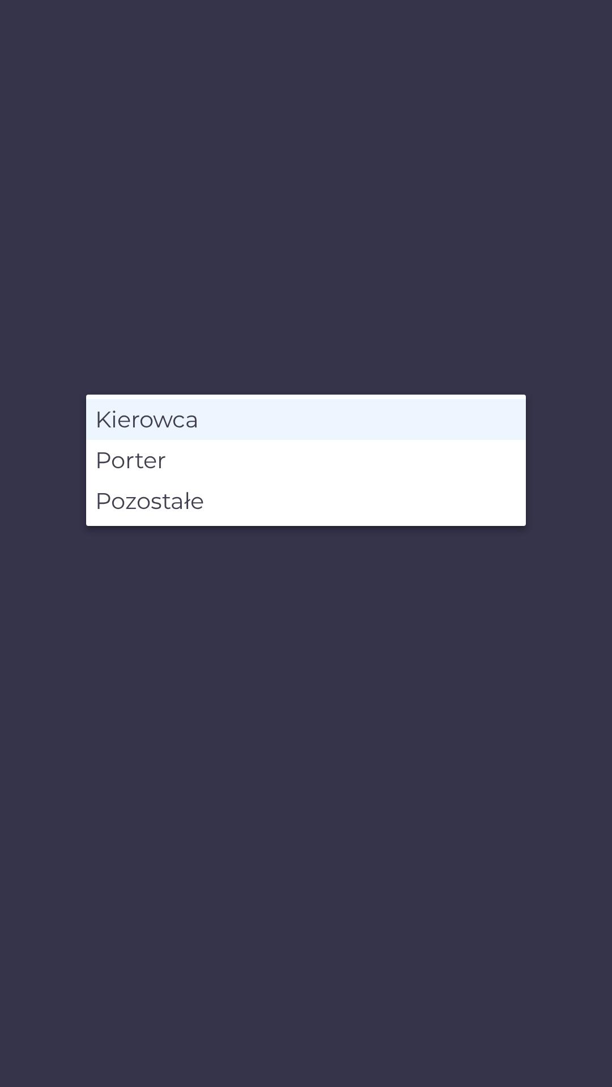
click at [330, 415] on li "Kierowca" at bounding box center [305, 419] width 439 height 41
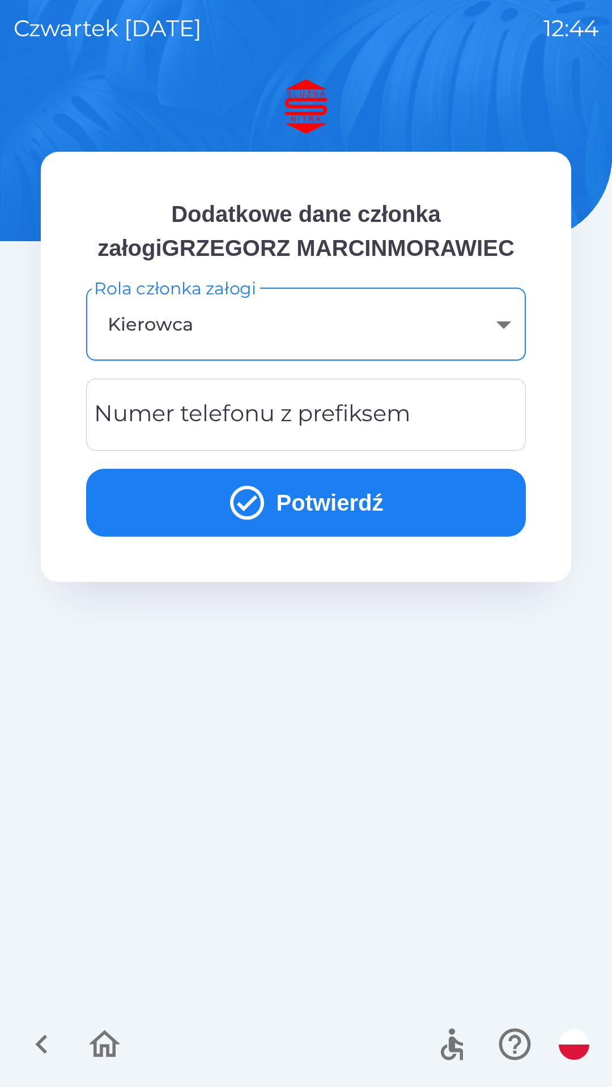
click at [296, 451] on div "Numer telefonu z prefiksem Numer telefonu z prefiksem" at bounding box center [305, 415] width 439 height 72
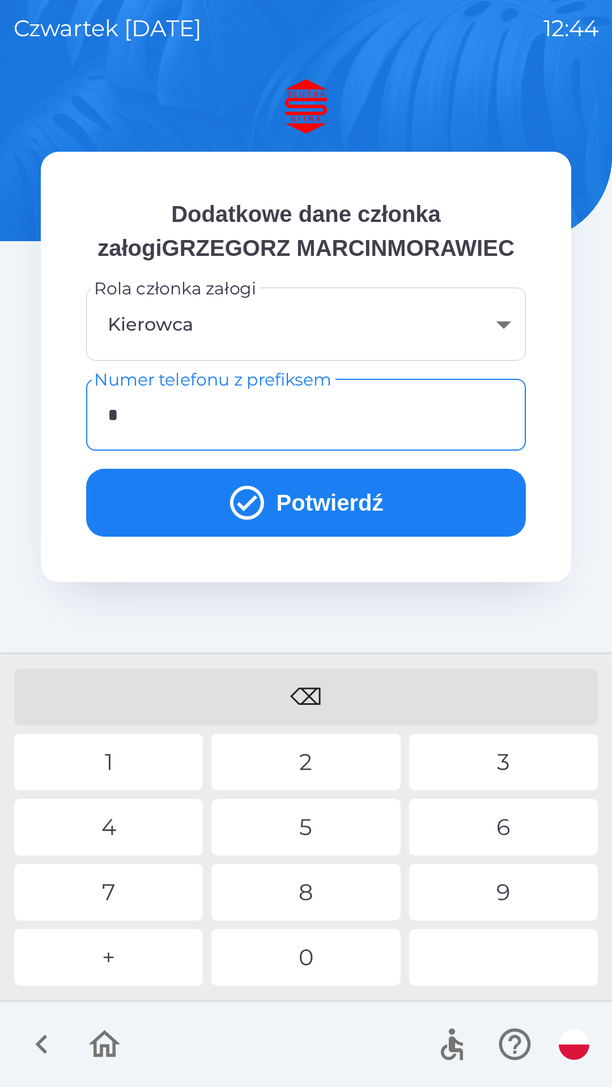
click at [128, 951] on div "+" at bounding box center [108, 957] width 189 height 57
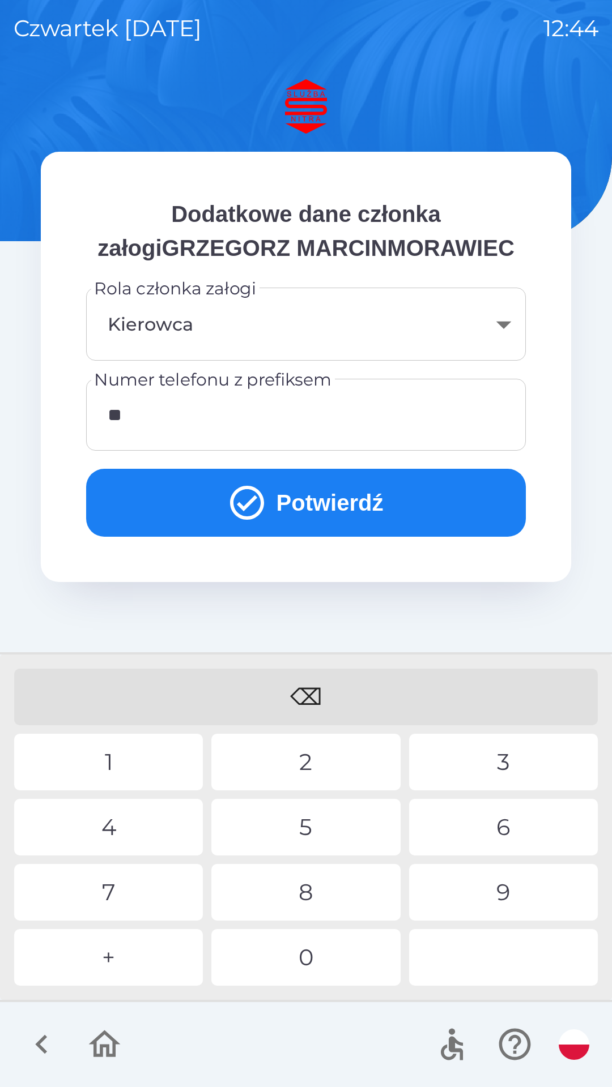
click at [130, 827] on div "4" at bounding box center [108, 827] width 189 height 57
click at [337, 944] on div "0" at bounding box center [305, 957] width 189 height 57
click at [481, 757] on div "3" at bounding box center [503, 762] width 189 height 57
click at [498, 762] on div "3" at bounding box center [503, 762] width 189 height 57
click at [326, 954] on div "0" at bounding box center [305, 957] width 189 height 57
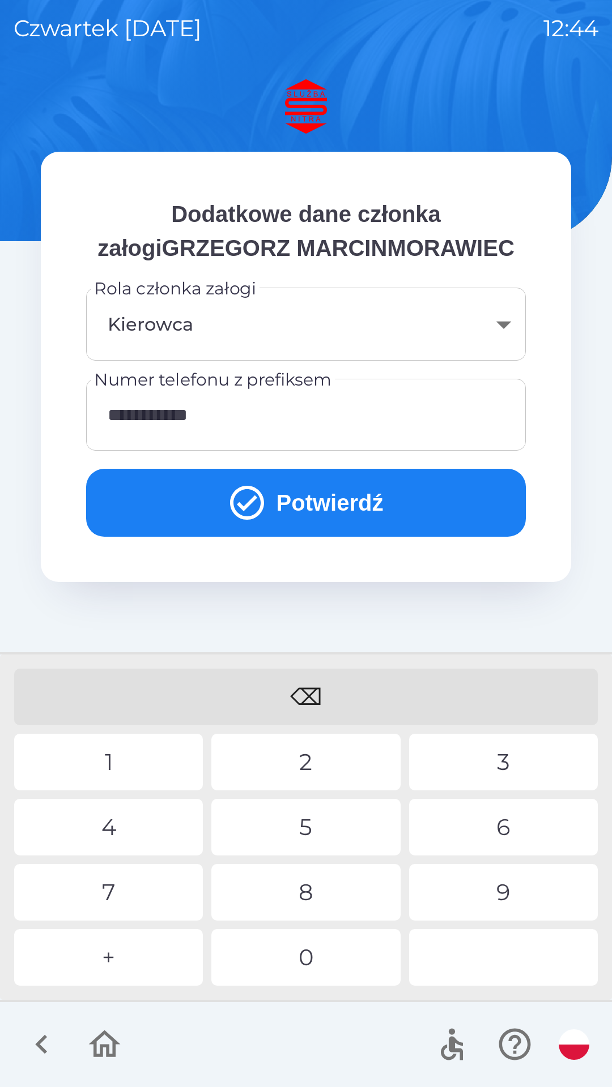
type input "**********"
click at [332, 537] on button "Potwierdź" at bounding box center [305, 503] width 439 height 68
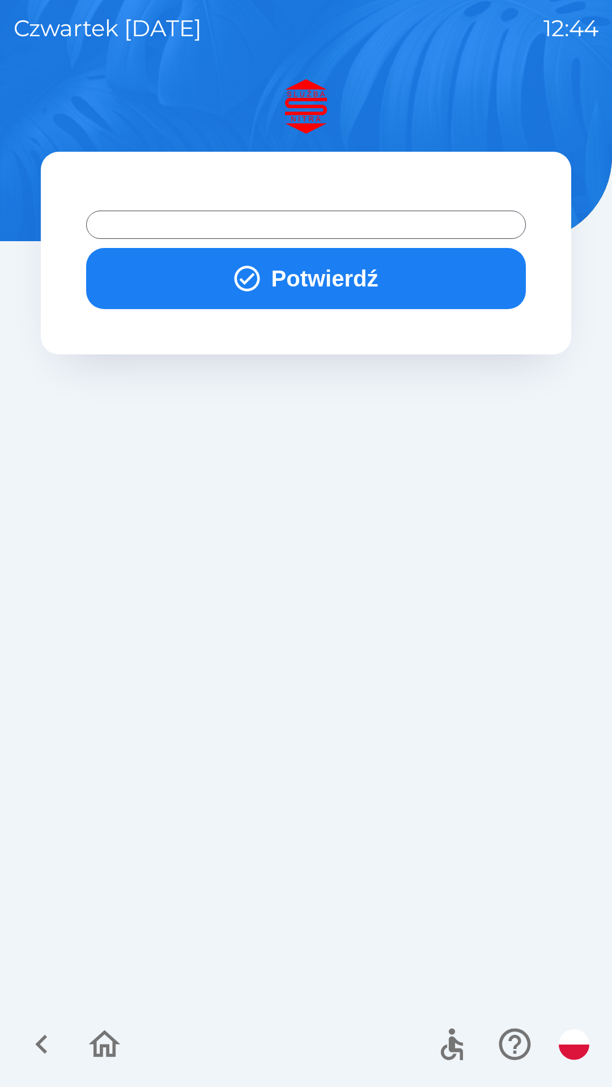
click at [352, 292] on button "Potwierdź" at bounding box center [305, 278] width 439 height 61
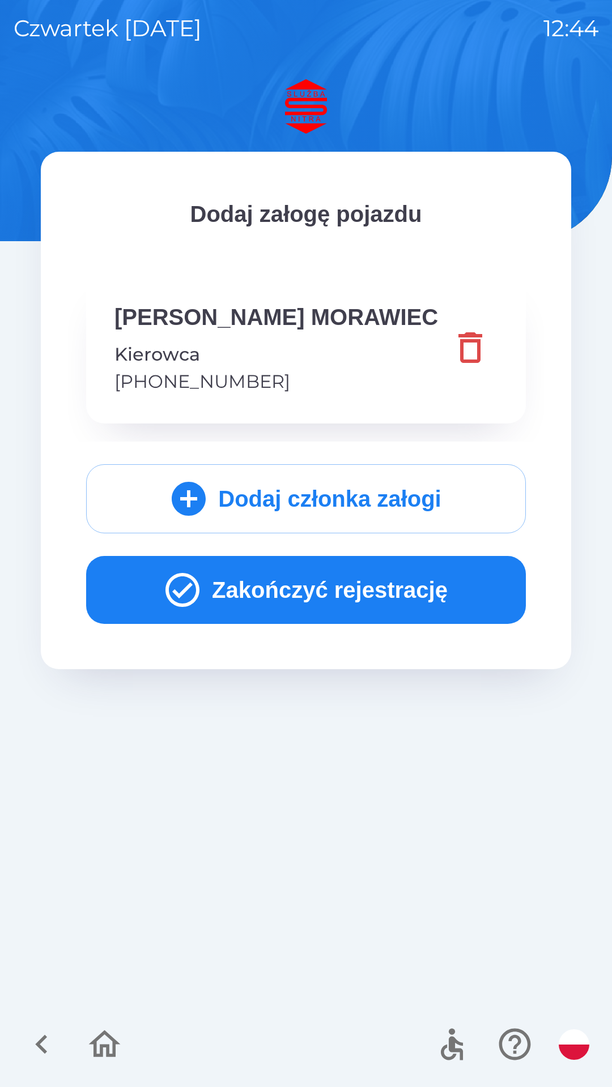
click at [341, 624] on button "Zakończyć rejestrację" at bounding box center [305, 590] width 439 height 68
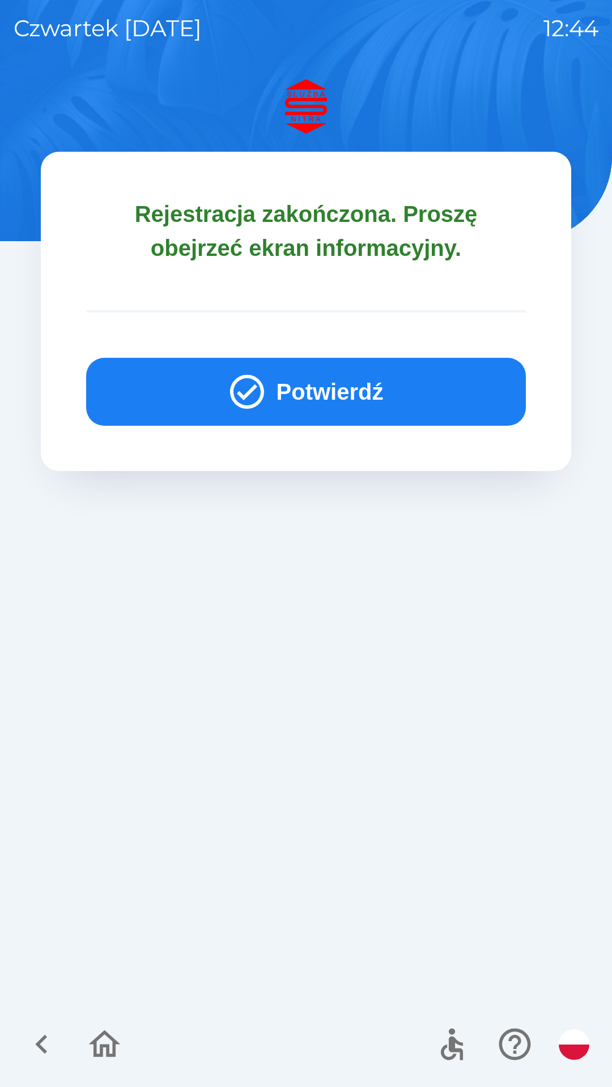
click at [339, 392] on button "Potwierdź" at bounding box center [305, 392] width 439 height 68
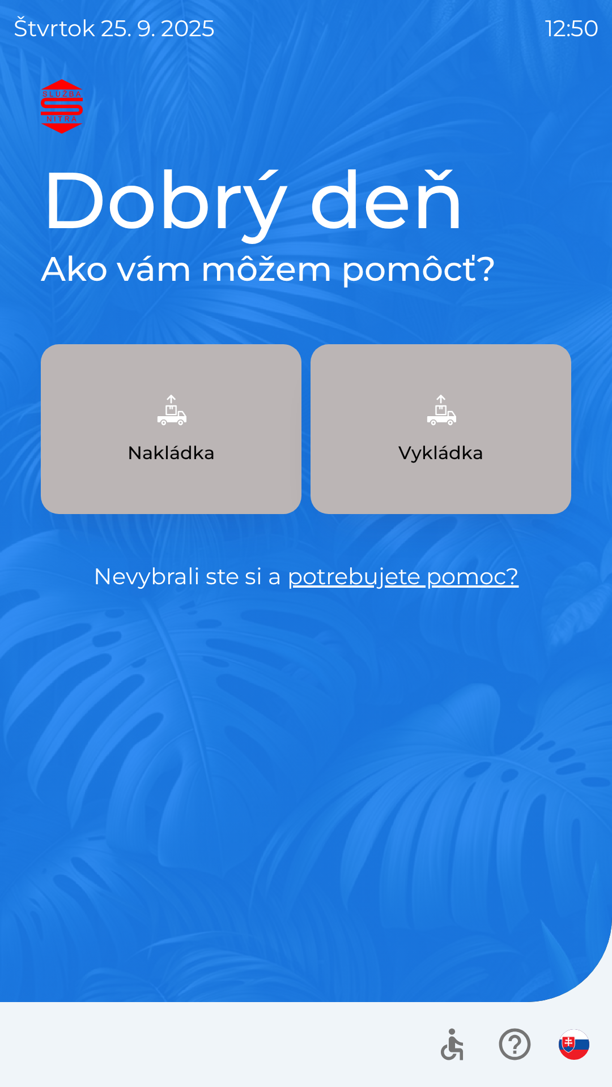
click at [172, 451] on p "Nakládka" at bounding box center [170, 452] width 87 height 27
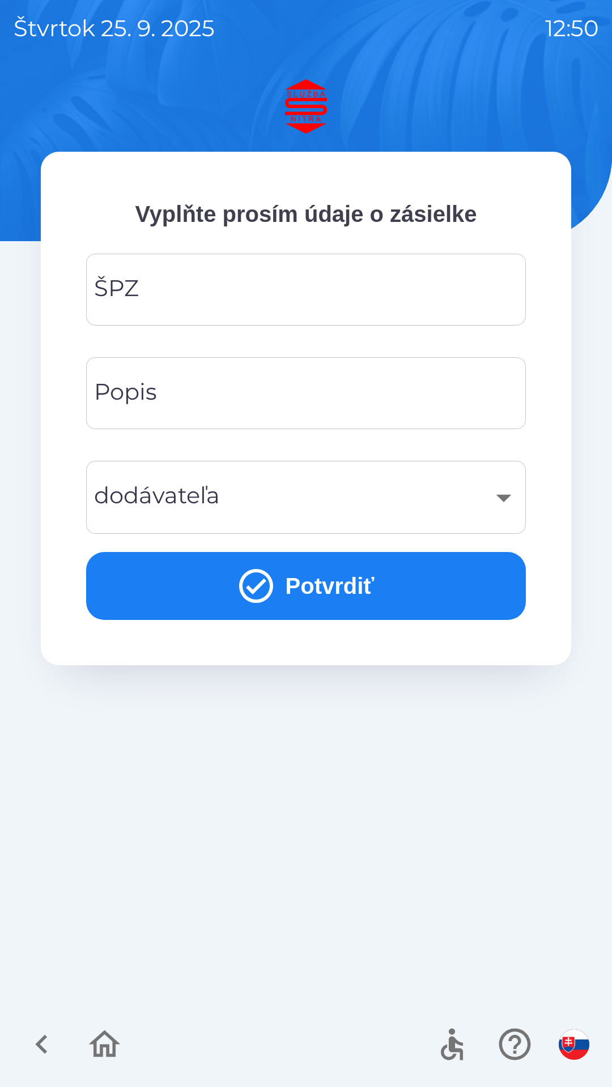
click at [131, 299] on div "ŠPZ ŠPZ" at bounding box center [305, 290] width 439 height 72
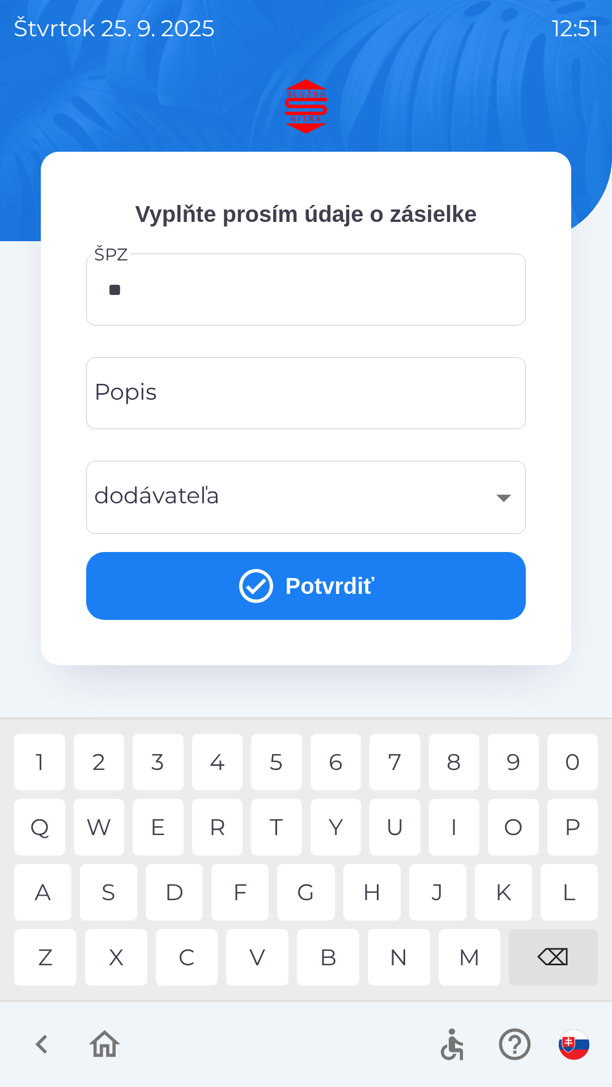
click at [56, 885] on div "A" at bounding box center [42, 892] width 57 height 57
click at [33, 760] on div "1" at bounding box center [39, 762] width 51 height 57
click at [102, 774] on div "2" at bounding box center [99, 762] width 51 height 57
type input "*******"
click at [419, 403] on input "Popis" at bounding box center [306, 393] width 412 height 45
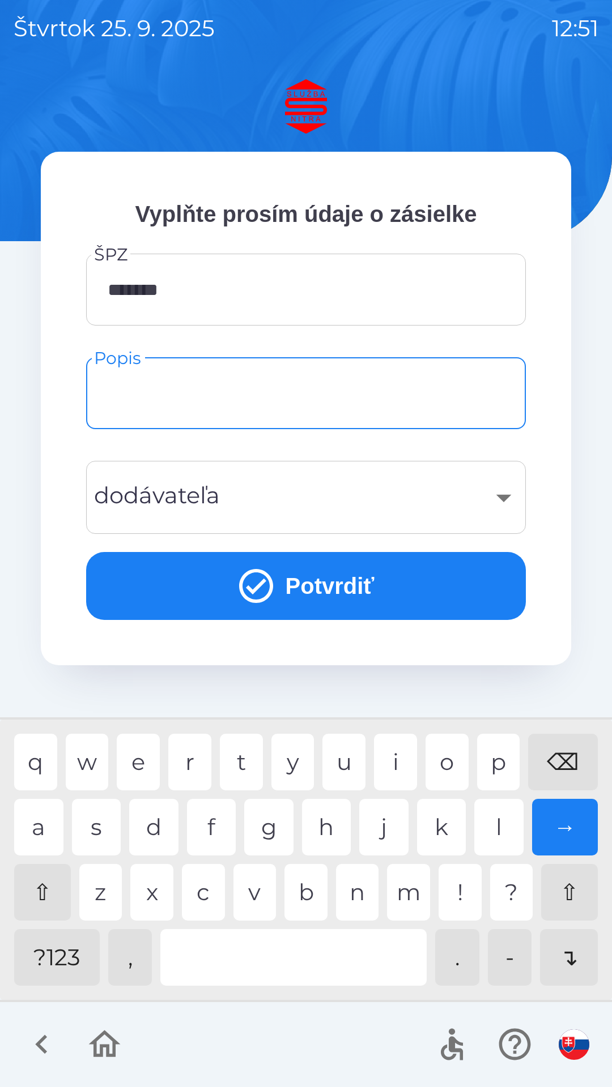
click at [468, 493] on div "​" at bounding box center [306, 498] width 412 height 46
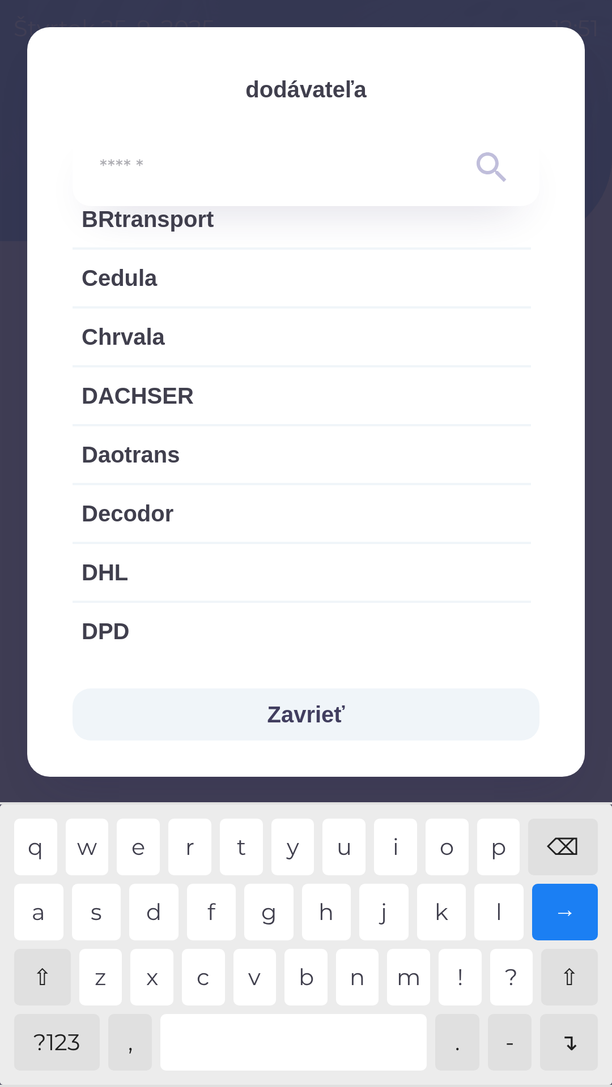
scroll to position [338, 0]
click at [347, 715] on button "Zavrieť" at bounding box center [305, 715] width 467 height 52
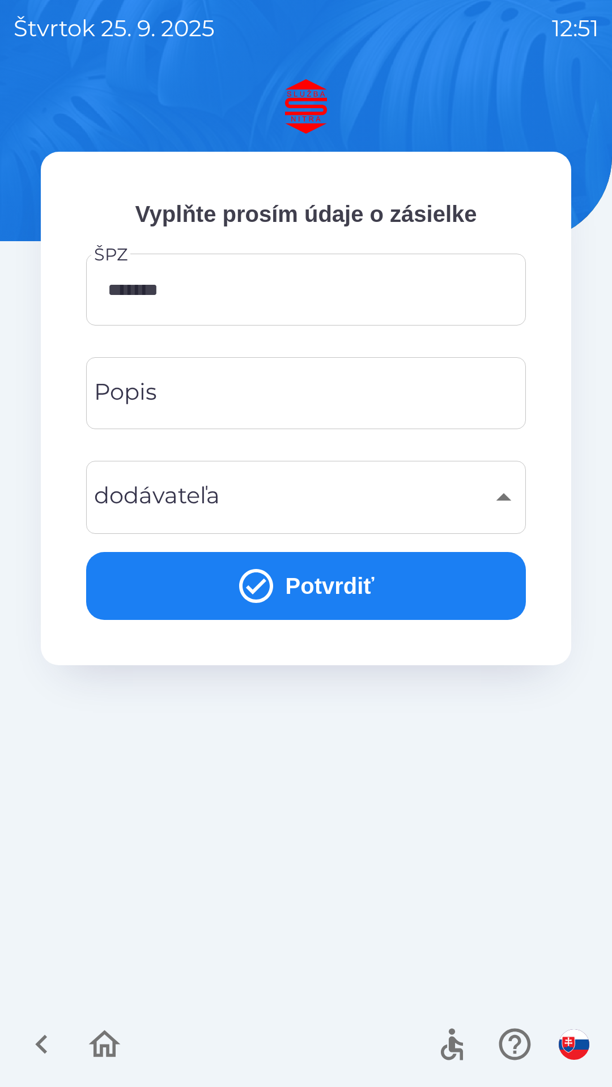
click at [279, 392] on input "Popis" at bounding box center [306, 393] width 412 height 45
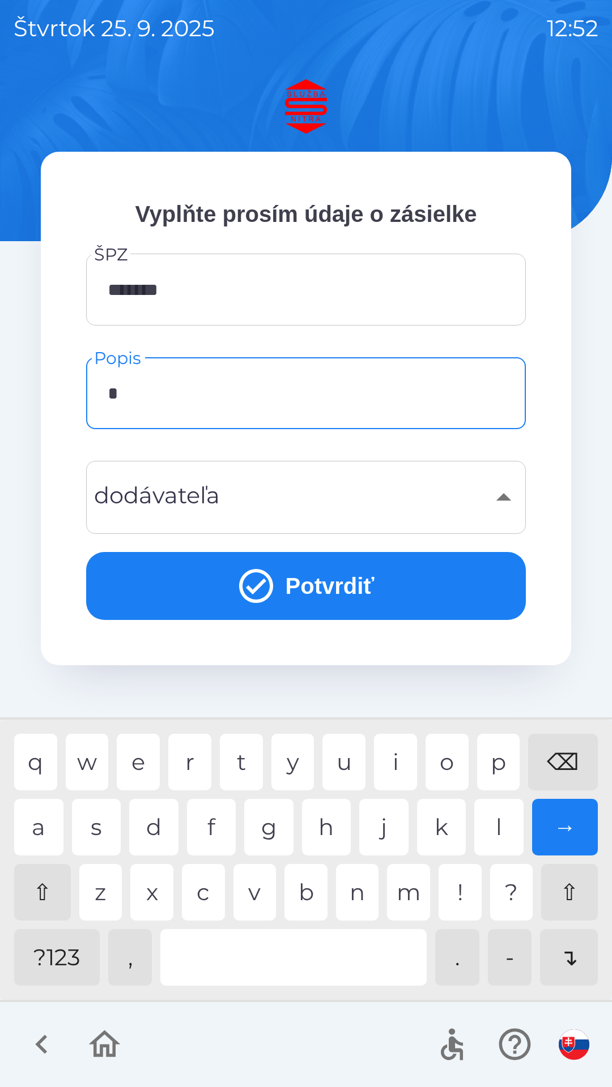
click at [273, 830] on div "g" at bounding box center [268, 827] width 49 height 57
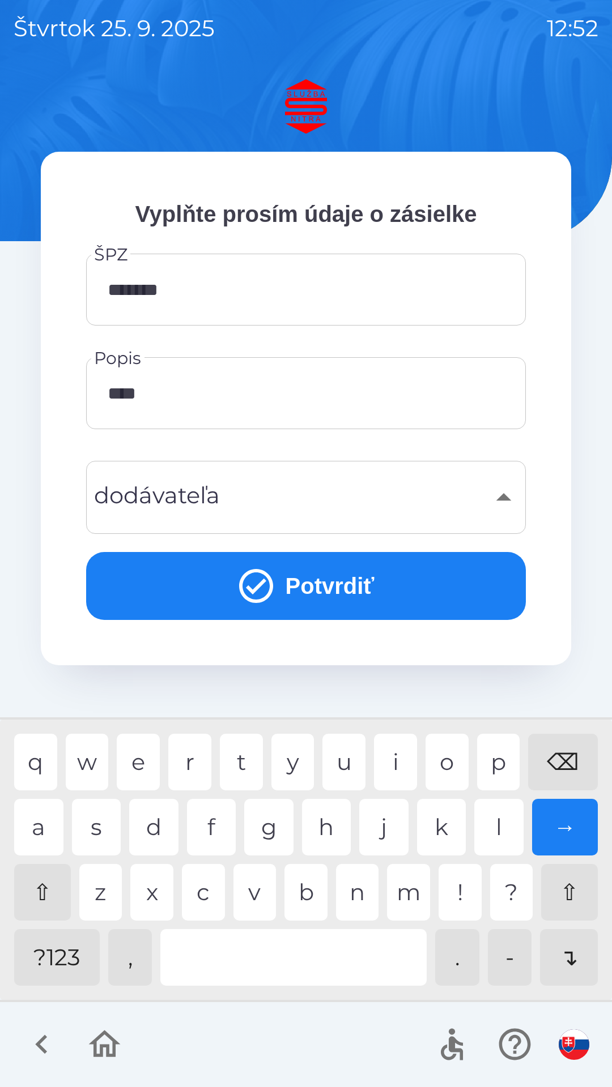
click at [490, 766] on div "p" at bounding box center [498, 762] width 43 height 57
click at [444, 762] on div "o" at bounding box center [446, 762] width 43 height 57
click at [365, 894] on div "n" at bounding box center [357, 892] width 43 height 57
click at [492, 819] on div "l" at bounding box center [498, 827] width 49 height 57
click at [394, 759] on div "i" at bounding box center [395, 762] width 43 height 57
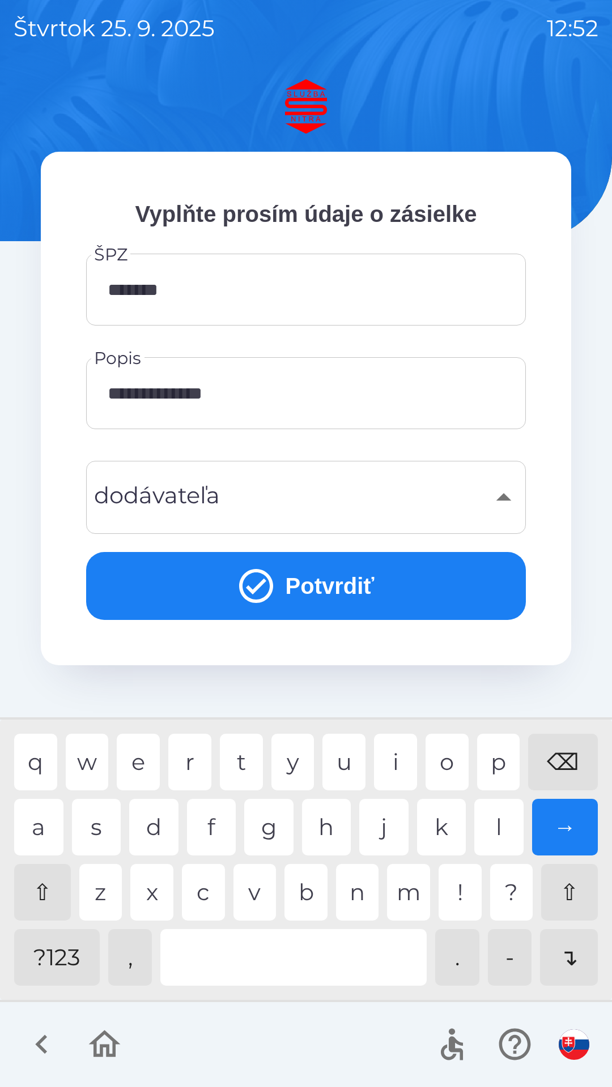
click at [366, 890] on div "n" at bounding box center [357, 892] width 43 height 57
click at [304, 947] on div at bounding box center [293, 957] width 266 height 57
click at [485, 830] on div "l" at bounding box center [498, 827] width 49 height 57
click at [37, 830] on div "a" at bounding box center [38, 827] width 49 height 57
click at [148, 829] on div "d" at bounding box center [153, 827] width 49 height 57
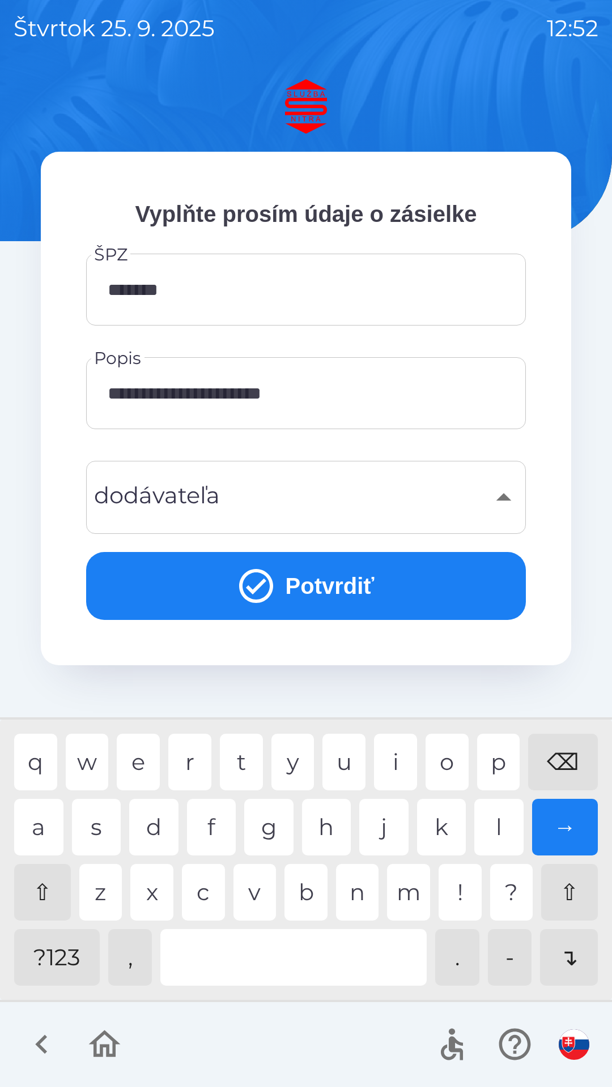
click at [311, 899] on div "b" at bounding box center [305, 892] width 43 height 57
click at [496, 826] on div "l" at bounding box center [498, 827] width 49 height 57
click at [84, 823] on div "s" at bounding box center [96, 827] width 49 height 57
type input "**********"
click at [499, 509] on div "​" at bounding box center [306, 498] width 412 height 46
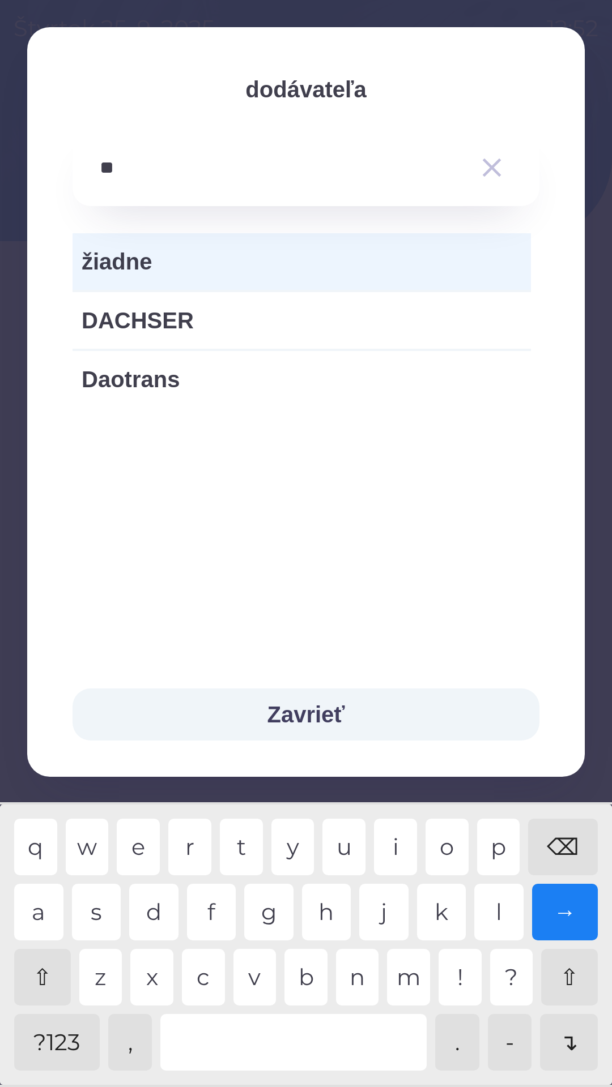
type input "*"
click at [189, 862] on div "r" at bounding box center [189, 847] width 43 height 57
type input "*"
click at [571, 848] on div "⌫" at bounding box center [563, 847] width 70 height 57
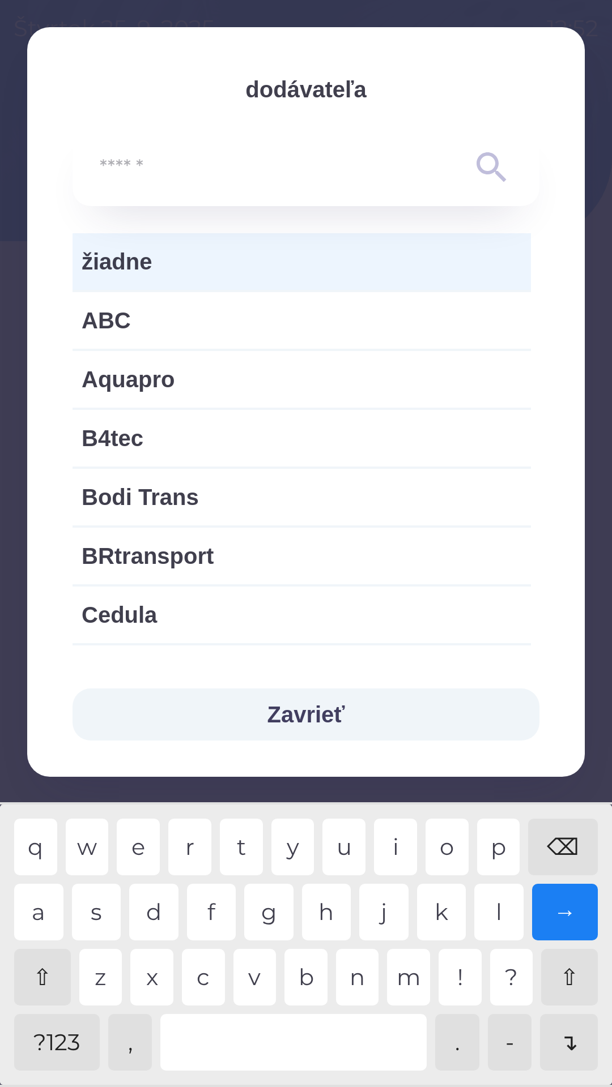
click at [384, 713] on button "Zavrieť" at bounding box center [305, 715] width 467 height 52
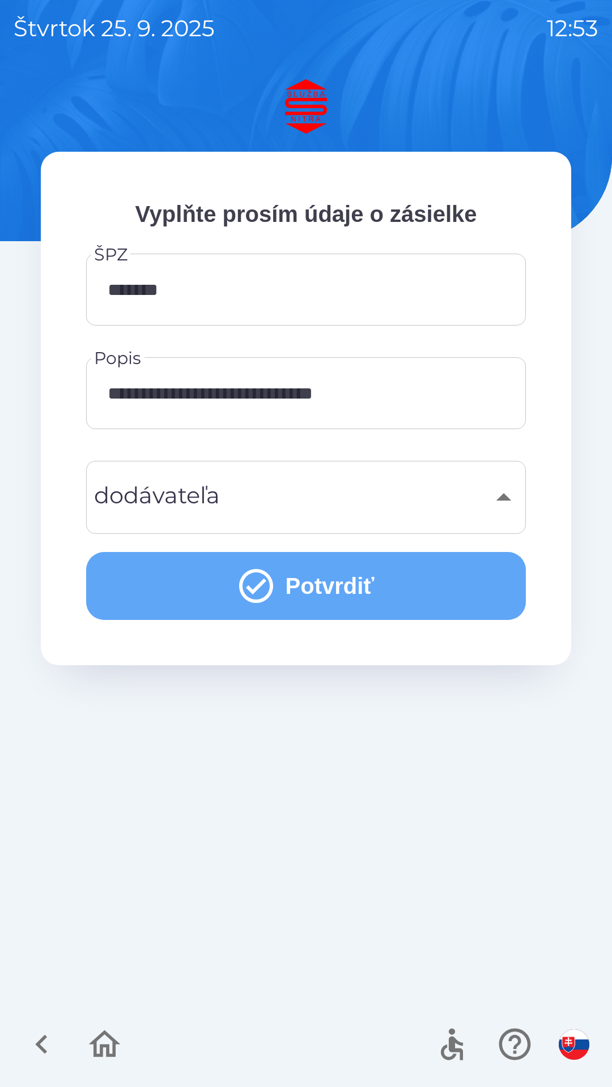
click at [350, 591] on button "Potvrdiť" at bounding box center [305, 586] width 439 height 68
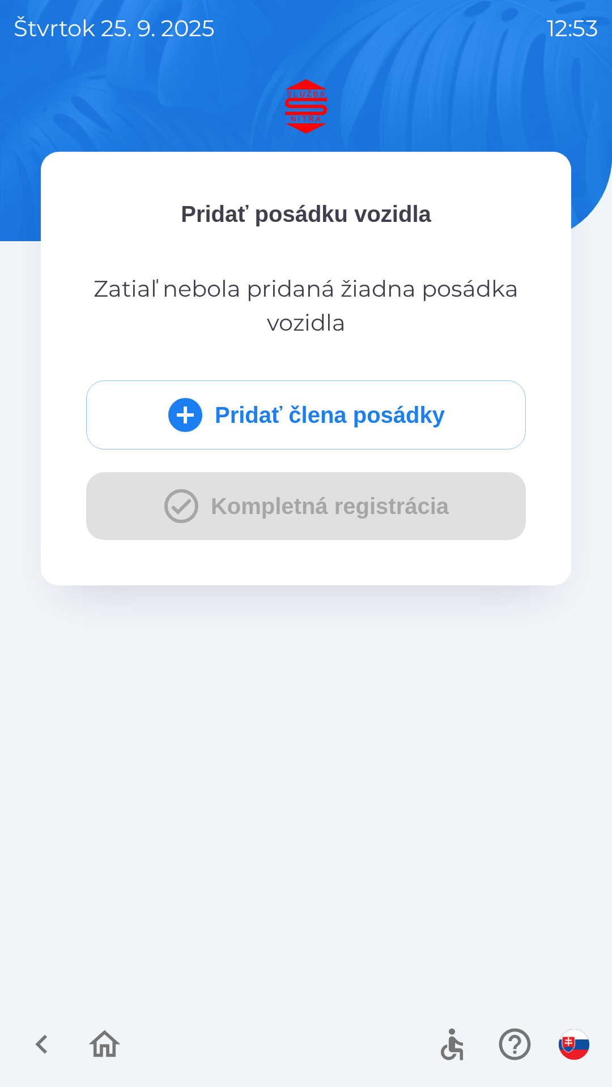
click at [409, 412] on button "Pridať člena posádky" at bounding box center [305, 415] width 439 height 69
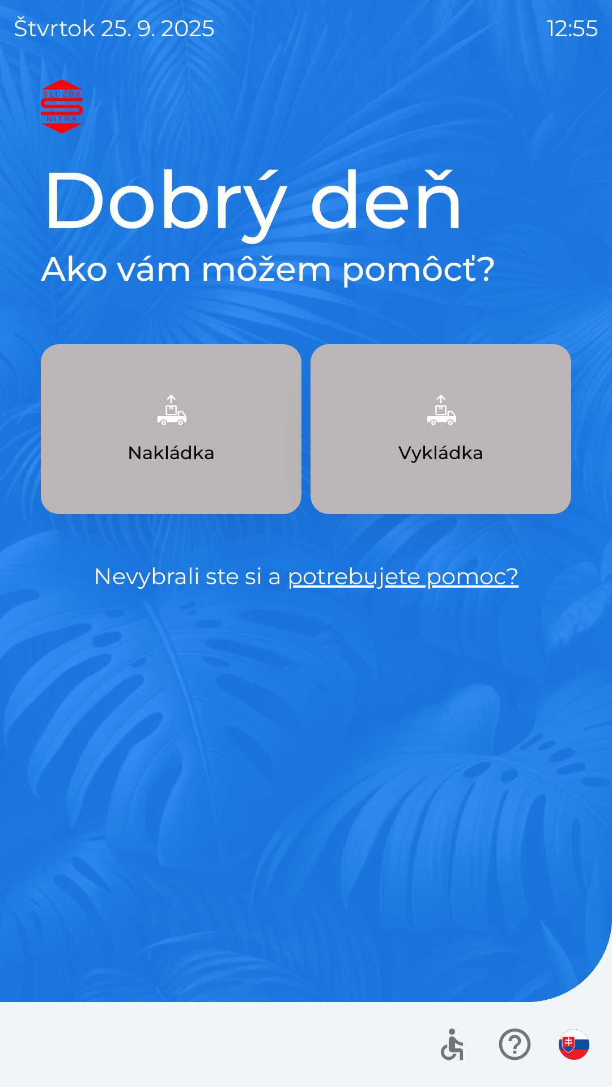
click at [184, 431] on img "button" at bounding box center [171, 410] width 50 height 50
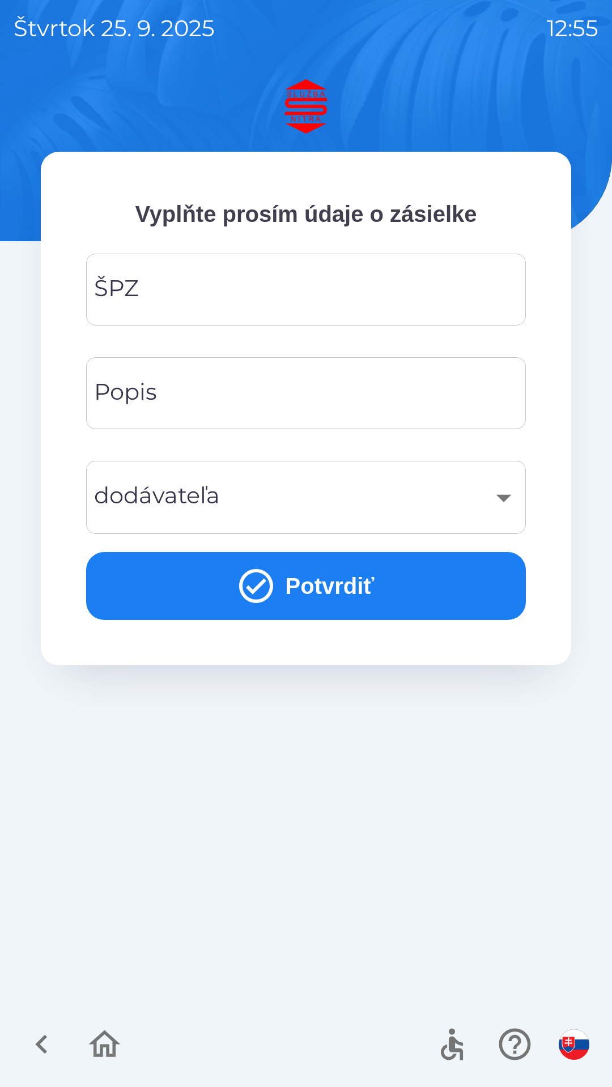
click at [289, 290] on input "ŠPZ" at bounding box center [306, 289] width 412 height 45
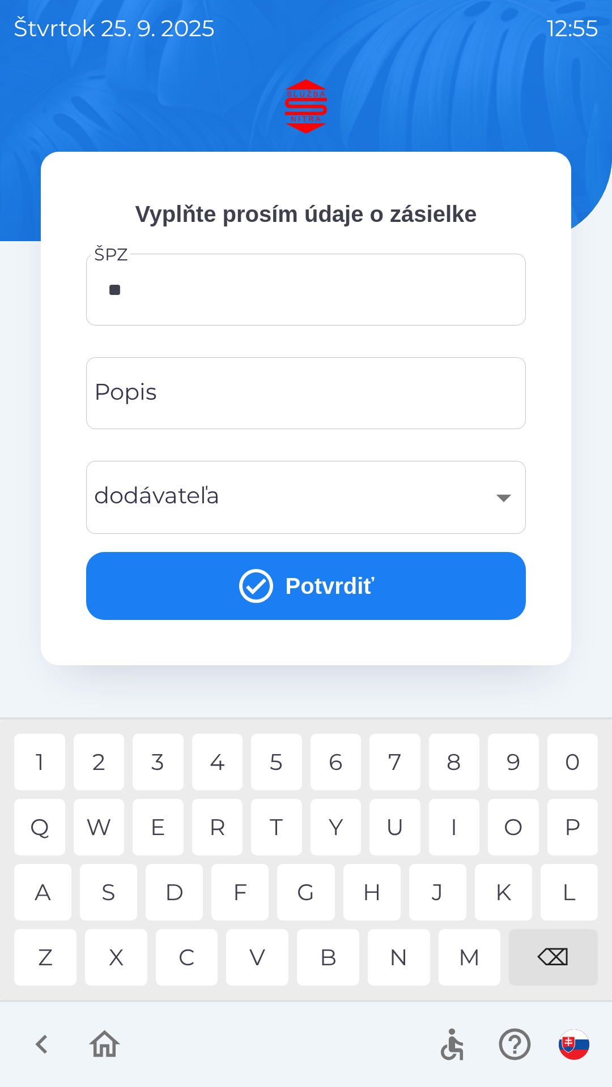
click at [40, 883] on div "A" at bounding box center [42, 892] width 57 height 57
click at [438, 899] on div "J" at bounding box center [437, 892] width 57 height 57
click at [268, 768] on div "5" at bounding box center [276, 762] width 51 height 57
type input "*******"
click at [391, 762] on div "7" at bounding box center [394, 762] width 51 height 57
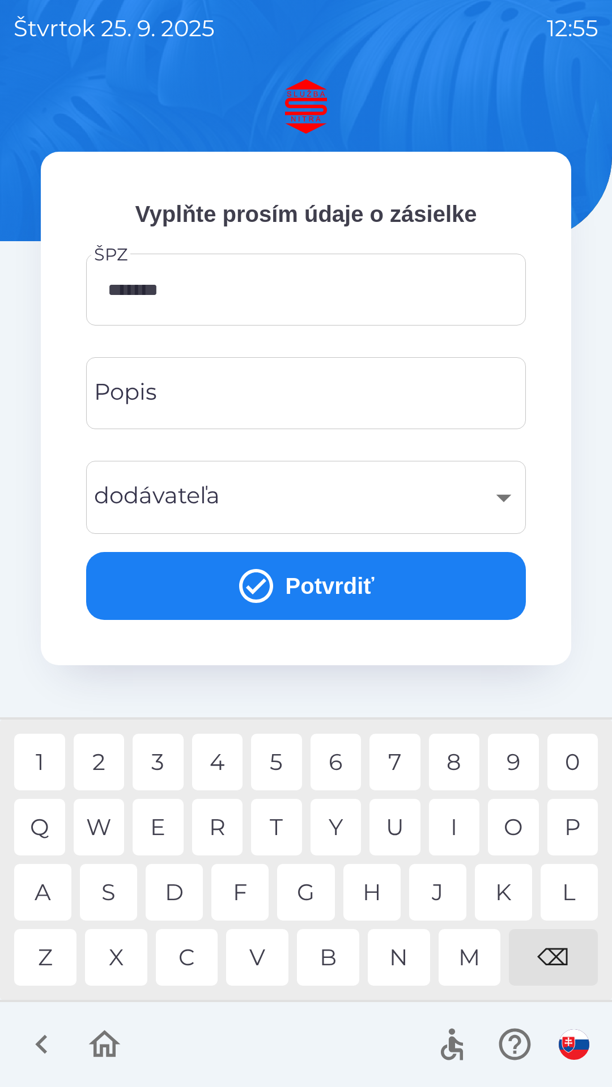
click at [303, 391] on input "Popis" at bounding box center [306, 393] width 412 height 45
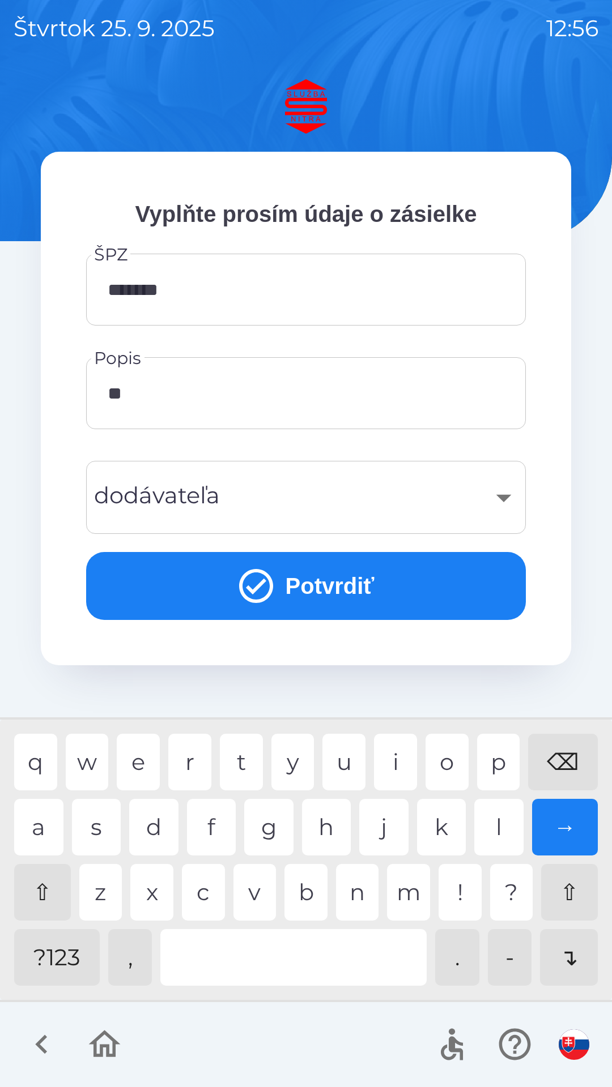
click at [191, 762] on div "r" at bounding box center [189, 762] width 43 height 57
click at [234, 760] on div "t" at bounding box center [241, 762] width 43 height 57
click at [405, 756] on div "i" at bounding box center [395, 762] width 43 height 57
click at [37, 812] on div "a" at bounding box center [38, 827] width 49 height 57
click at [291, 966] on div at bounding box center [293, 957] width 266 height 57
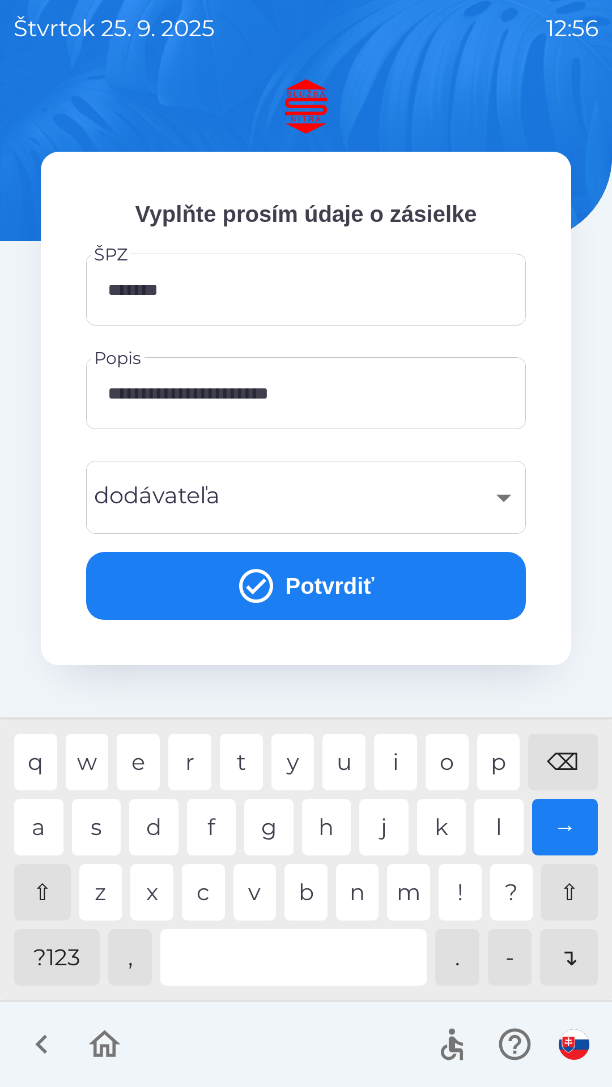
click at [443, 778] on div "o" at bounding box center [446, 762] width 43 height 57
click at [147, 761] on div "e" at bounding box center [138, 762] width 43 height 57
click at [97, 820] on div "s" at bounding box center [96, 827] width 49 height 57
type input "**********"
click at [343, 588] on button "Potvrdiť" at bounding box center [305, 586] width 439 height 68
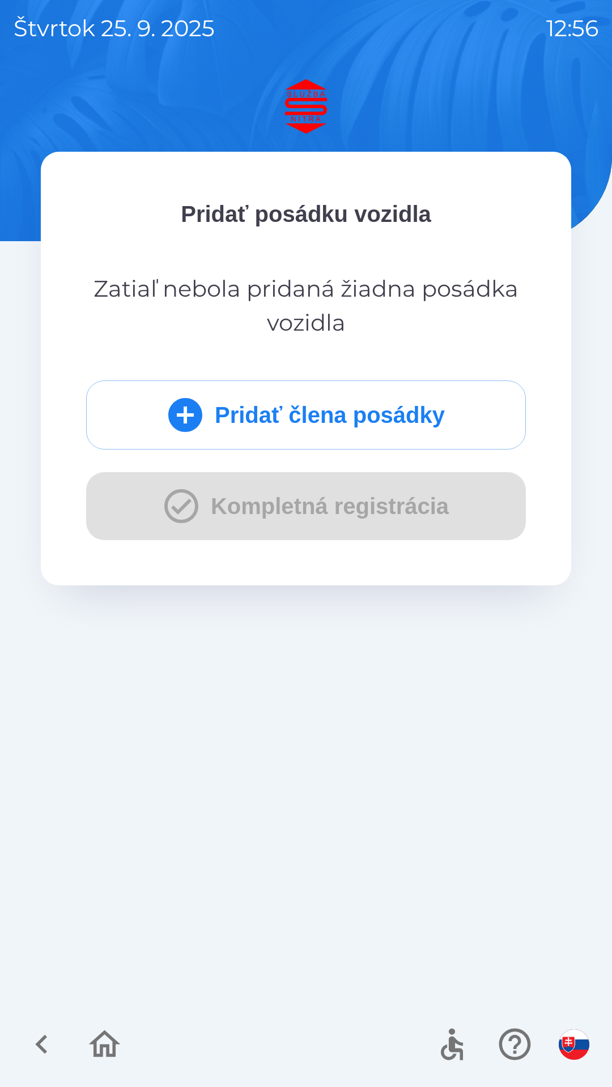
click at [390, 426] on button "Pridať člena posádky" at bounding box center [305, 415] width 439 height 69
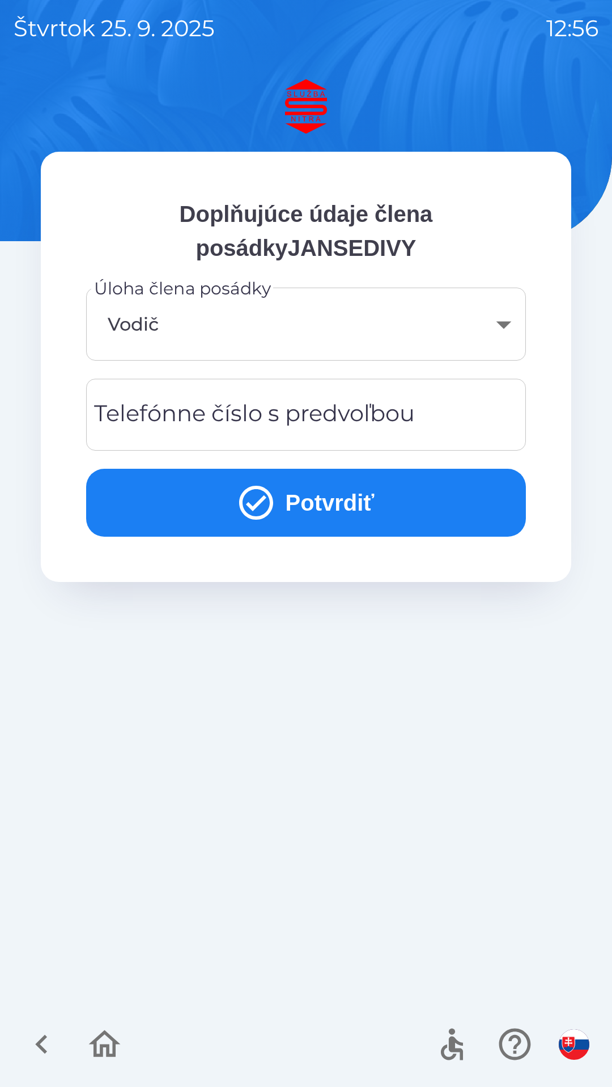
click at [376, 416] on div "Telefónne číslo s predvoľbou Telefónne číslo s predvoľbou" at bounding box center [305, 415] width 439 height 72
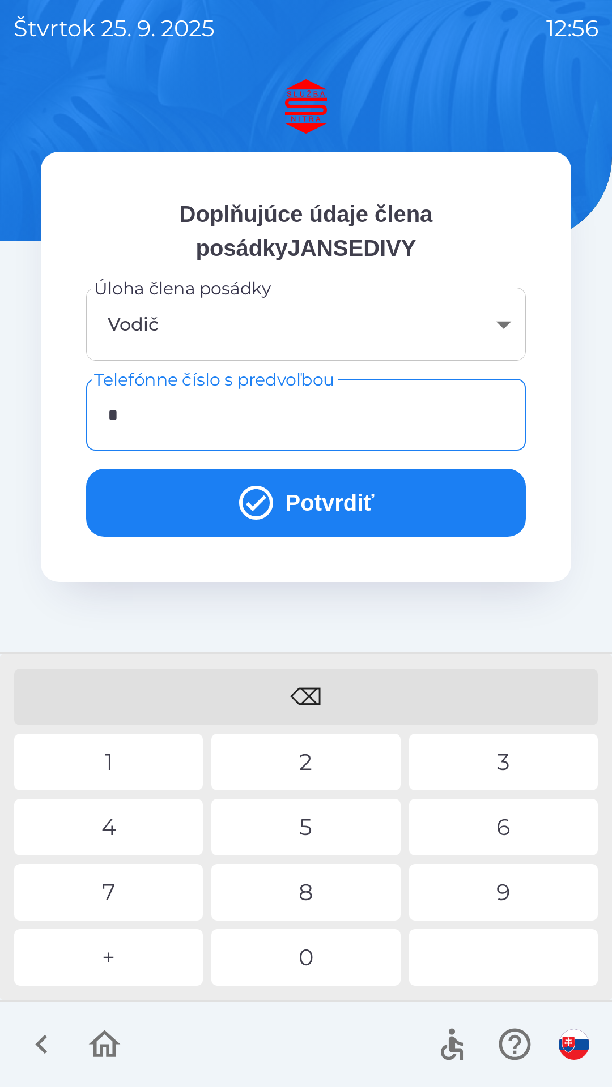
click at [144, 945] on div "+" at bounding box center [108, 957] width 189 height 57
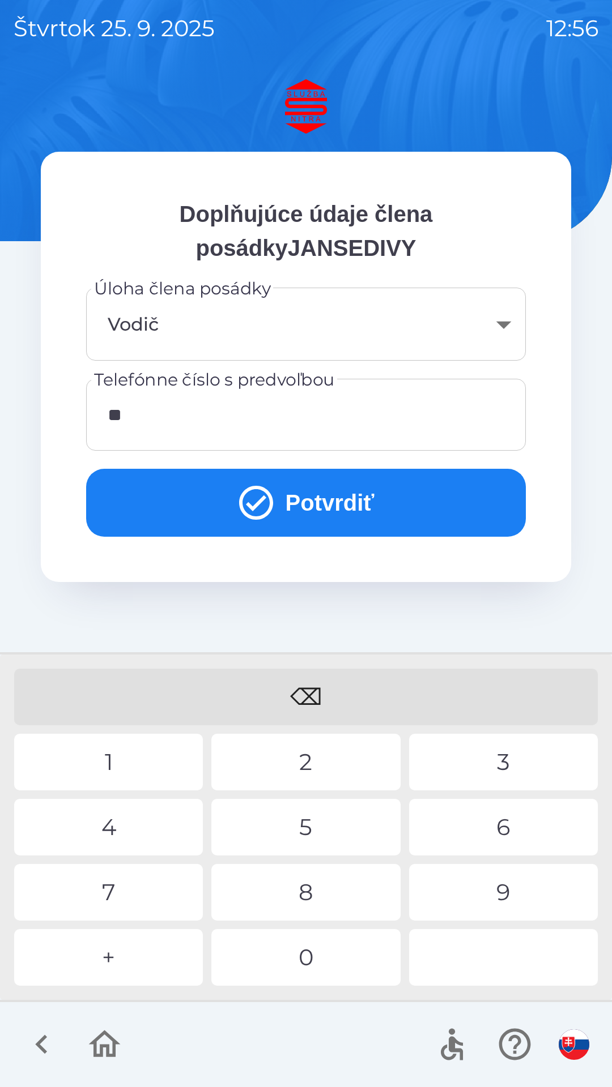
click at [129, 827] on div "4" at bounding box center [108, 827] width 189 height 57
click at [523, 763] on div "3" at bounding box center [503, 762] width 189 height 57
click at [503, 757] on div "3" at bounding box center [503, 762] width 189 height 57
click at [148, 889] on div "7" at bounding box center [108, 892] width 189 height 57
type input "**********"
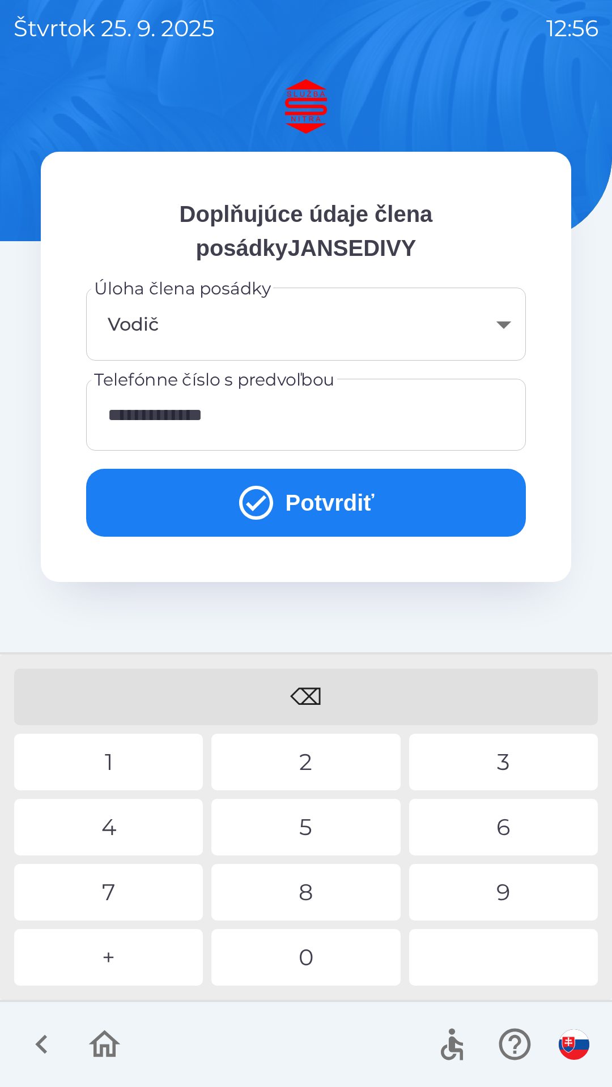
click at [355, 499] on button "Potvrdiť" at bounding box center [305, 503] width 439 height 68
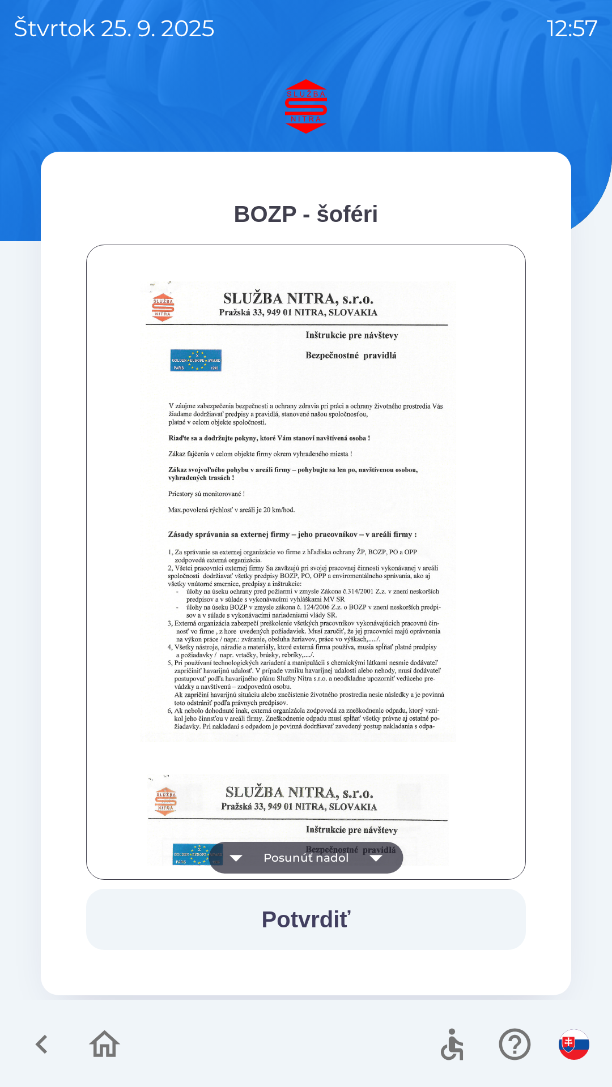
click at [375, 855] on icon "button" at bounding box center [376, 858] width 32 height 32
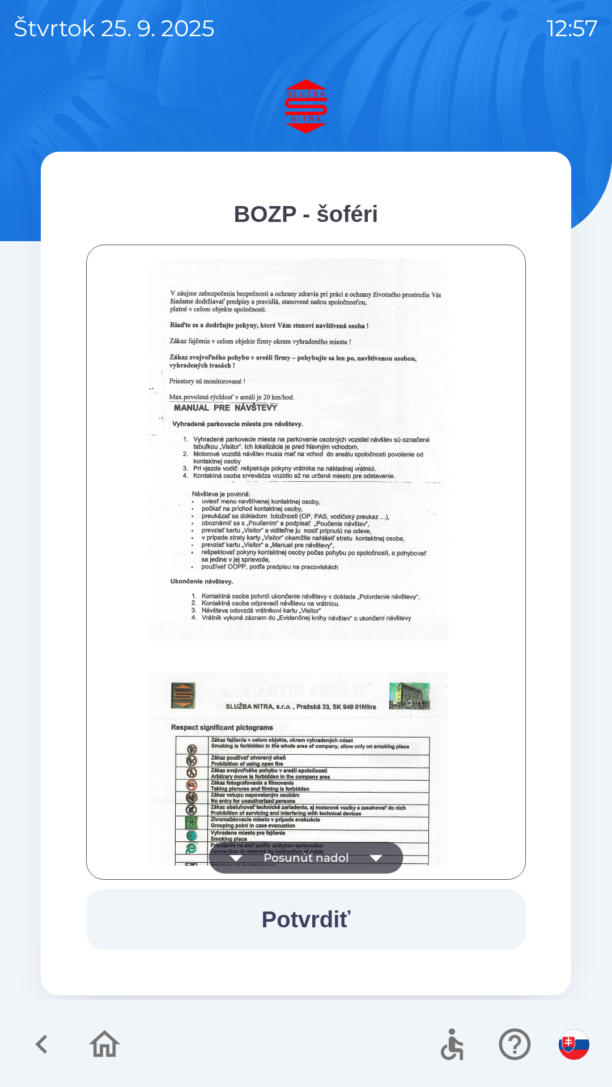
click at [375, 848] on icon "button" at bounding box center [376, 858] width 32 height 32
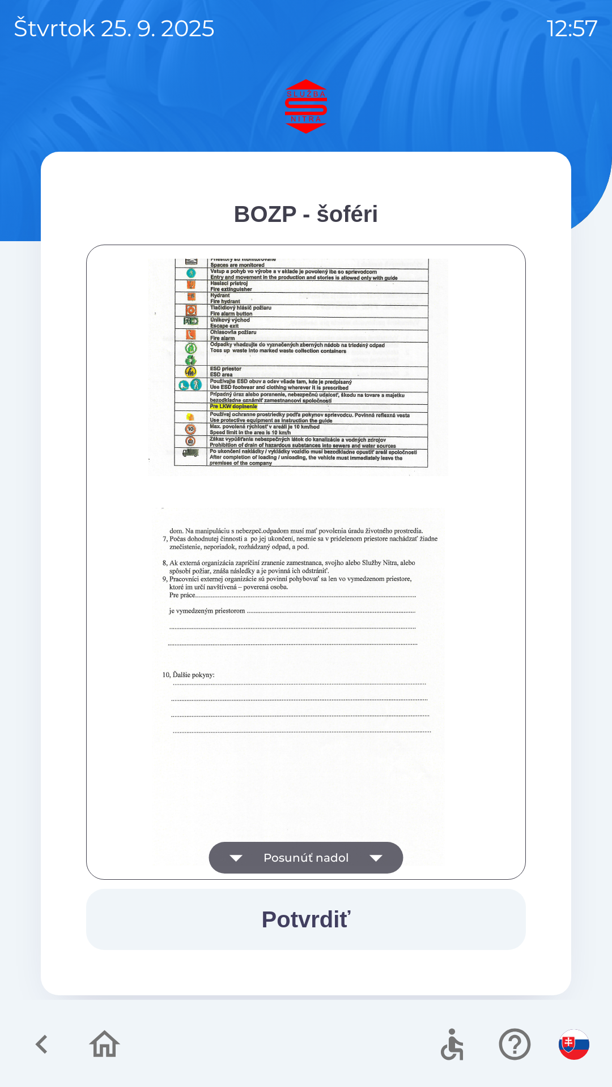
click at [276, 699] on img at bounding box center [298, 698] width 293 height 381
click at [340, 916] on button "Potvrdiť" at bounding box center [305, 919] width 439 height 61
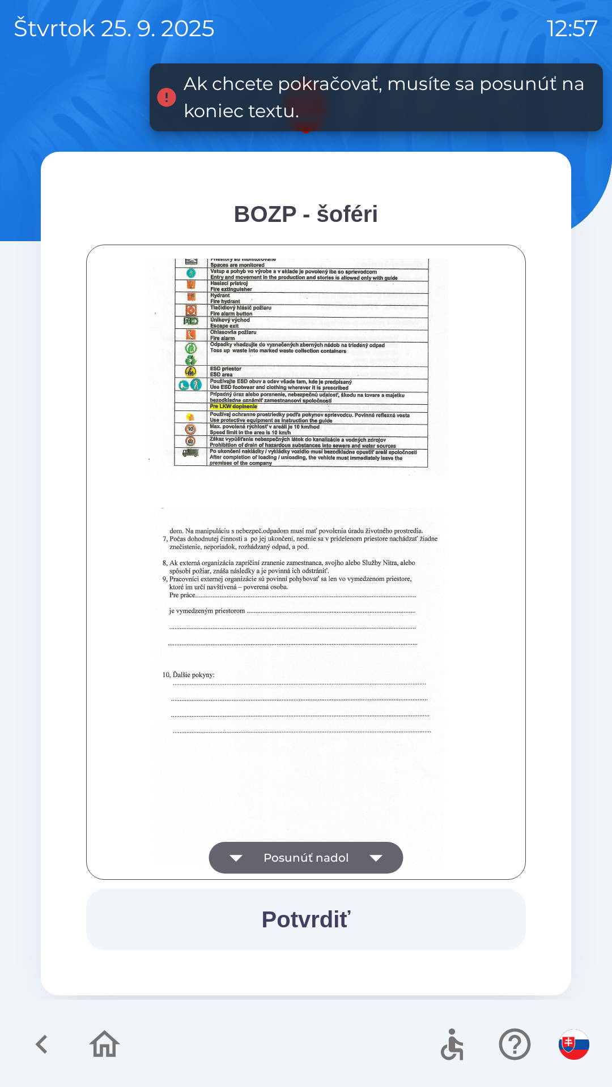
click at [374, 860] on icon "button" at bounding box center [375, 858] width 13 height 7
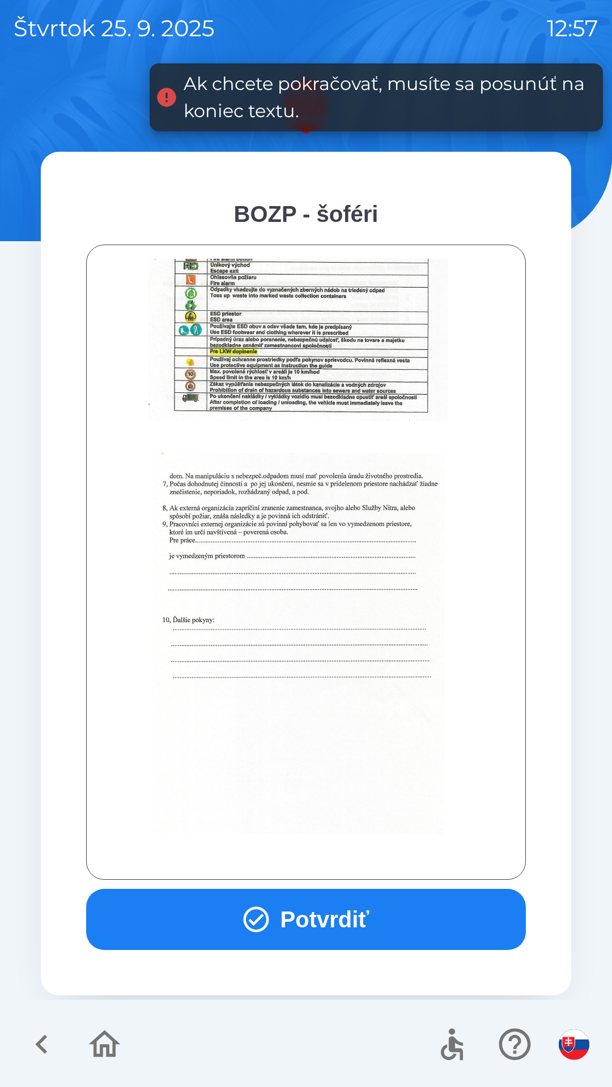
click at [324, 939] on button "Potvrdiť" at bounding box center [305, 919] width 439 height 61
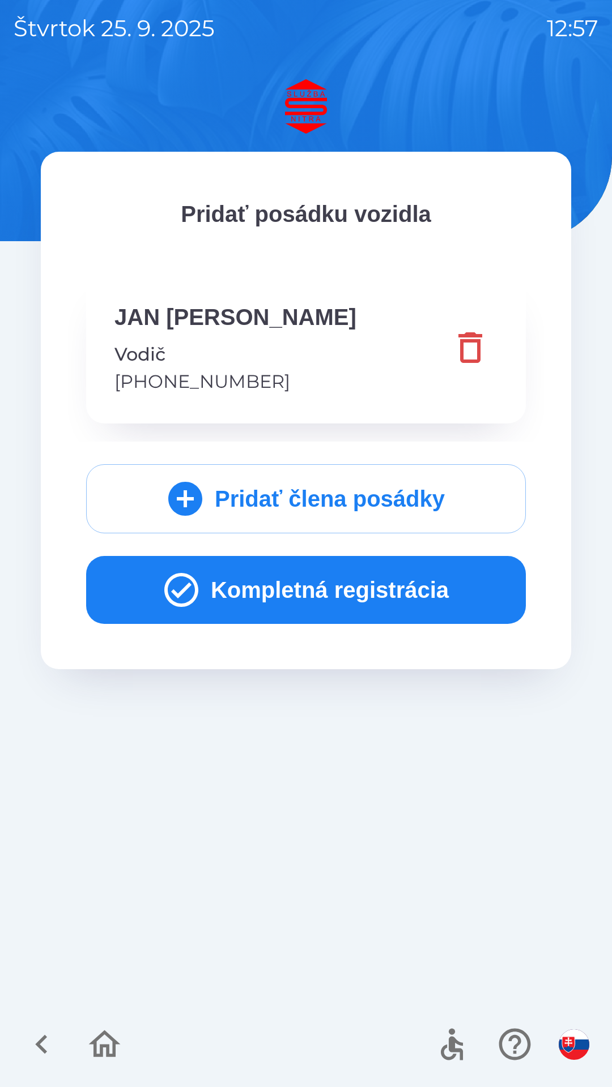
click at [330, 588] on button "Kompletná registrácia" at bounding box center [305, 590] width 439 height 68
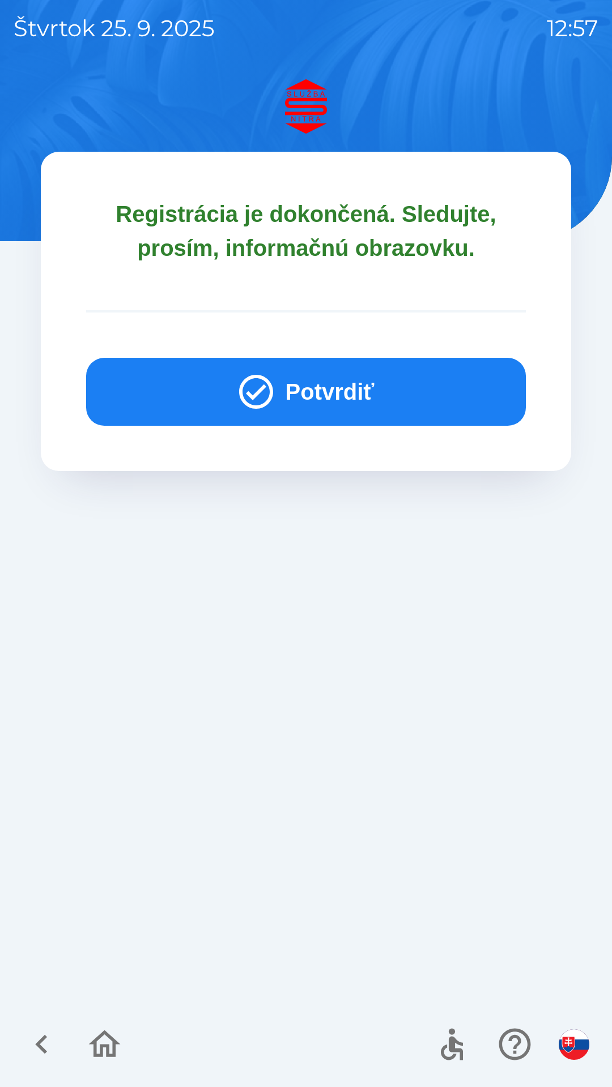
click at [387, 380] on button "Potvrdiť" at bounding box center [305, 392] width 439 height 68
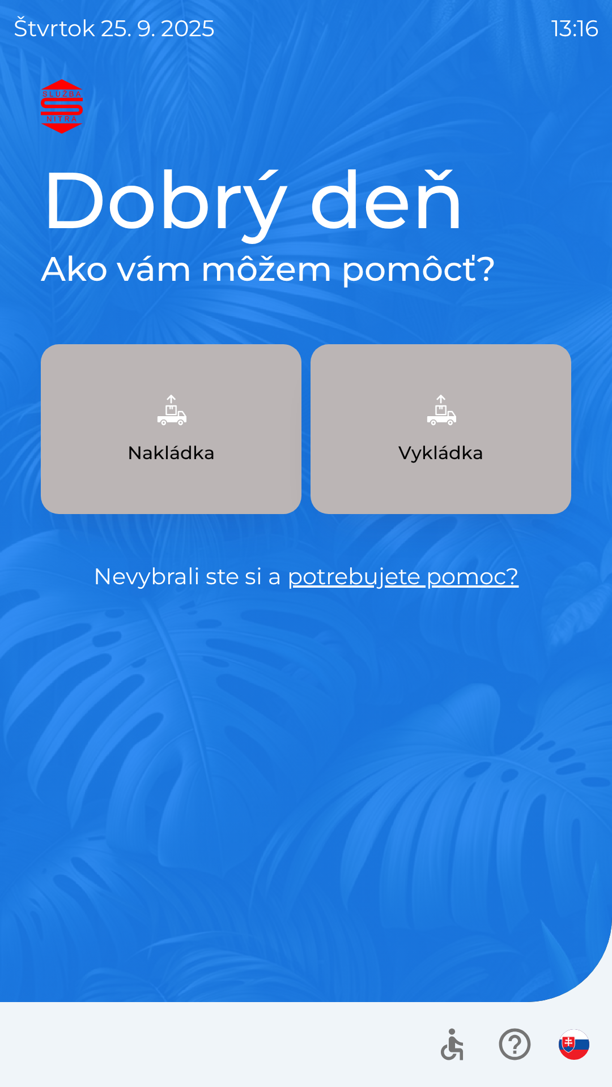
click at [382, 584] on link "potrebujete pomoc?" at bounding box center [403, 576] width 232 height 28
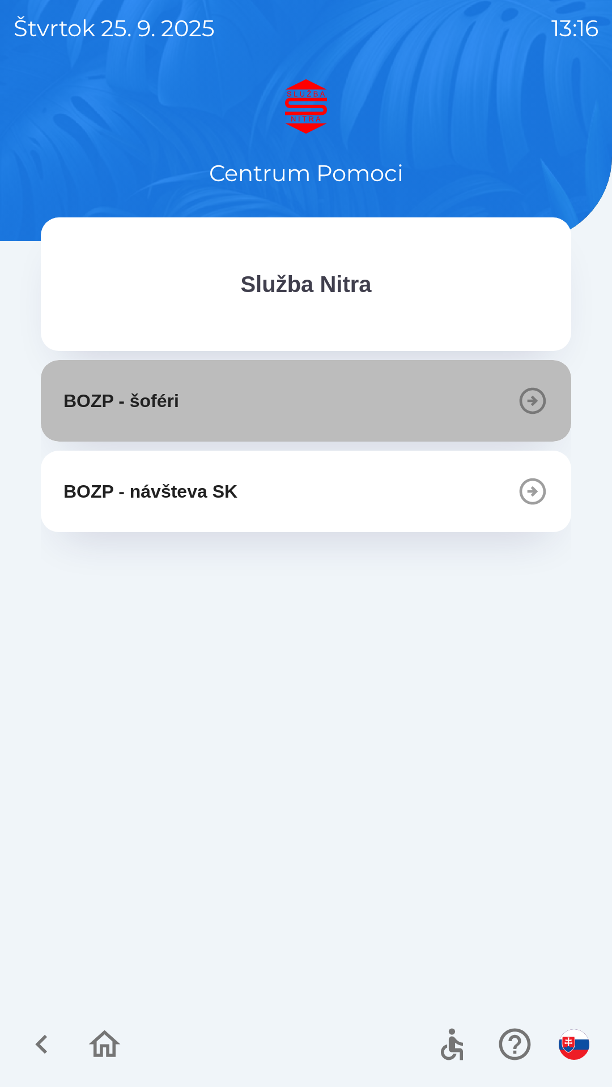
click at [223, 398] on button "BOZP - šoféri" at bounding box center [306, 401] width 530 height 82
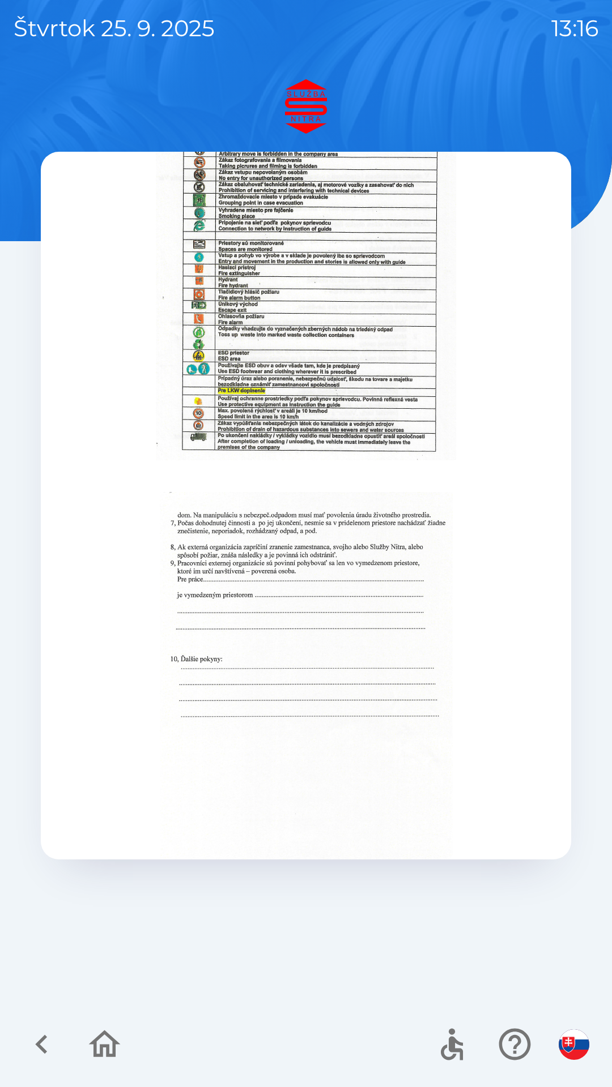
scroll to position [1301, 0]
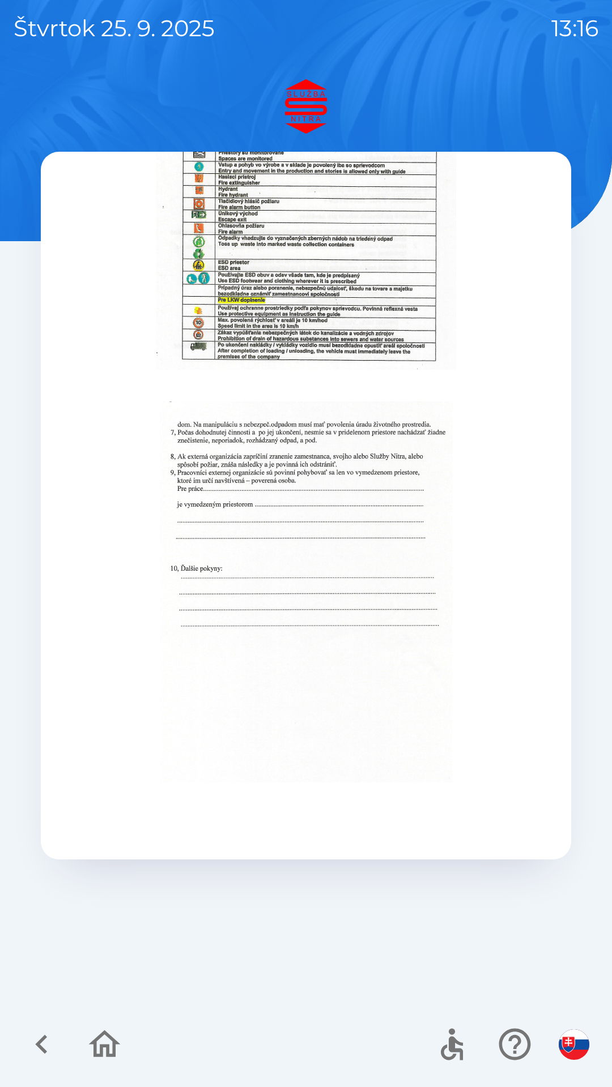
click at [47, 1048] on icon "button" at bounding box center [42, 1045] width 38 height 38
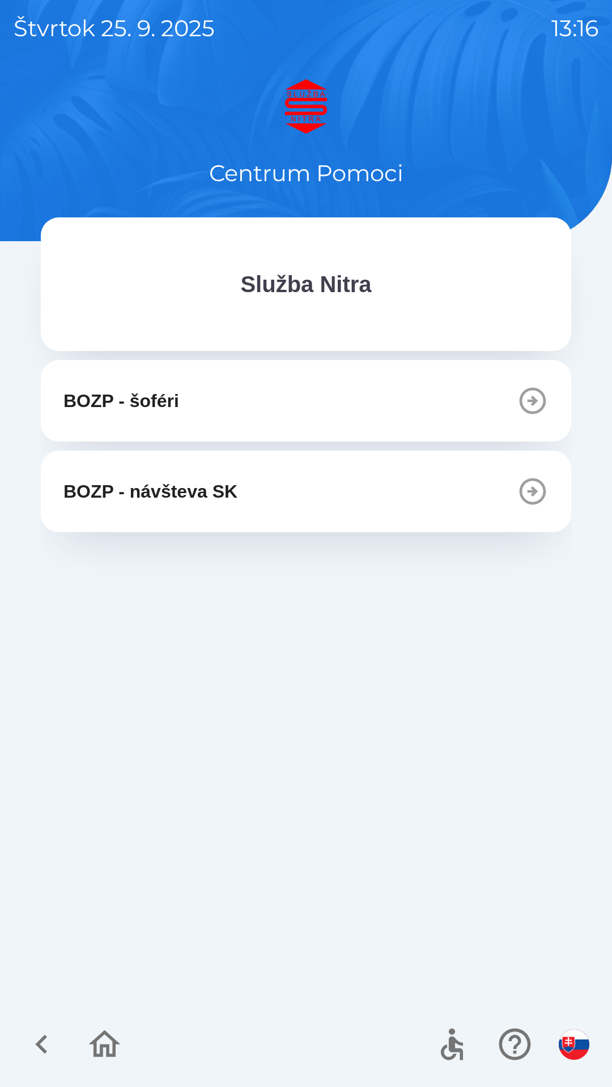
click at [97, 1041] on icon "button" at bounding box center [105, 1044] width 32 height 27
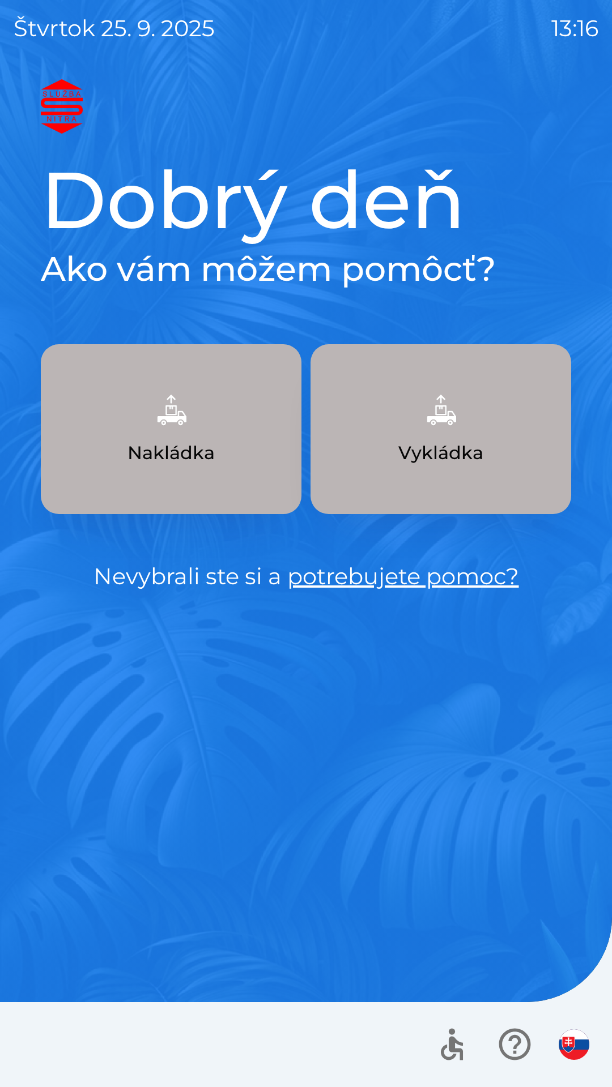
click at [86, 492] on button "Nakládka" at bounding box center [171, 429] width 260 height 170
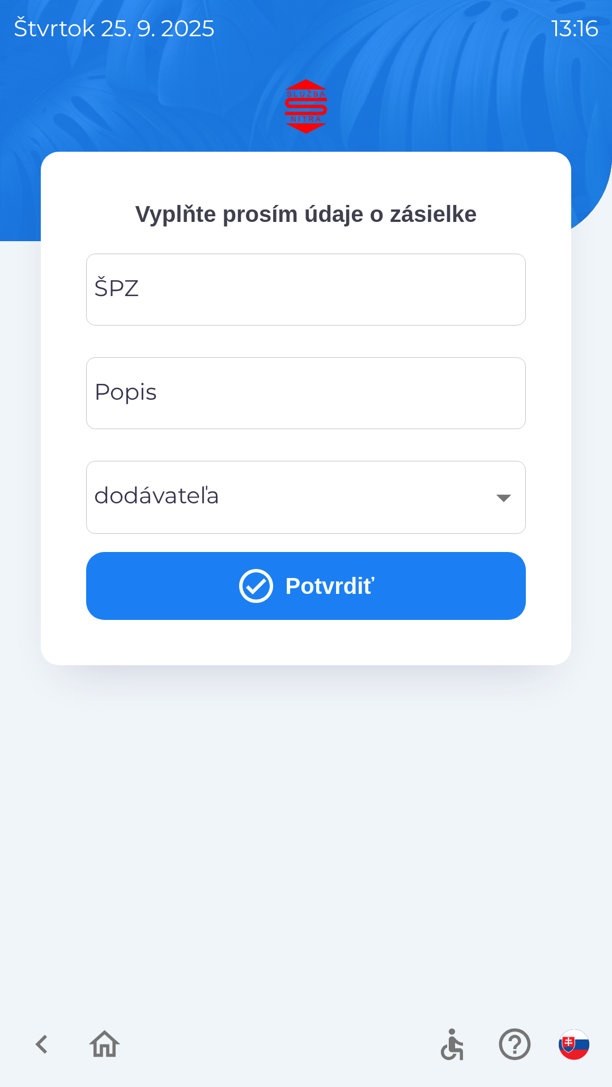
click at [573, 1049] on img "button" at bounding box center [573, 1045] width 31 height 31
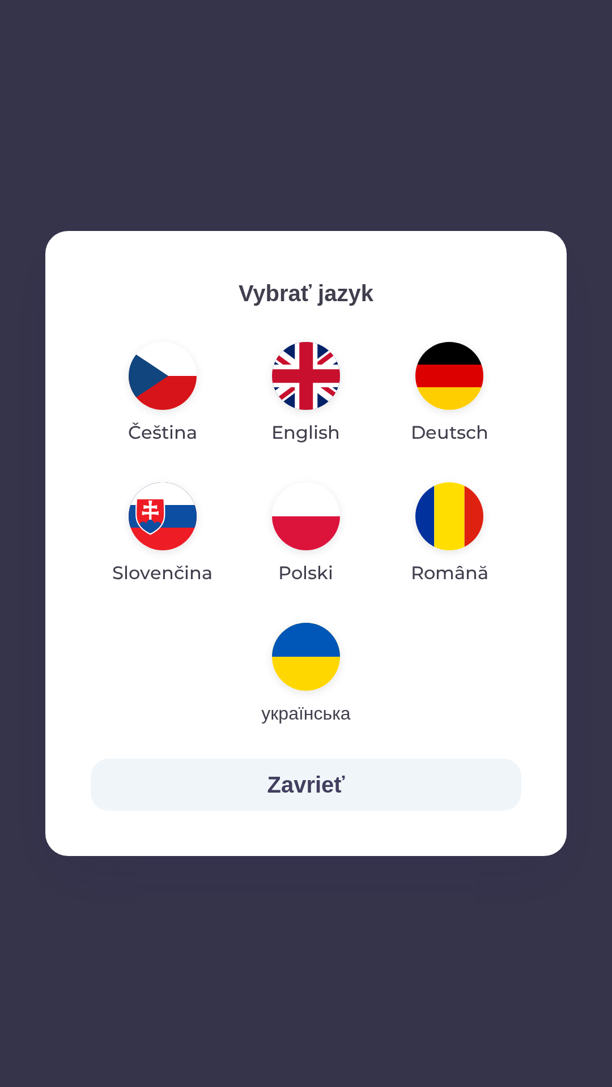
click at [167, 401] on img "button" at bounding box center [163, 376] width 68 height 68
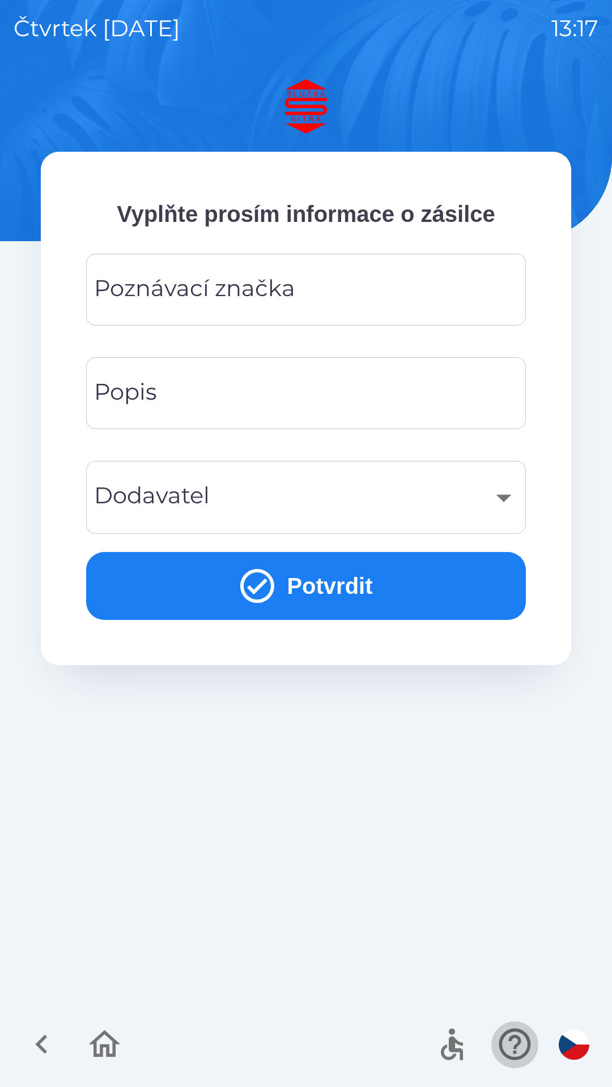
click at [516, 1056] on icon "button" at bounding box center [515, 1045] width 38 height 38
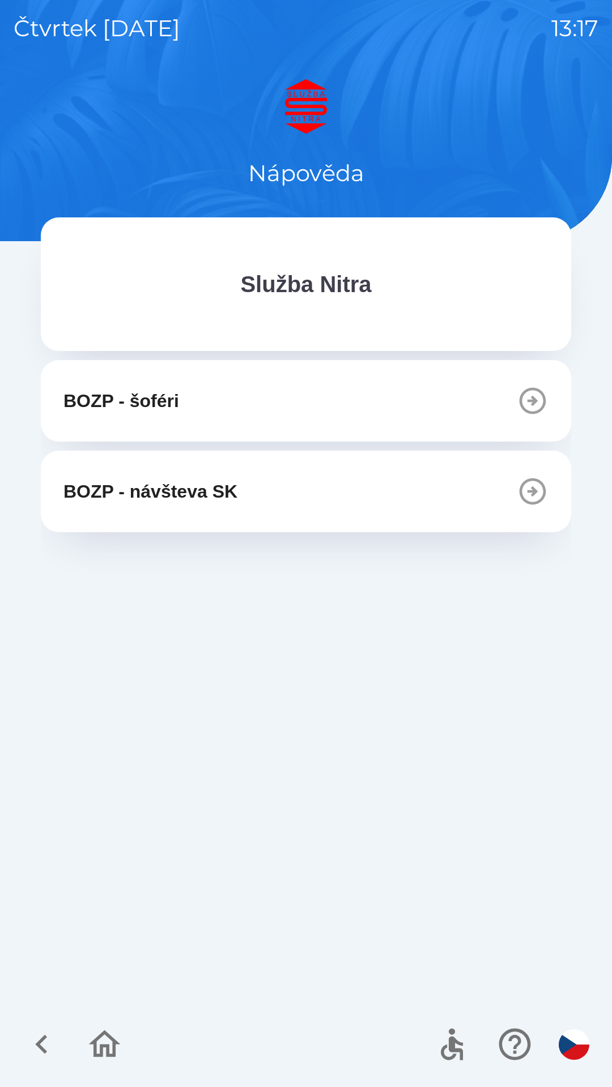
click at [97, 1047] on icon "button" at bounding box center [105, 1045] width 38 height 38
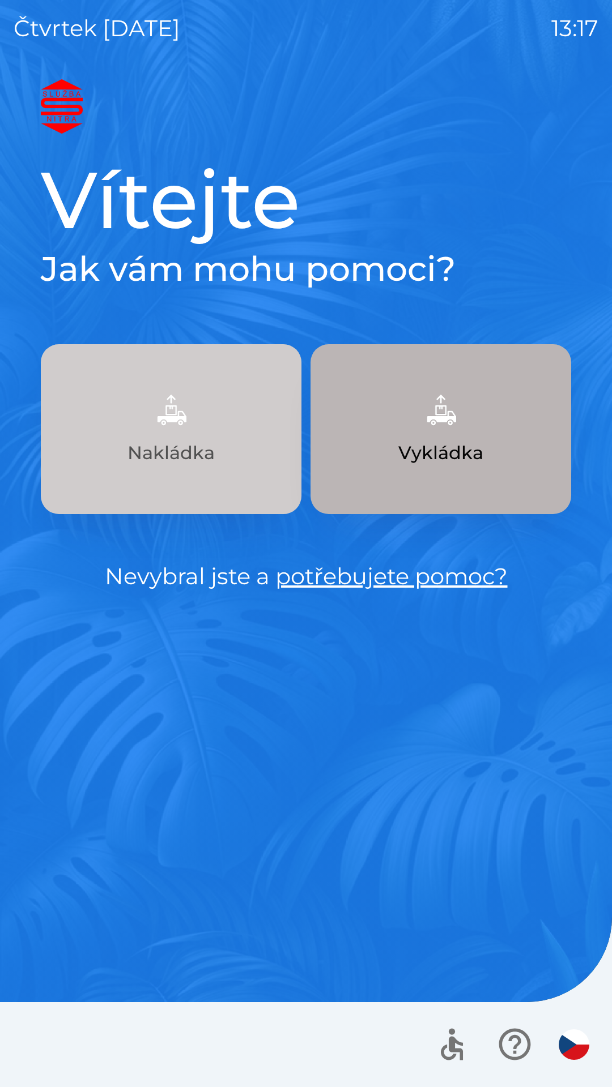
click at [131, 456] on p "Nakládka" at bounding box center [170, 452] width 87 height 27
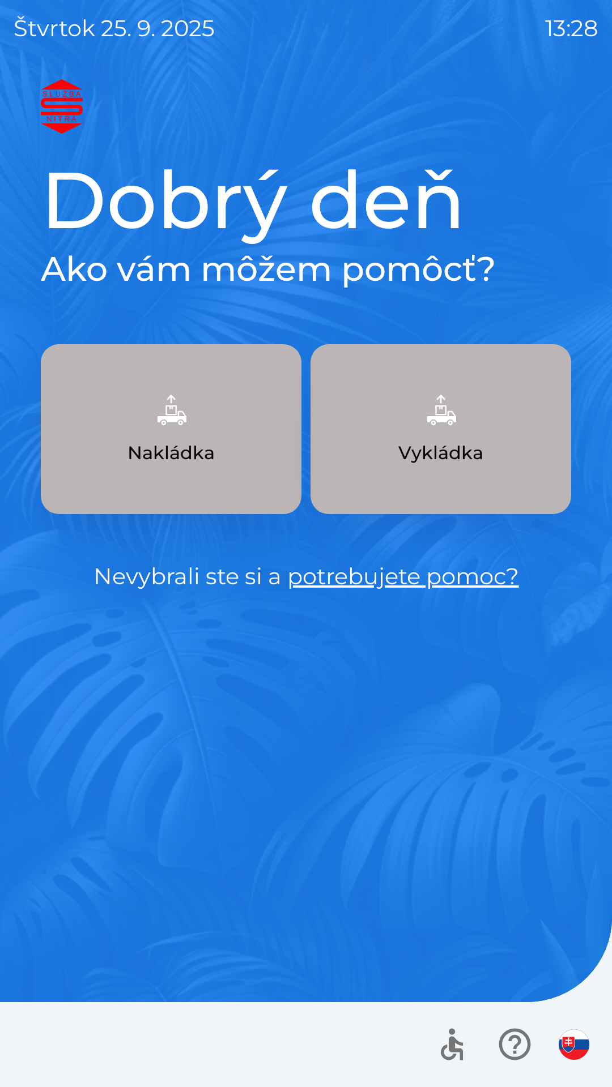
click at [430, 575] on link "potrebujete pomoc?" at bounding box center [403, 576] width 232 height 28
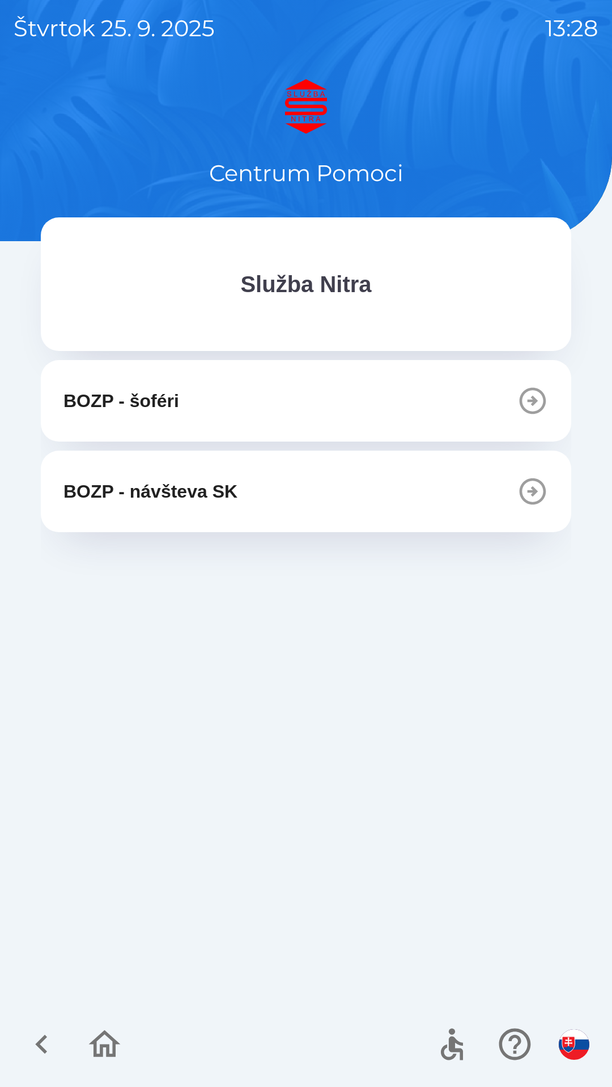
click at [177, 413] on p "BOZP - šoféri" at bounding box center [121, 400] width 116 height 27
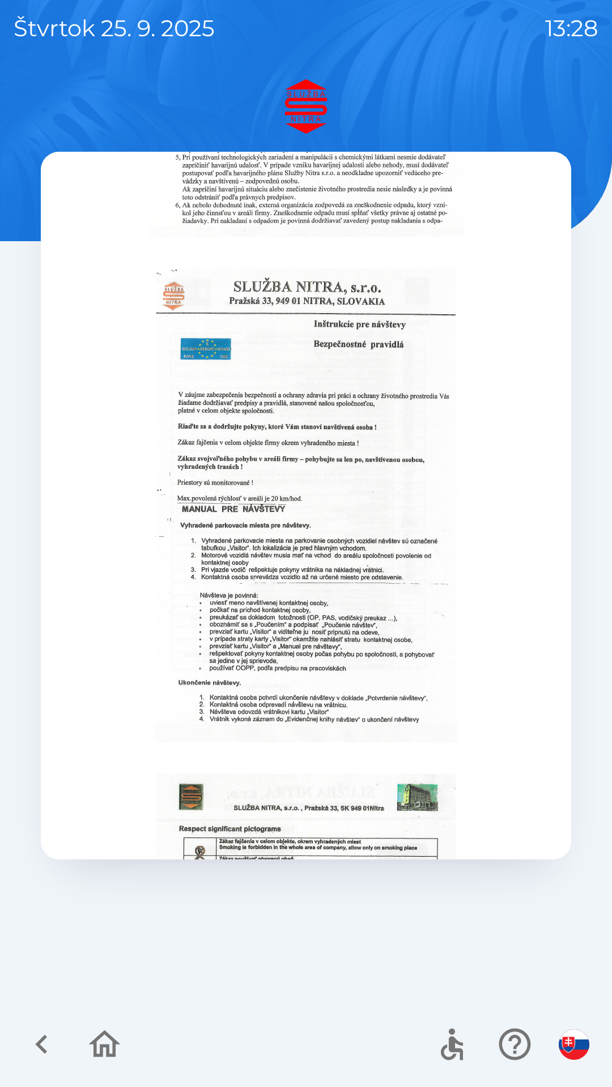
scroll to position [494, 0]
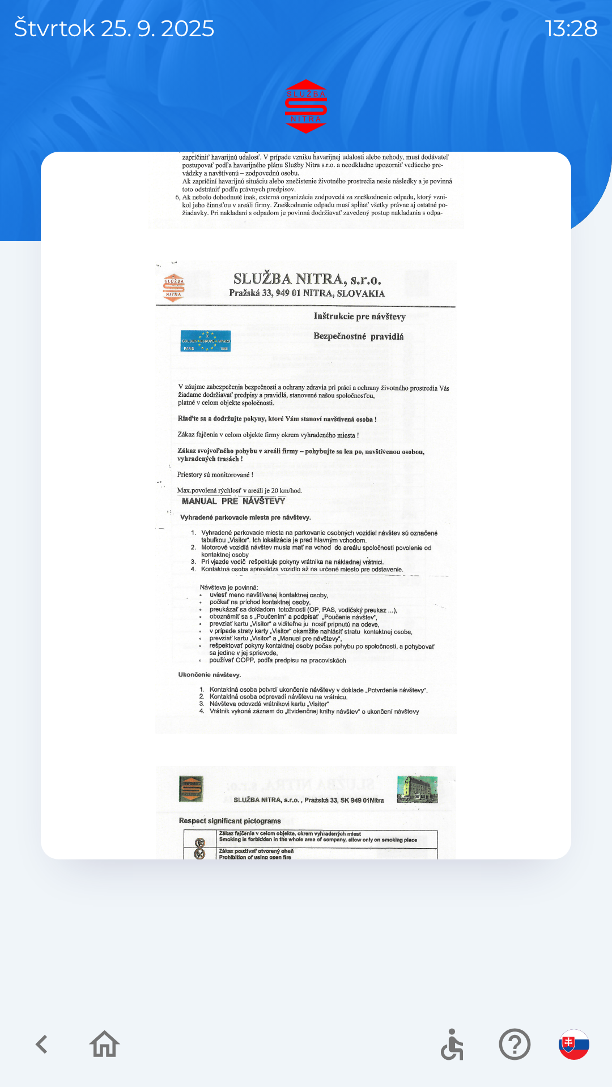
click at [341, 700] on img at bounding box center [305, 497] width 301 height 474
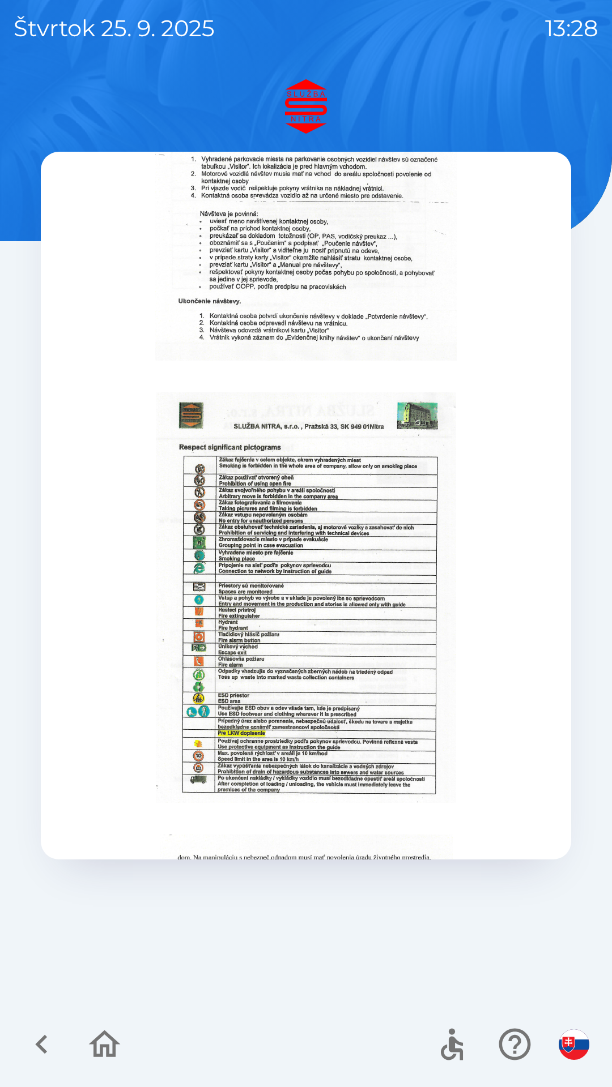
scroll to position [869, 0]
